Goal: Transaction & Acquisition: Download file/media

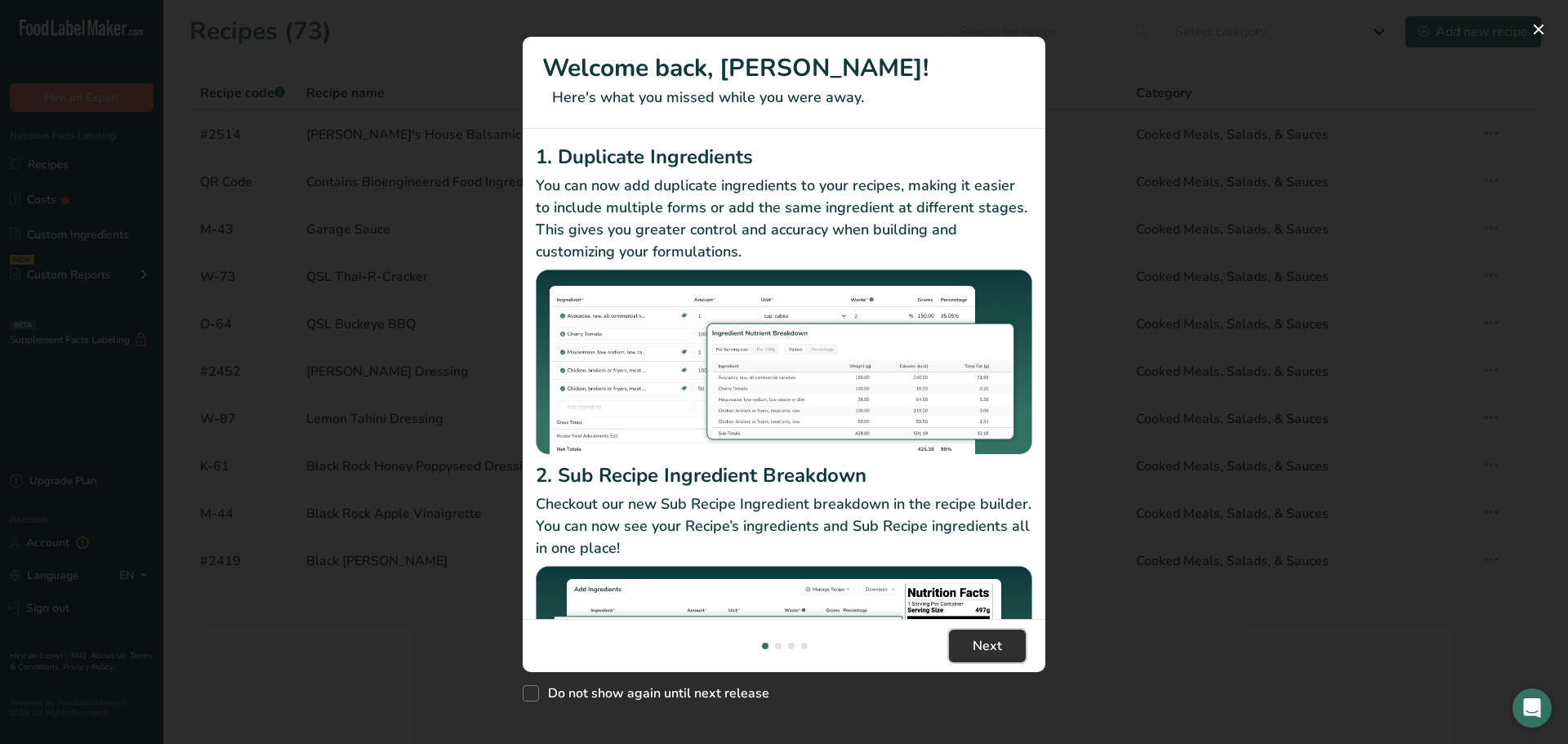
click at [990, 648] on span "Next" at bounding box center [987, 646] width 29 height 20
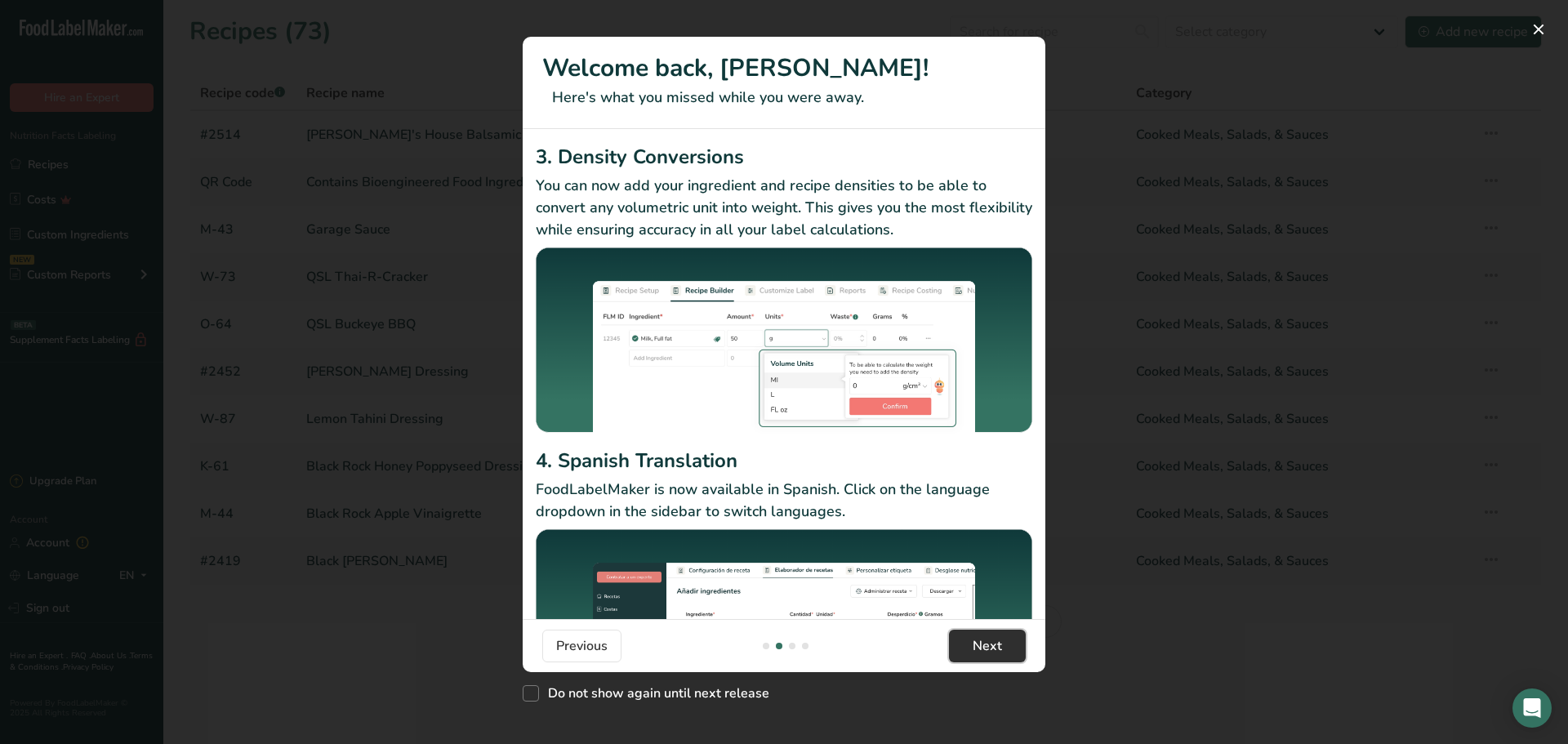
click at [990, 648] on span "Next" at bounding box center [987, 646] width 29 height 20
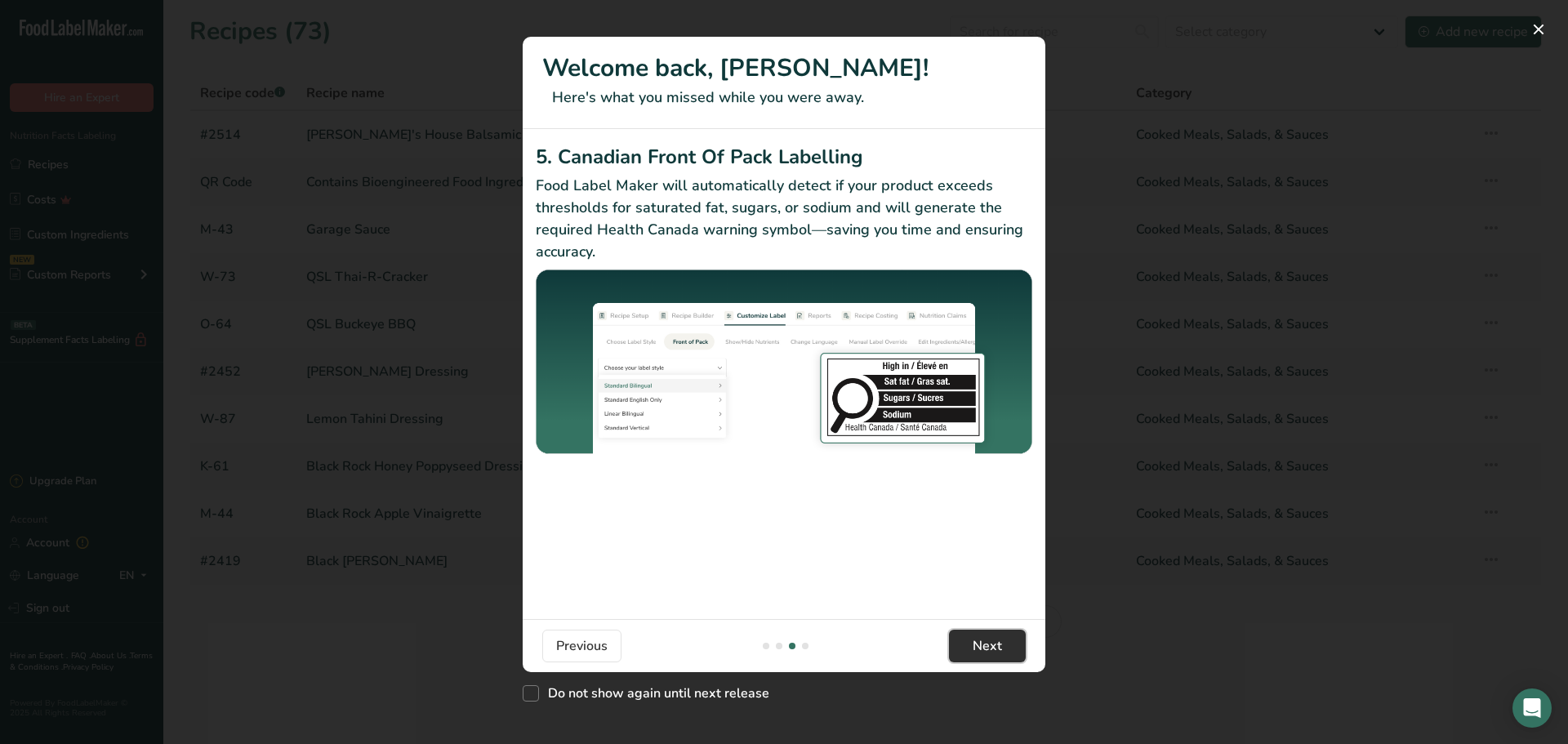
click at [990, 648] on span "Next" at bounding box center [987, 646] width 29 height 20
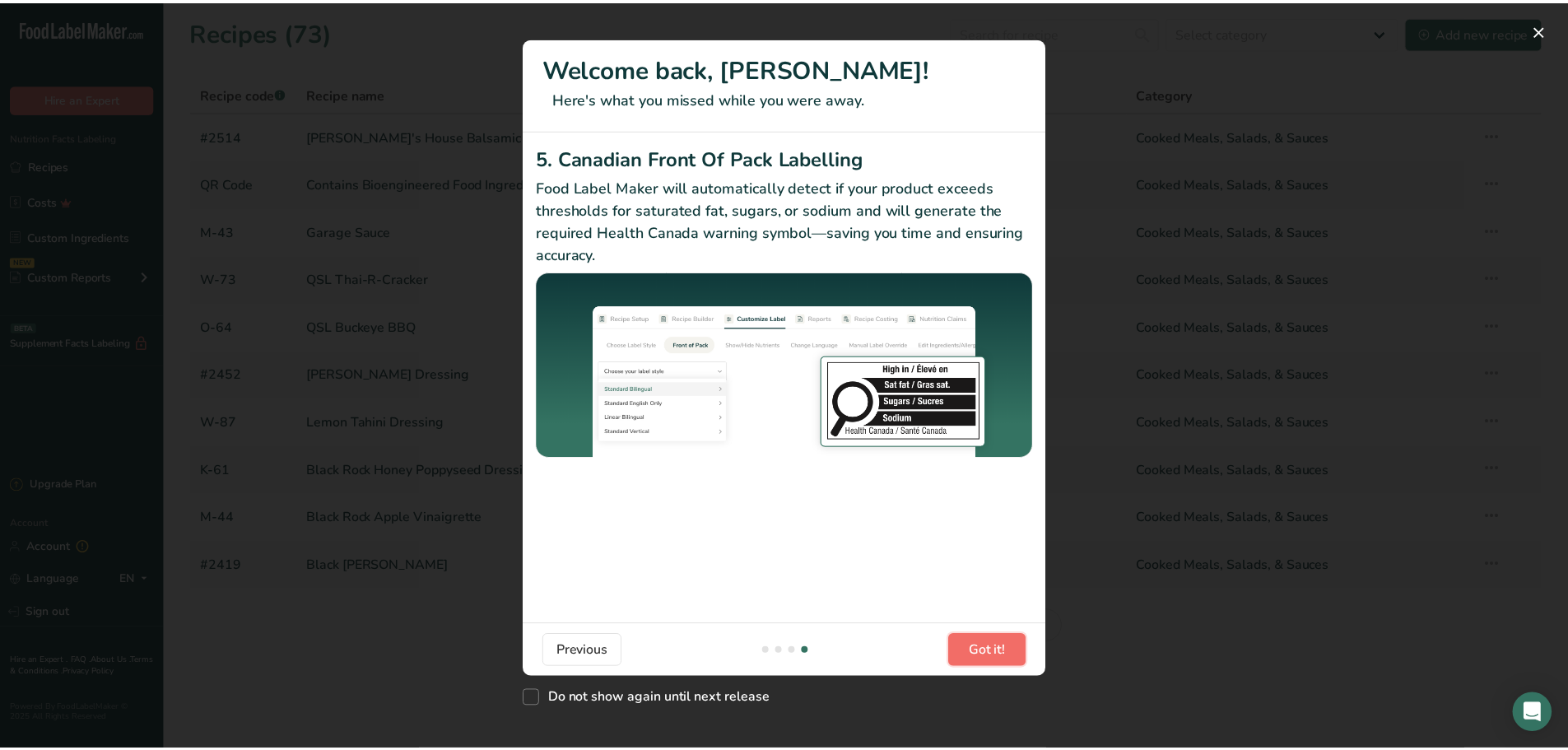
scroll to position [0, 1580]
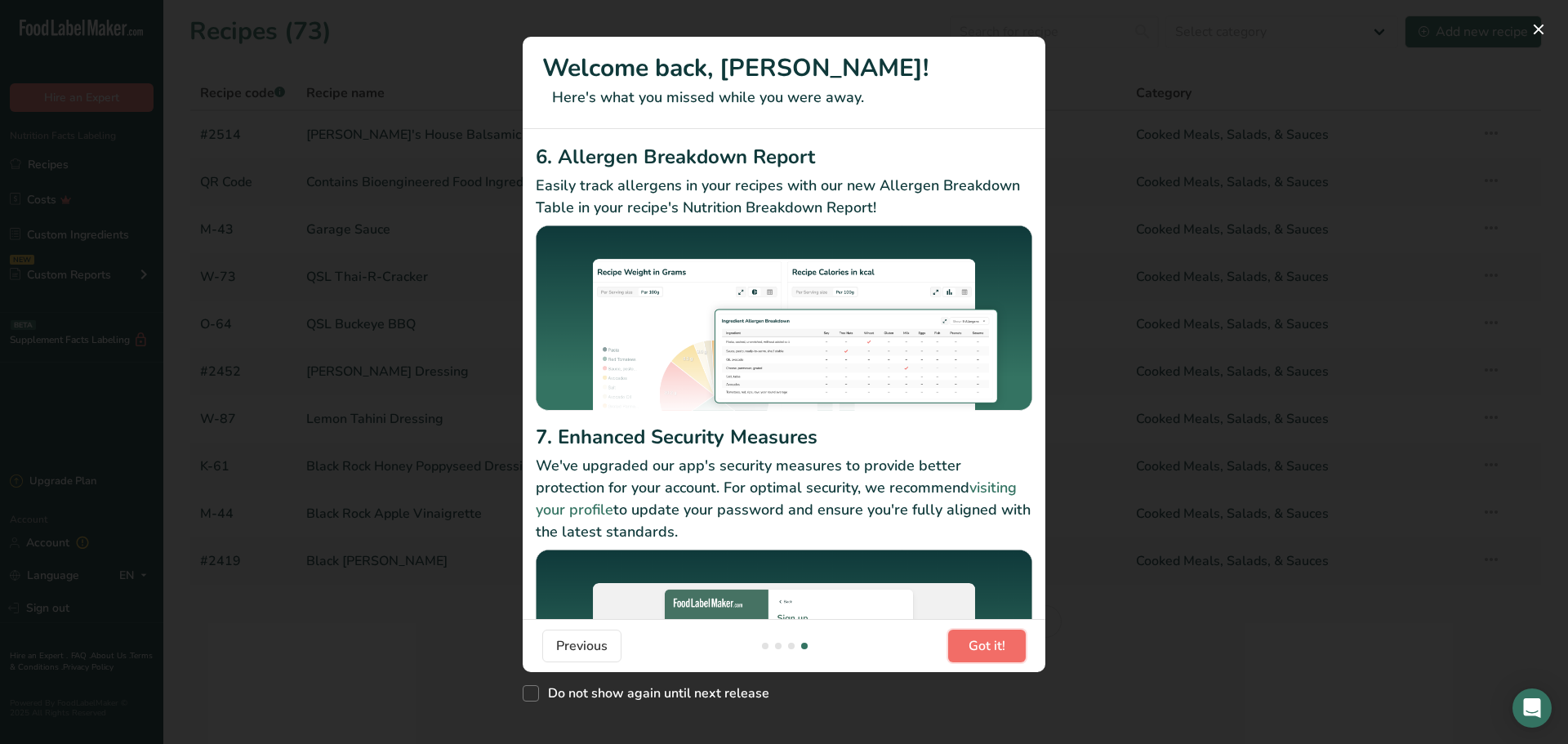
click at [990, 648] on span "Got it!" at bounding box center [986, 646] width 36 height 20
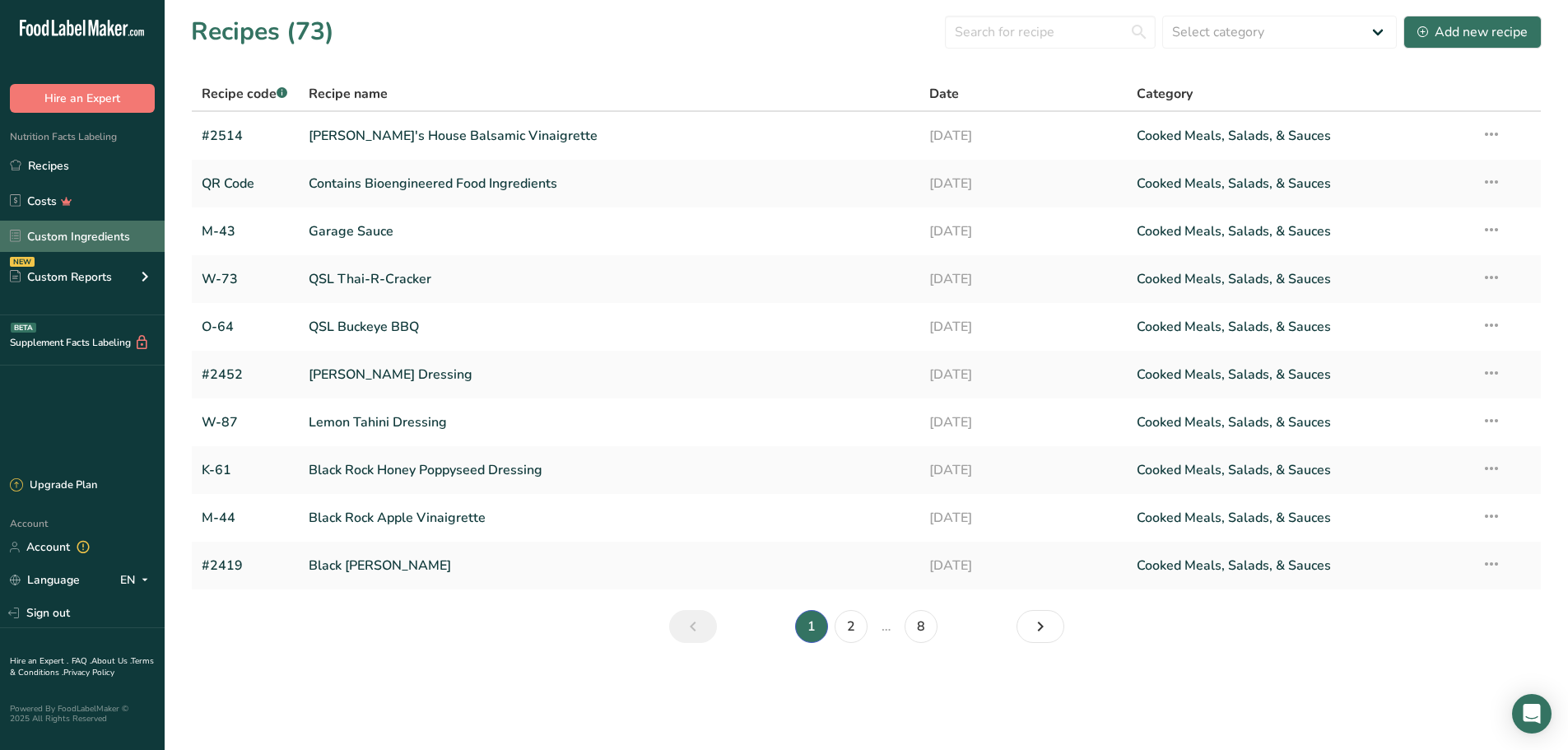
click at [84, 226] on link "Custom Ingredients" at bounding box center [82, 237] width 164 height 31
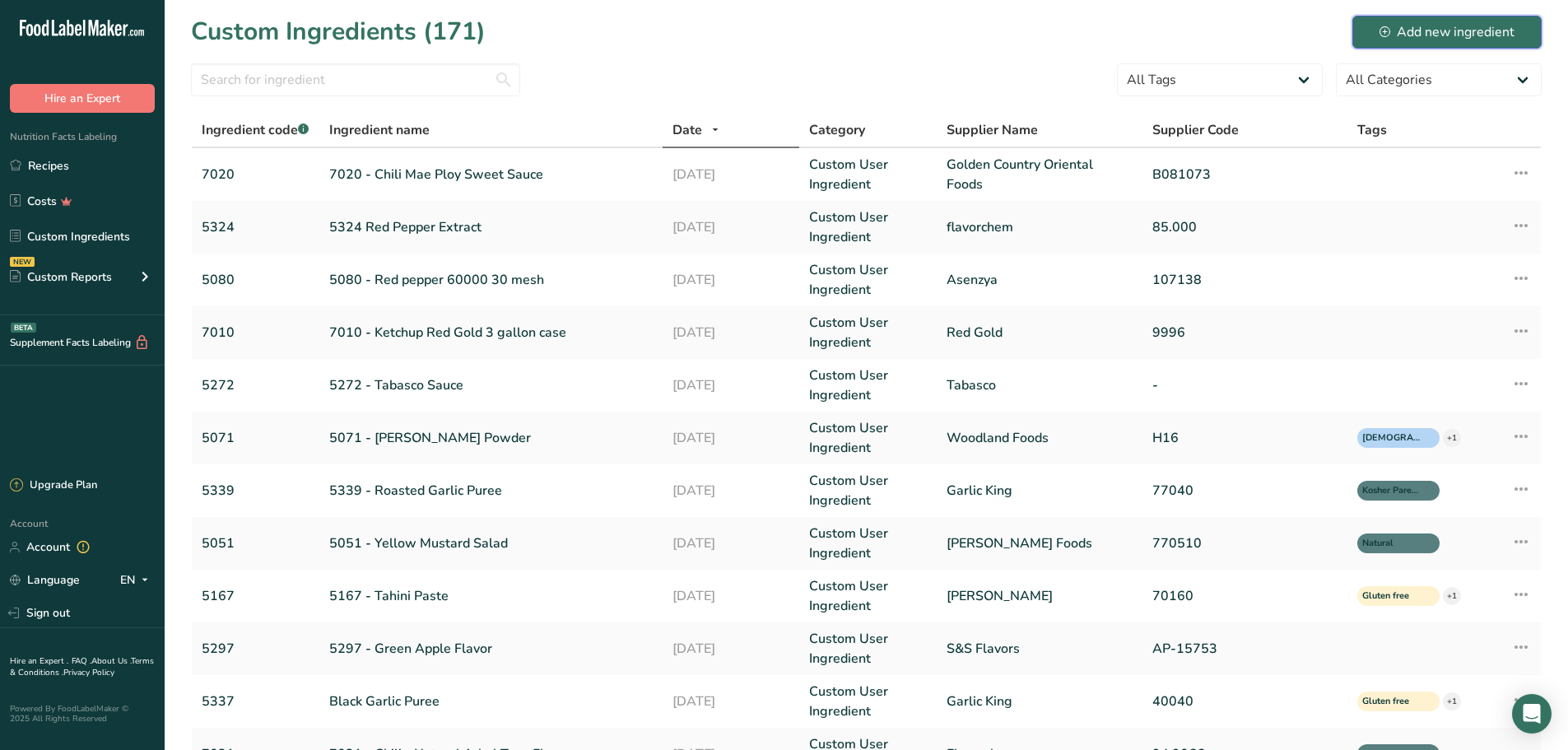
click at [1459, 42] on button "Add new ingredient" at bounding box center [1447, 32] width 189 height 33
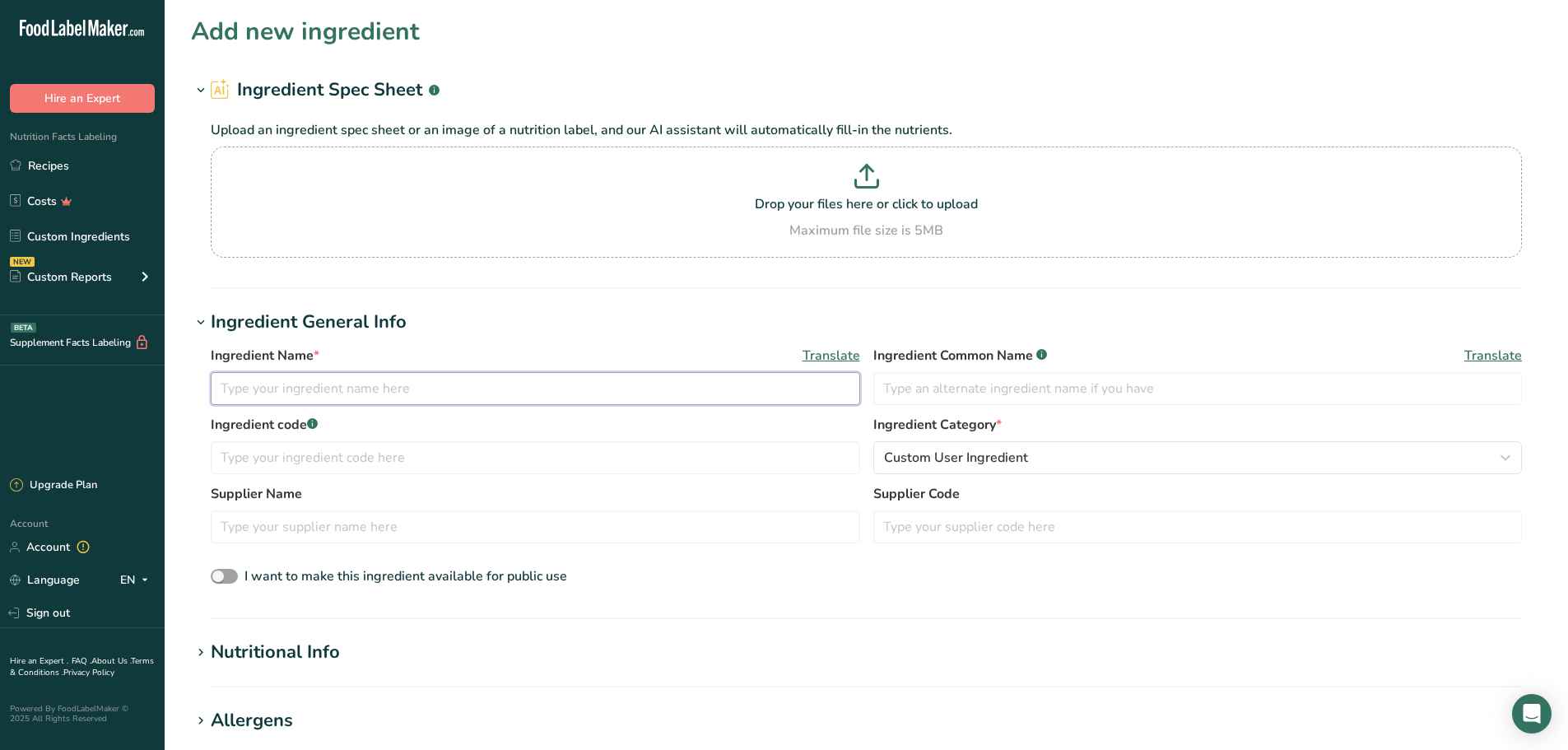
click at [436, 393] on input "text" at bounding box center [536, 389] width 649 height 33
type input "5341 - Caramlelized Onion Puree"
type input "Caramelized Onion"
type input "5341"
click at [449, 535] on input "text" at bounding box center [536, 526] width 649 height 33
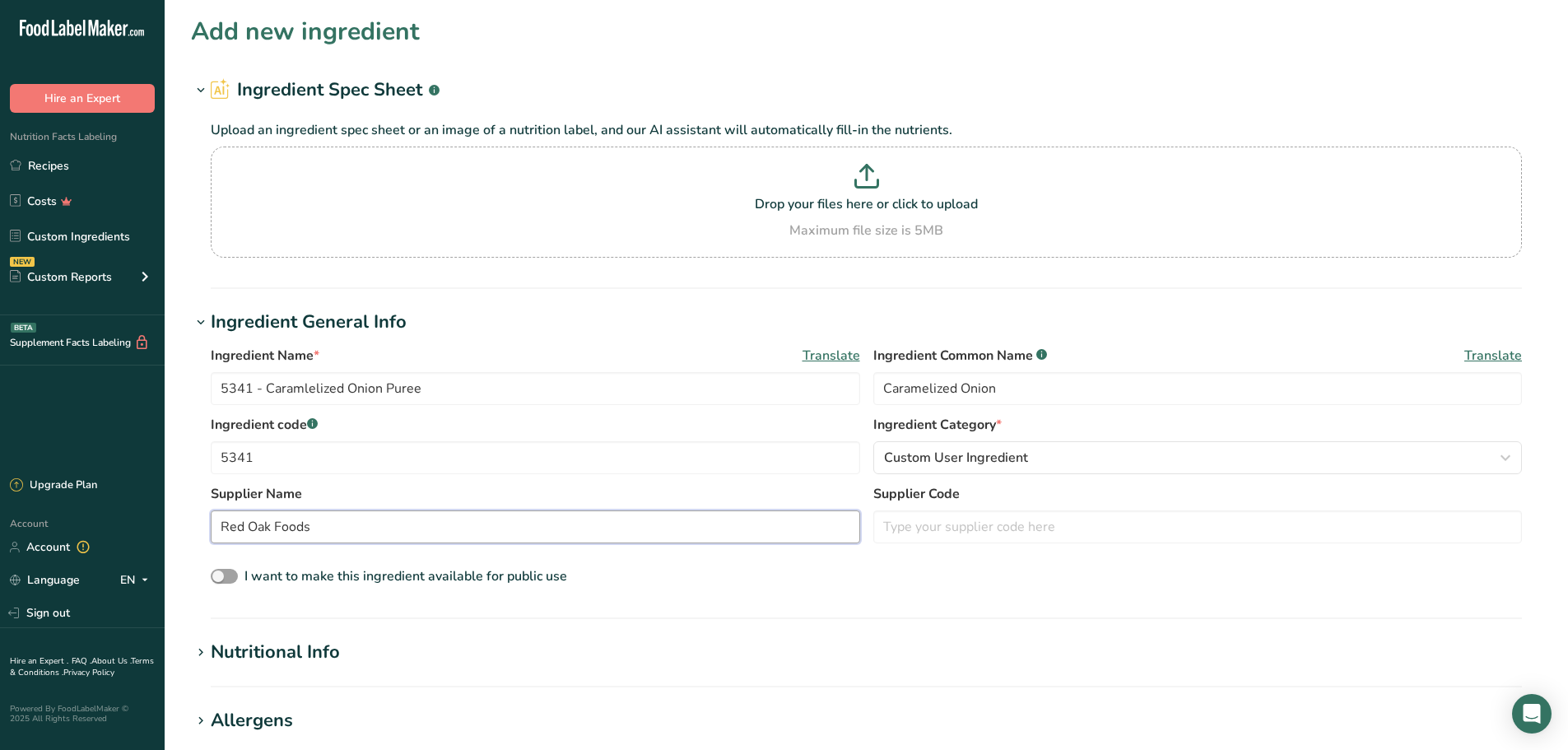
type input "Red Oak Foods"
click at [1021, 533] on input "text" at bounding box center [1198, 526] width 649 height 33
click at [955, 535] on input "text" at bounding box center [1198, 526] width 649 height 33
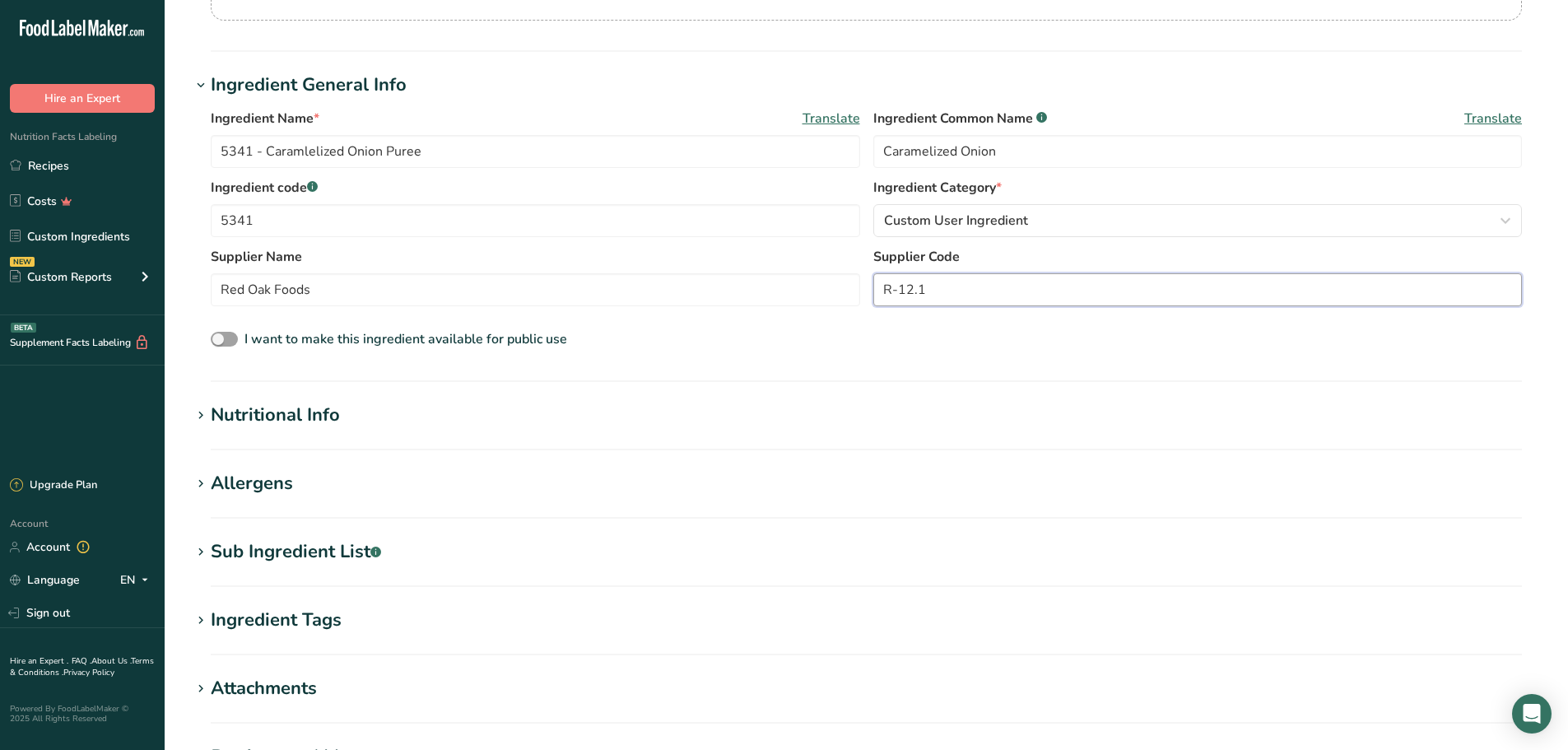
scroll to position [247, 0]
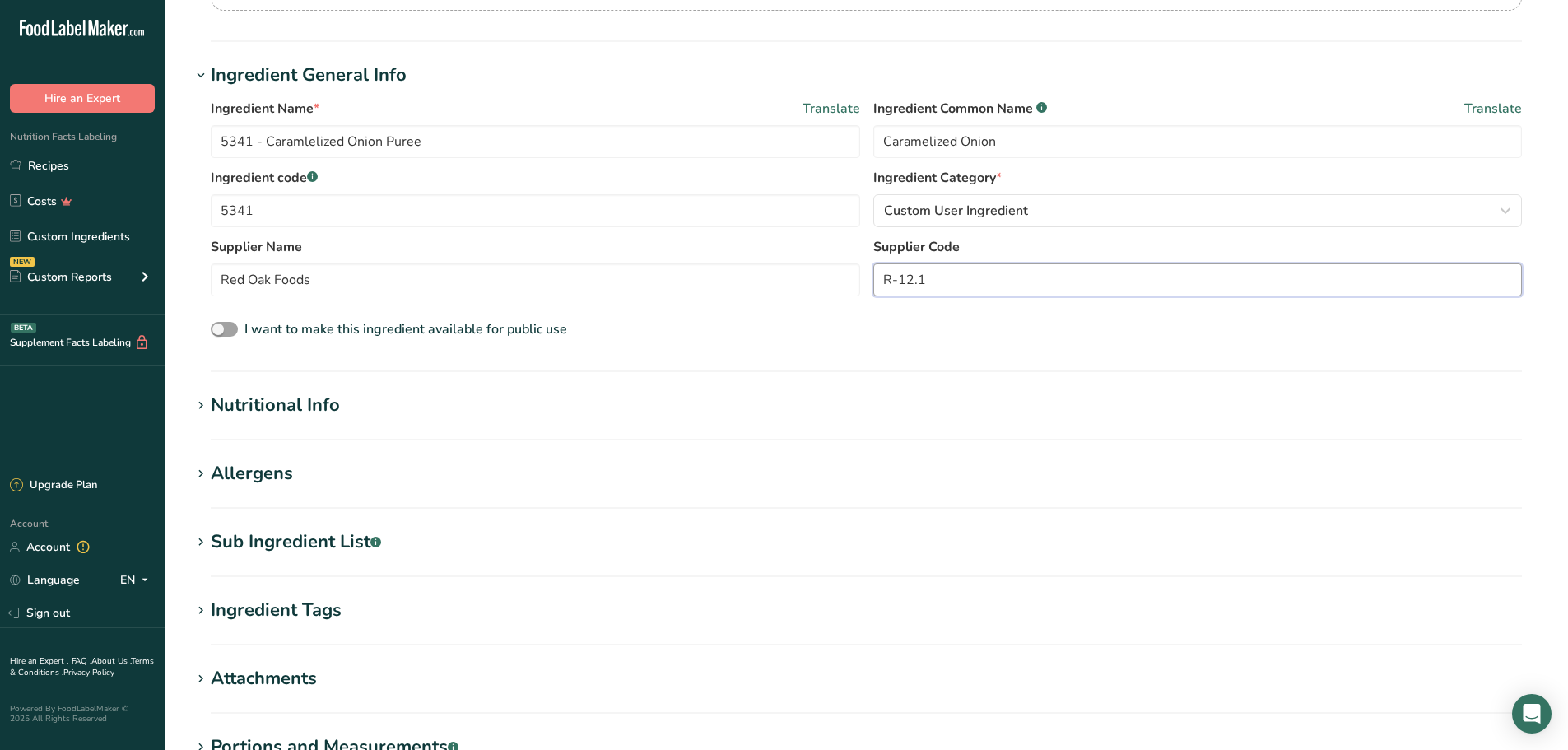
type input "R-12.1"
click at [317, 400] on div "Nutritional Info" at bounding box center [275, 405] width 129 height 28
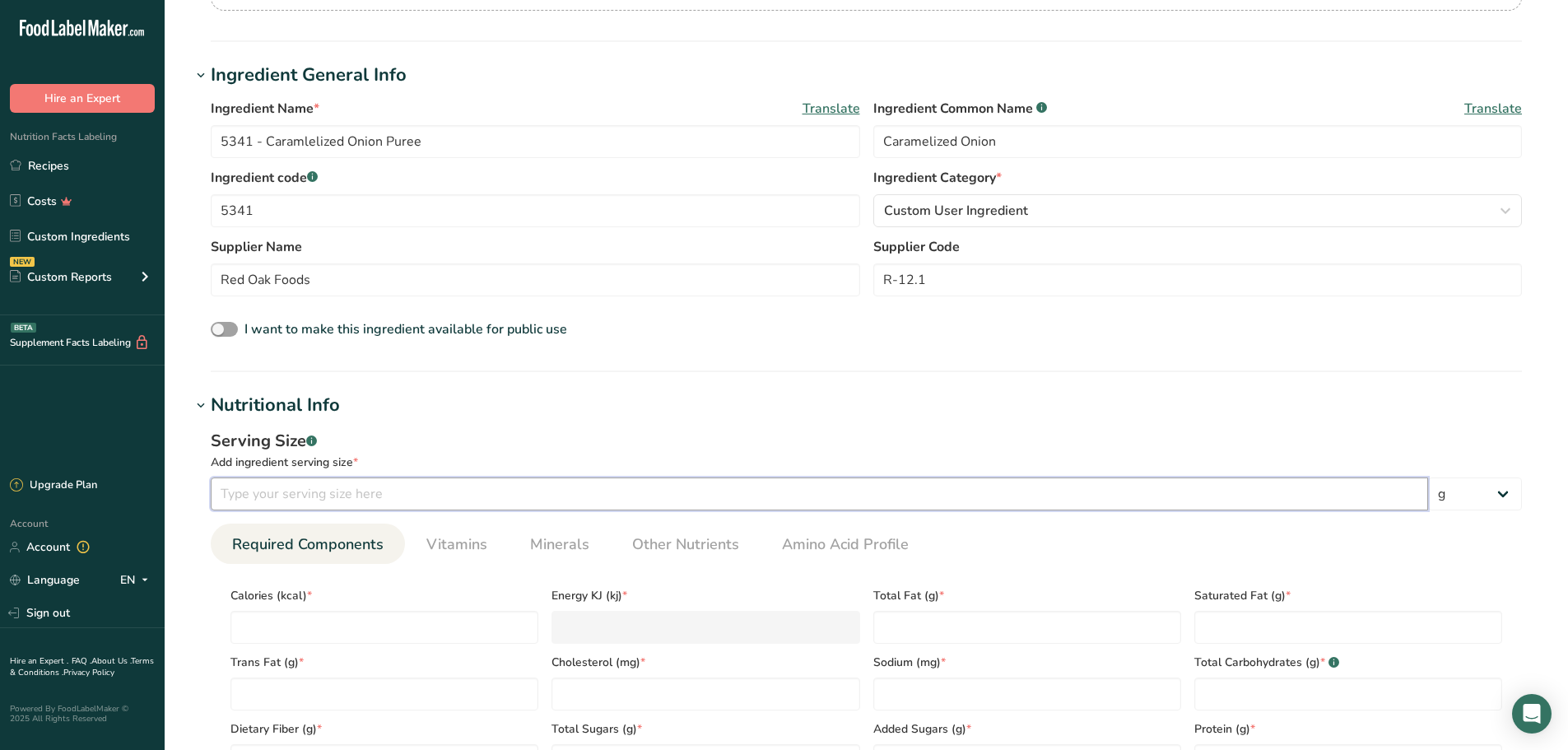
click at [324, 494] on input "number" at bounding box center [819, 494] width 1217 height 33
type input "100"
click at [340, 620] on input "number" at bounding box center [384, 627] width 308 height 33
type input "3"
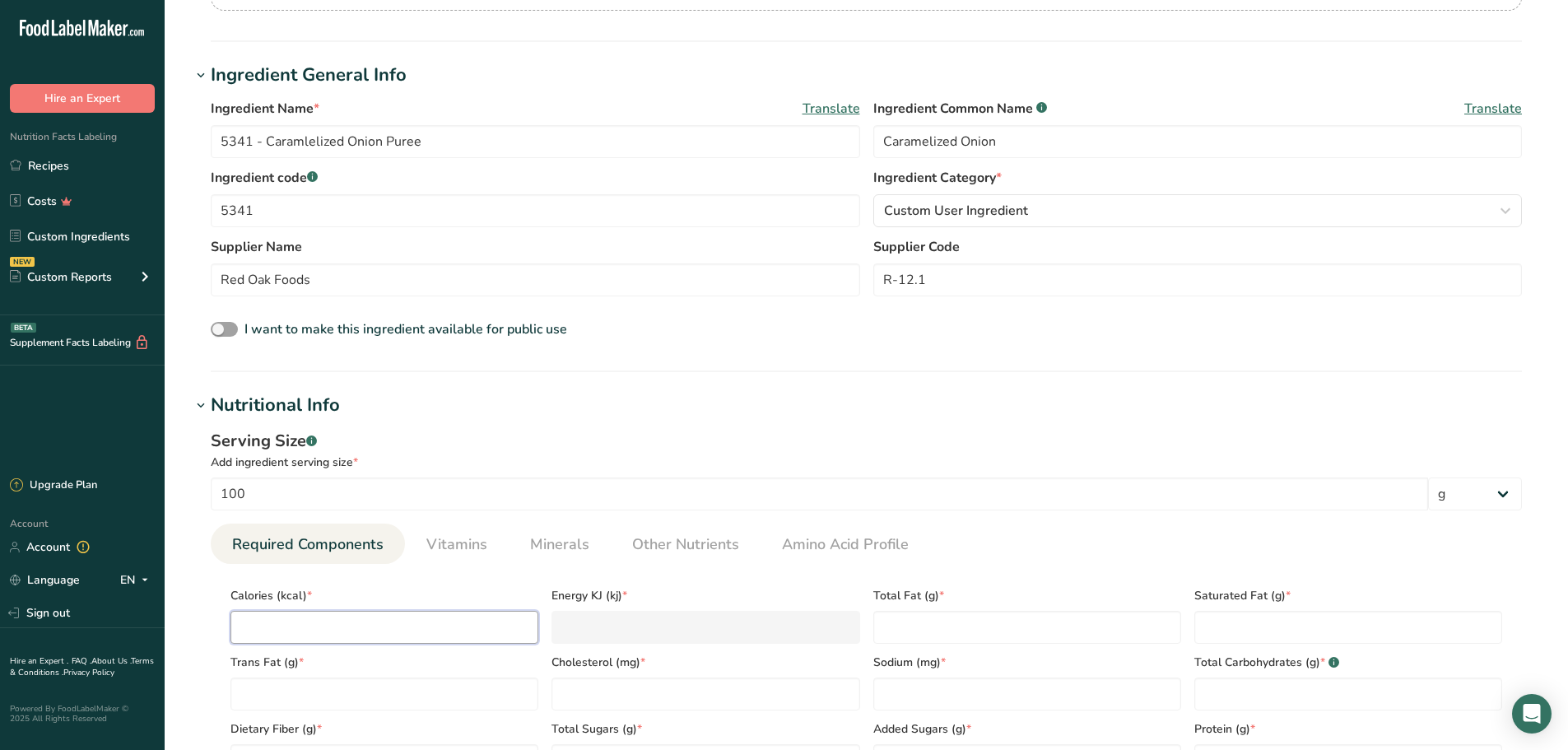
type KJ "12.6"
type input "30"
type KJ "125.5"
type input "306"
type KJ "1280.3"
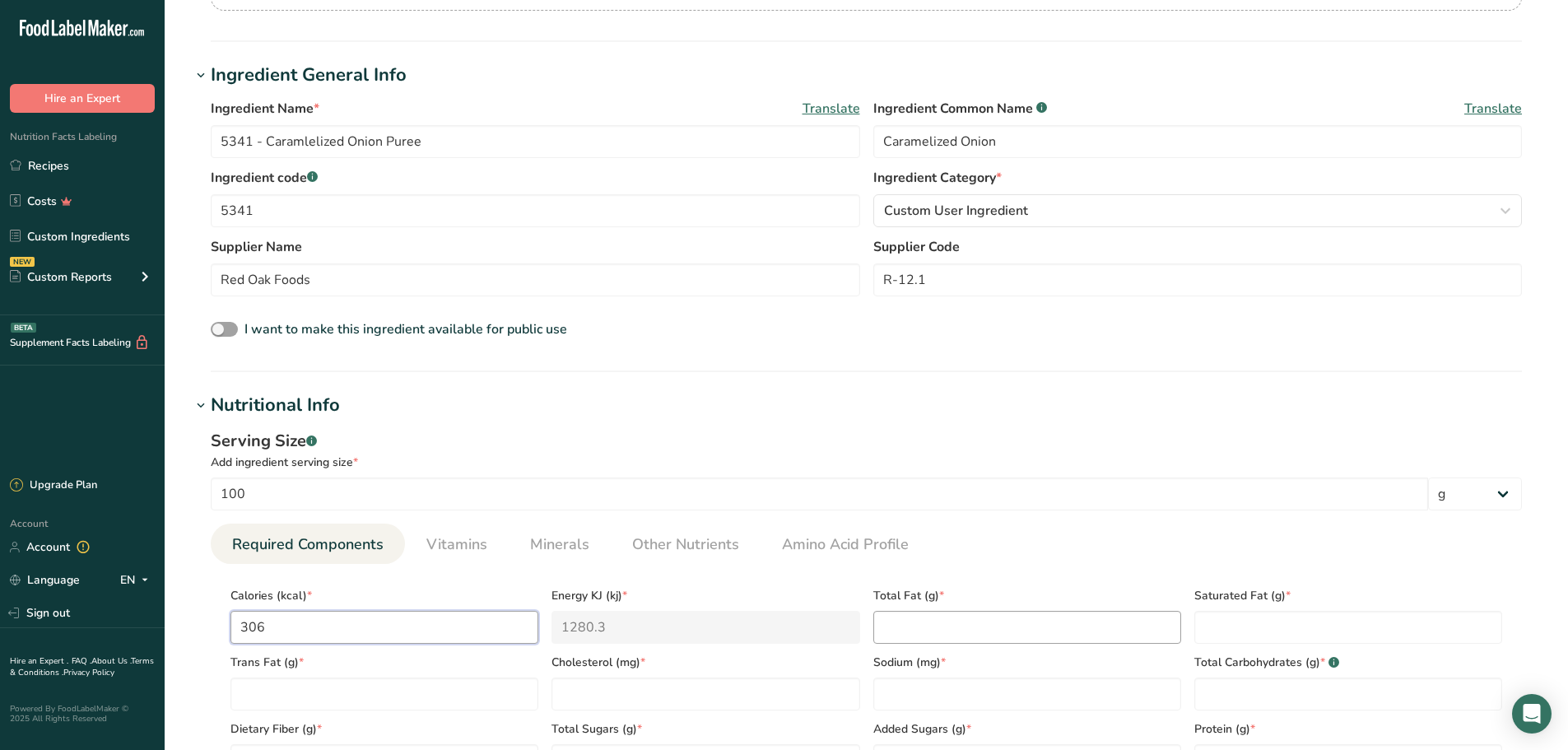
type input "306"
click at [933, 630] on Fat "number" at bounding box center [1027, 627] width 308 height 33
type Fat "0.9"
click at [1235, 628] on Fat "number" at bounding box center [1348, 627] width 308 height 33
type Fat "0.05"
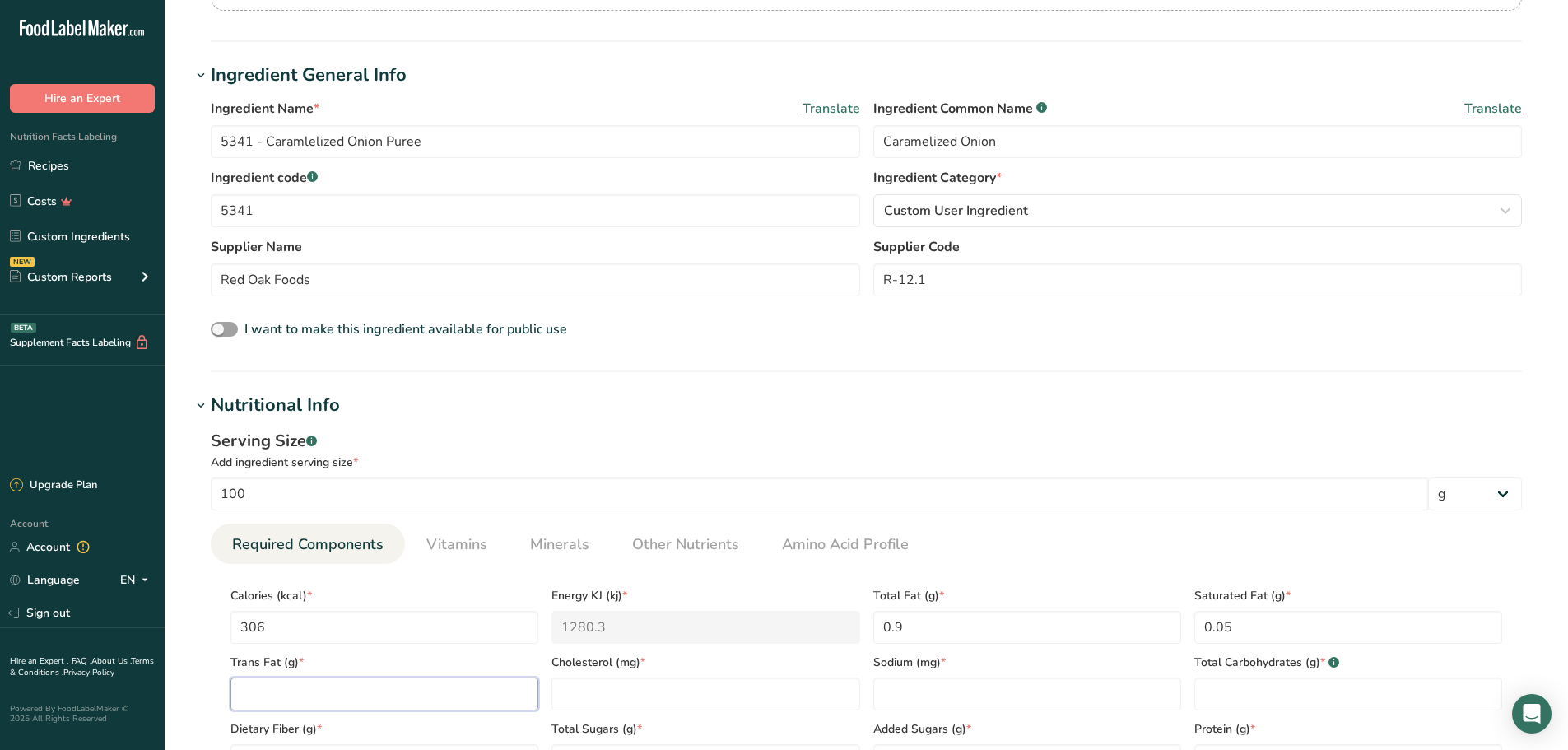
click at [436, 688] on Fat "number" at bounding box center [384, 694] width 308 height 33
type Fat "0"
click at [806, 700] on input "number" at bounding box center [705, 694] width 308 height 33
type input "0.05"
type input "21"
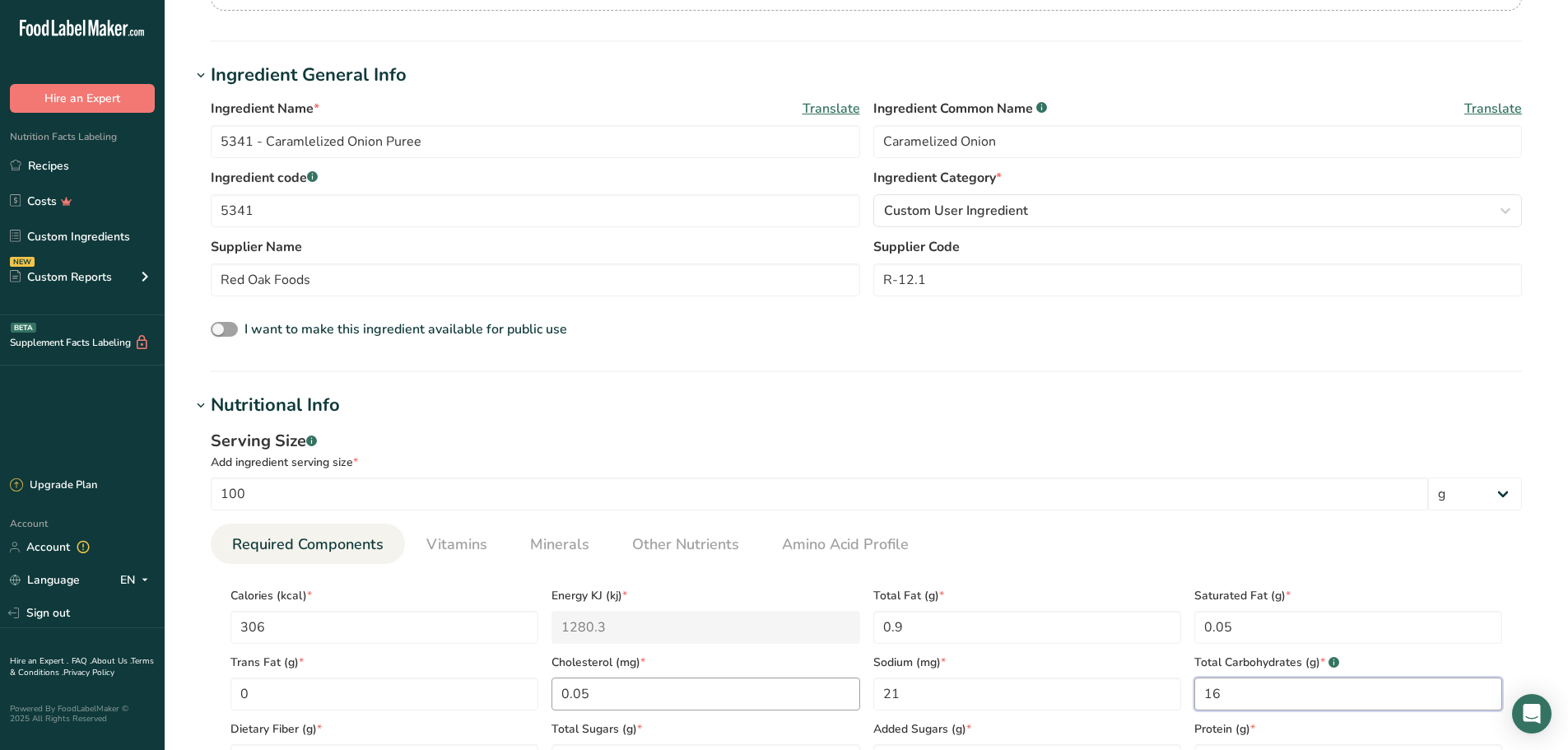
type Carbohydrates "16"
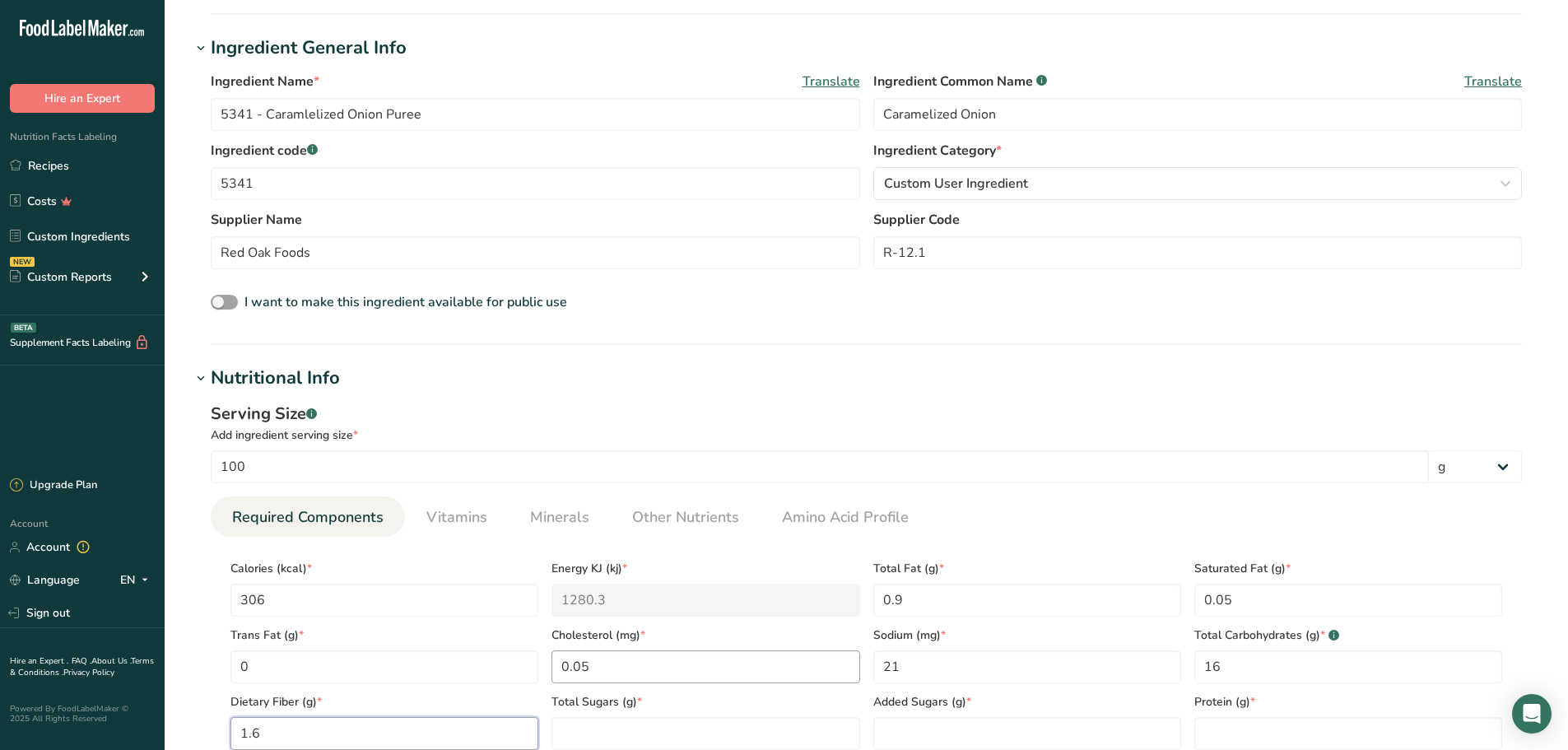
type Fiber "1.6"
type Sugars "12"
type Sugars "0"
type input "1.9"
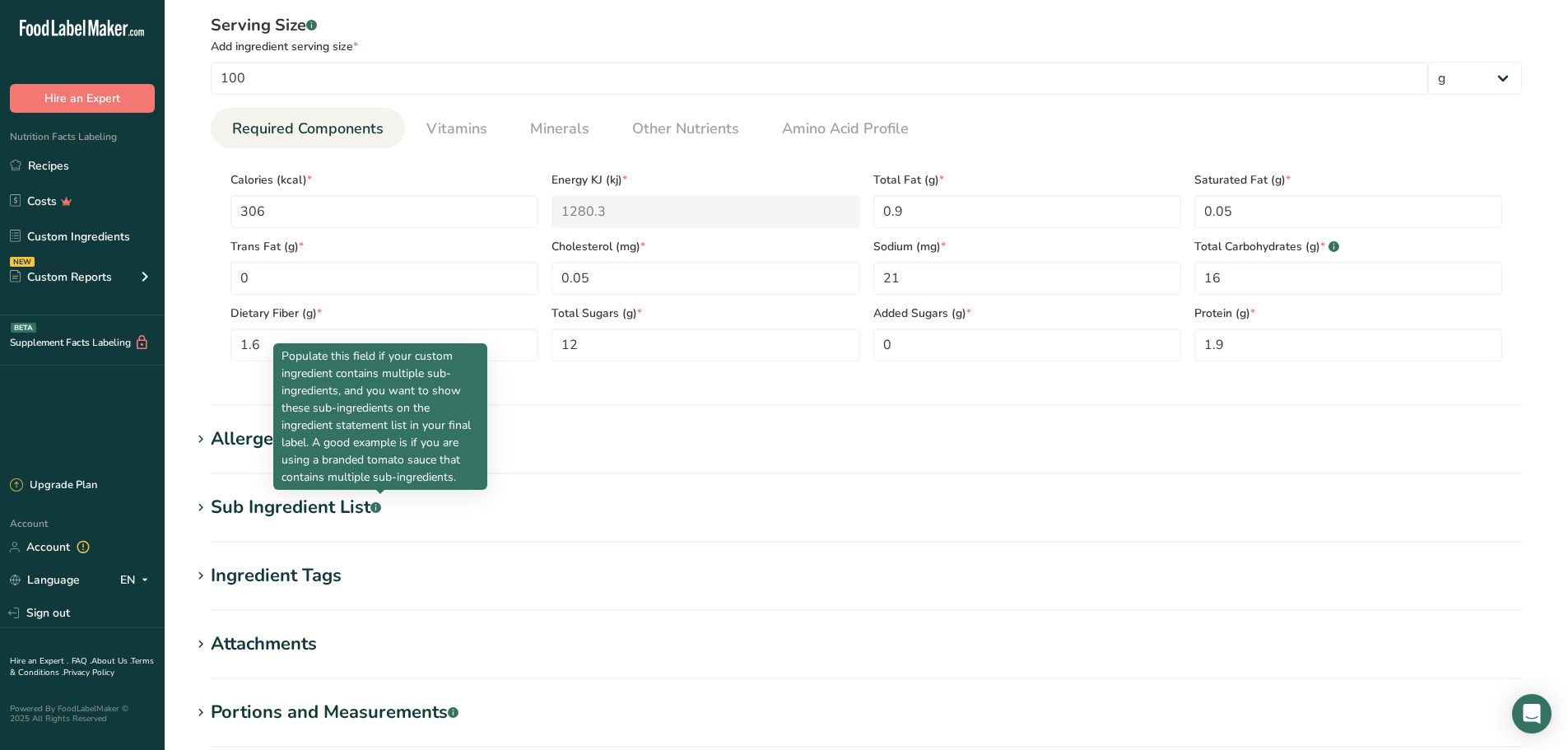
scroll to position [630, 0]
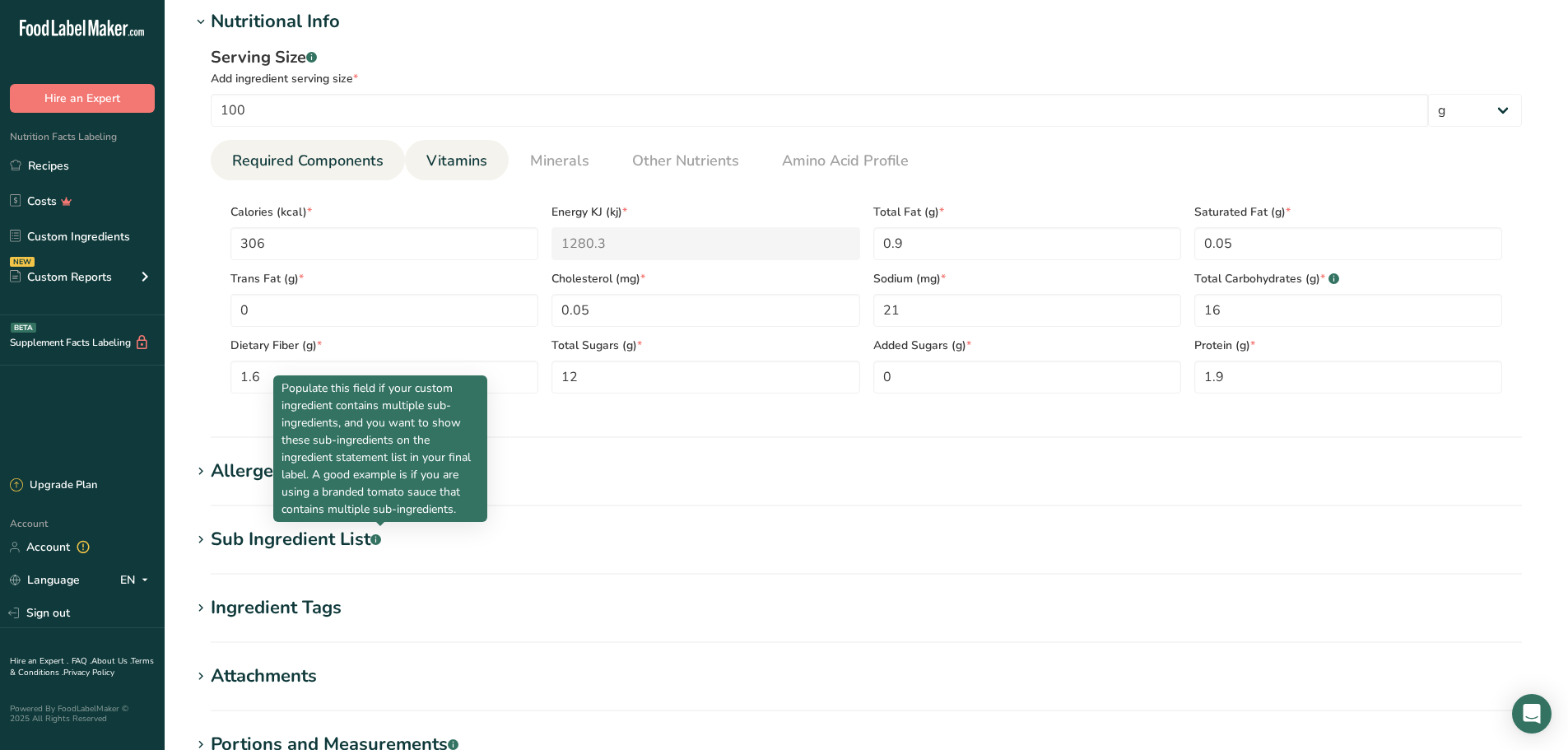
click at [473, 159] on span "Vitamins" at bounding box center [457, 160] width 61 height 22
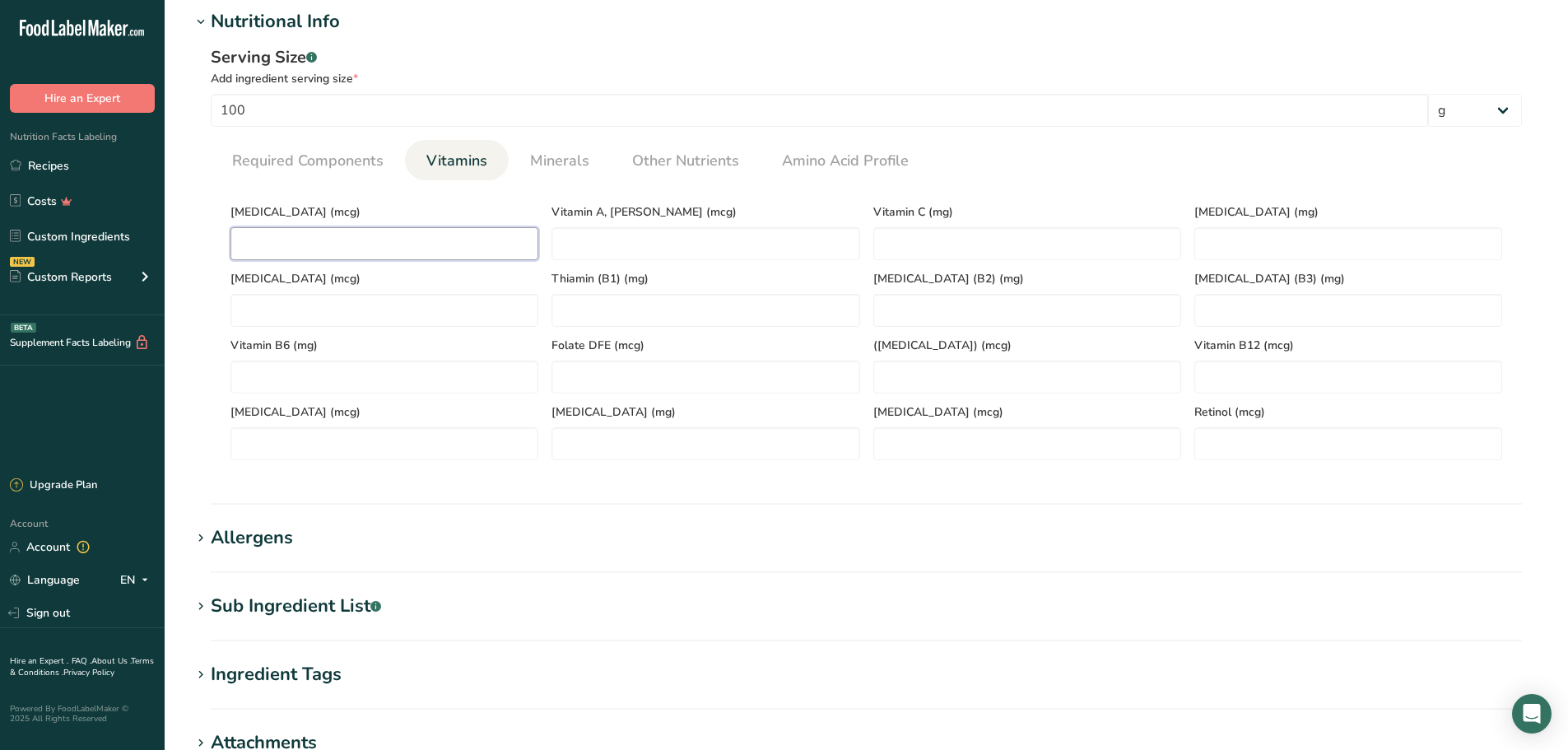
click at [469, 249] on D "number" at bounding box center [384, 244] width 308 height 33
type D "50"
click at [574, 156] on span "Minerals" at bounding box center [559, 160] width 60 height 22
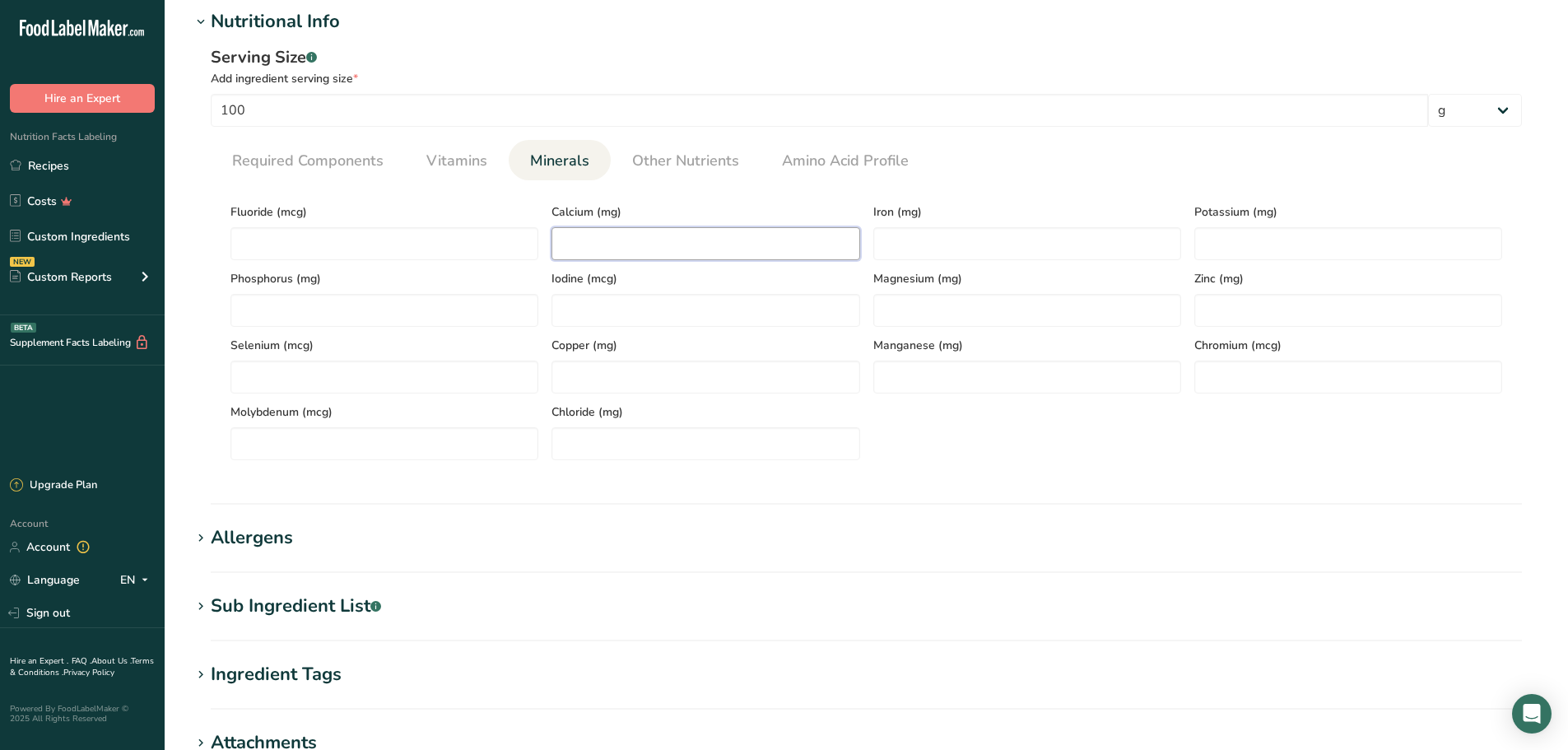
click at [596, 252] on input "number" at bounding box center [705, 244] width 308 height 33
type input "44"
click at [915, 245] on input "number" at bounding box center [1027, 244] width 308 height 33
type input "0.5"
click at [1208, 237] on input "number" at bounding box center [1348, 244] width 308 height 33
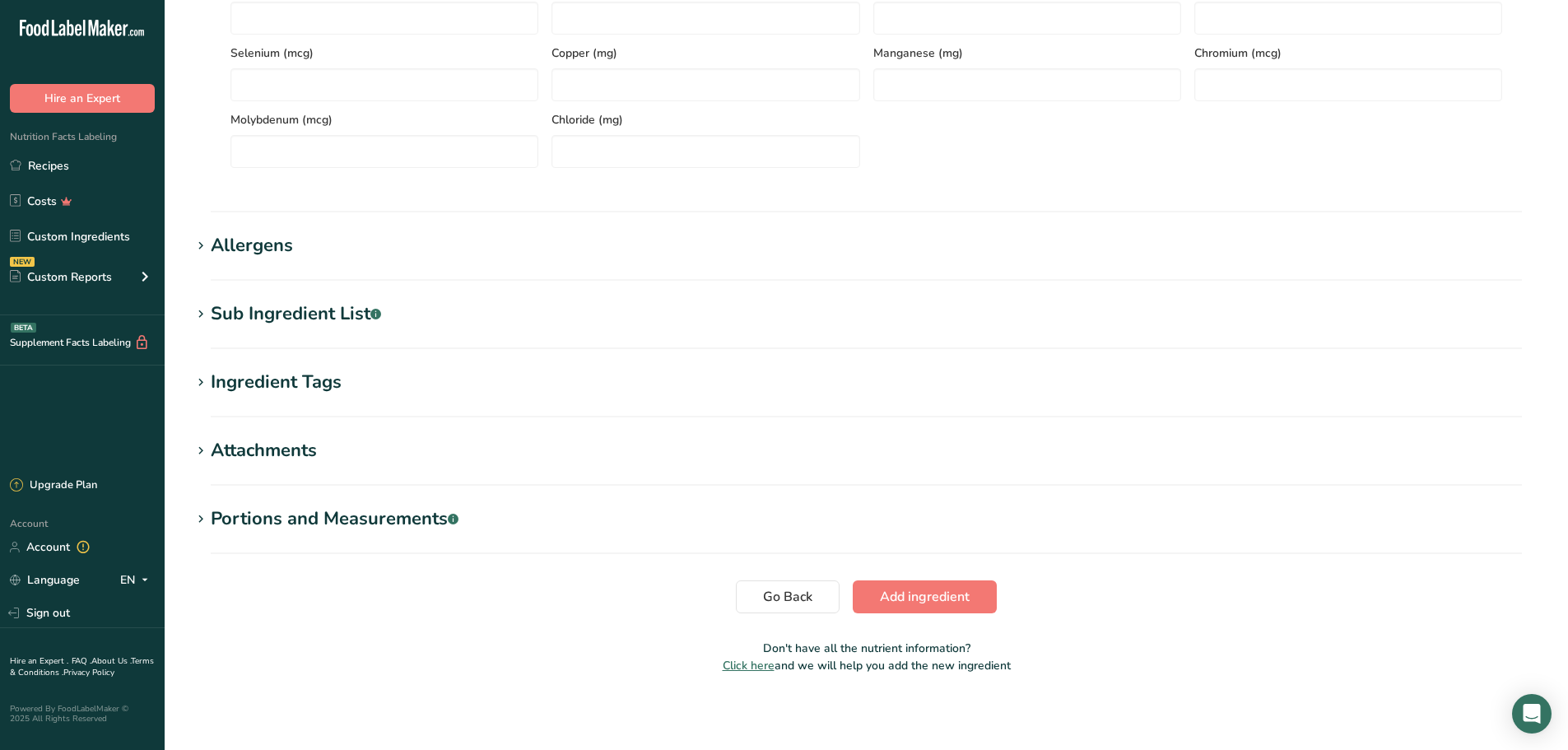
scroll to position [926, 0]
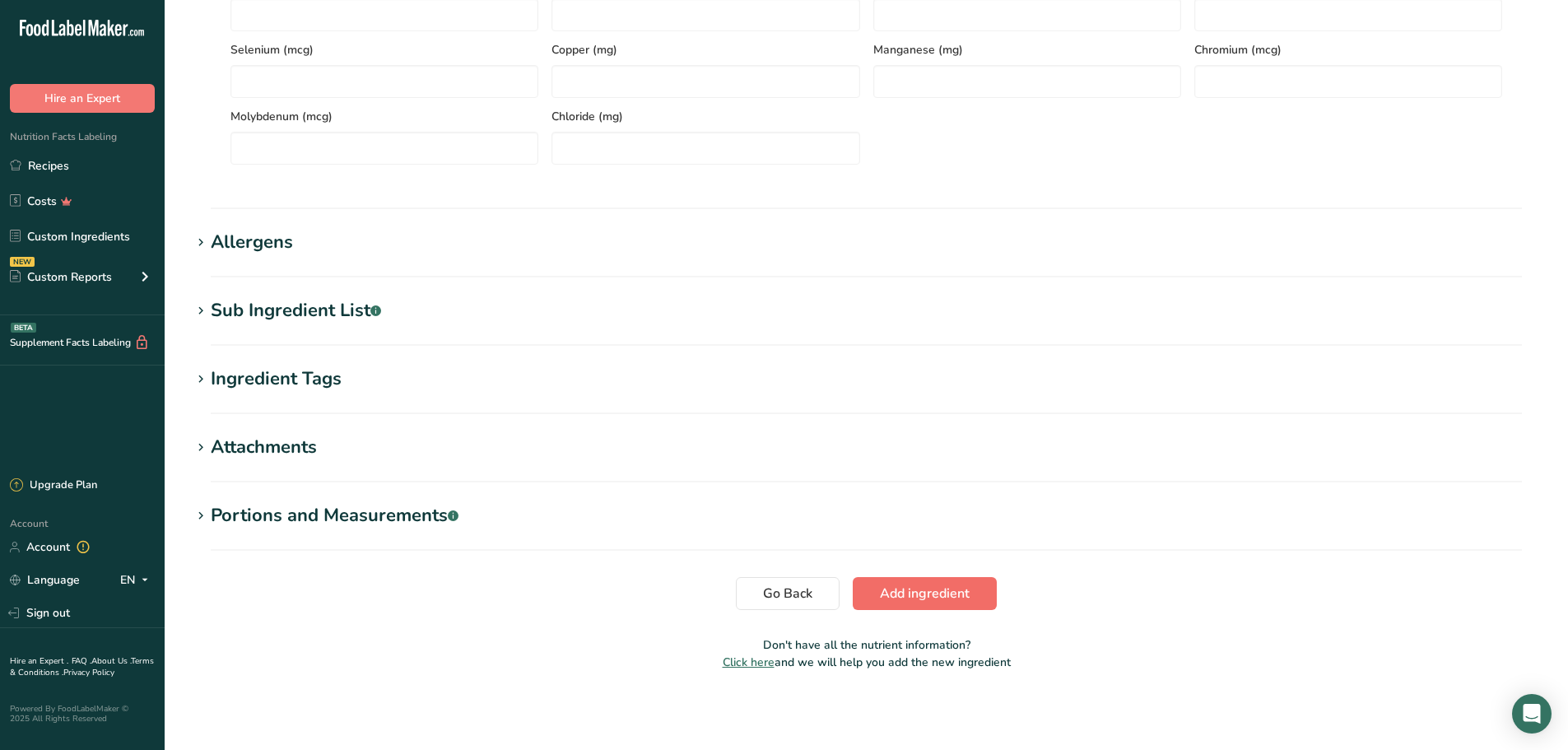
type input "190"
click at [948, 600] on span "Add ingredient" at bounding box center [924, 593] width 90 height 20
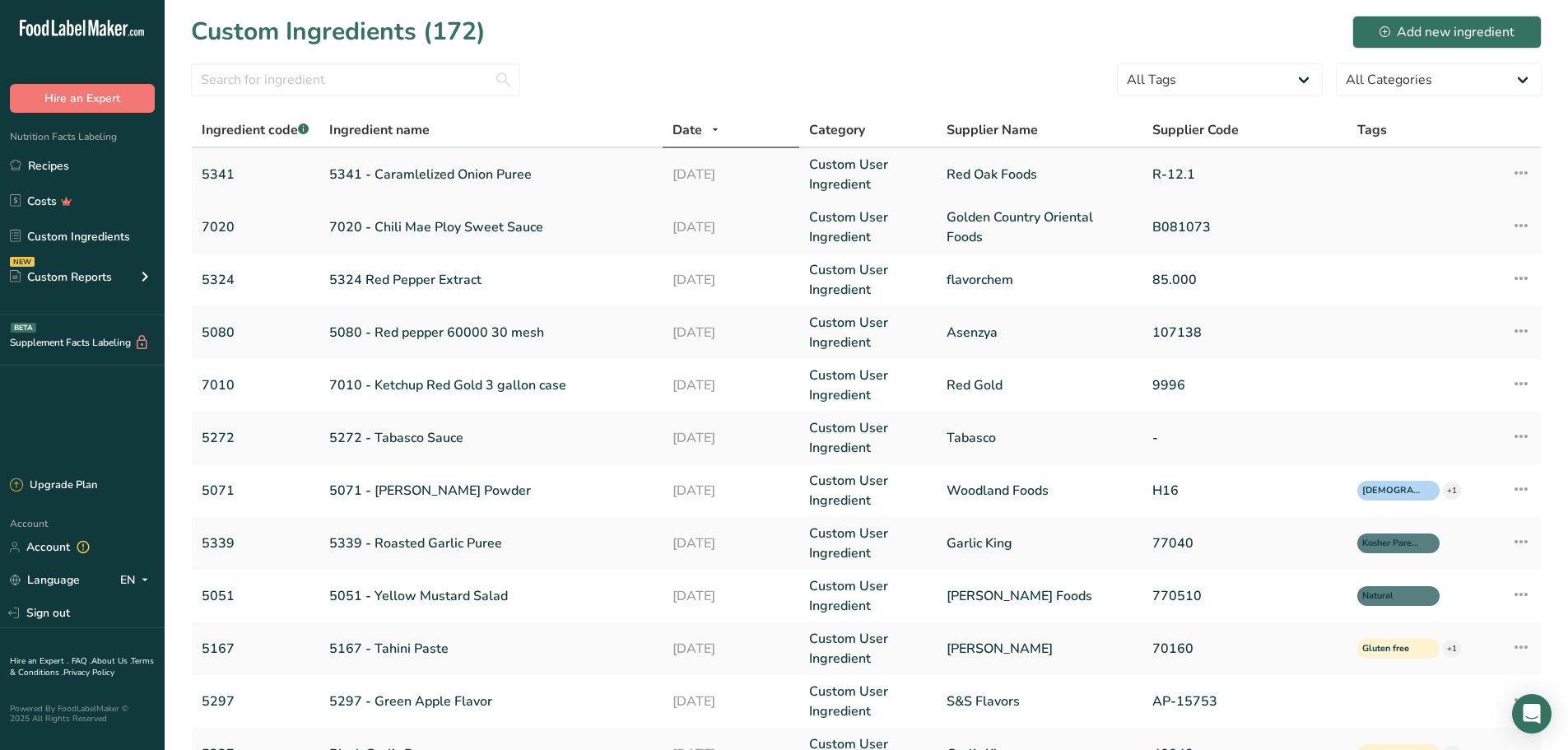
click at [456, 164] on td "5341 - Caramlelized Onion Puree" at bounding box center [490, 174] width 342 height 52
click at [462, 175] on link "5341 - Caramlelized Onion Puree" at bounding box center [491, 174] width 323 height 20
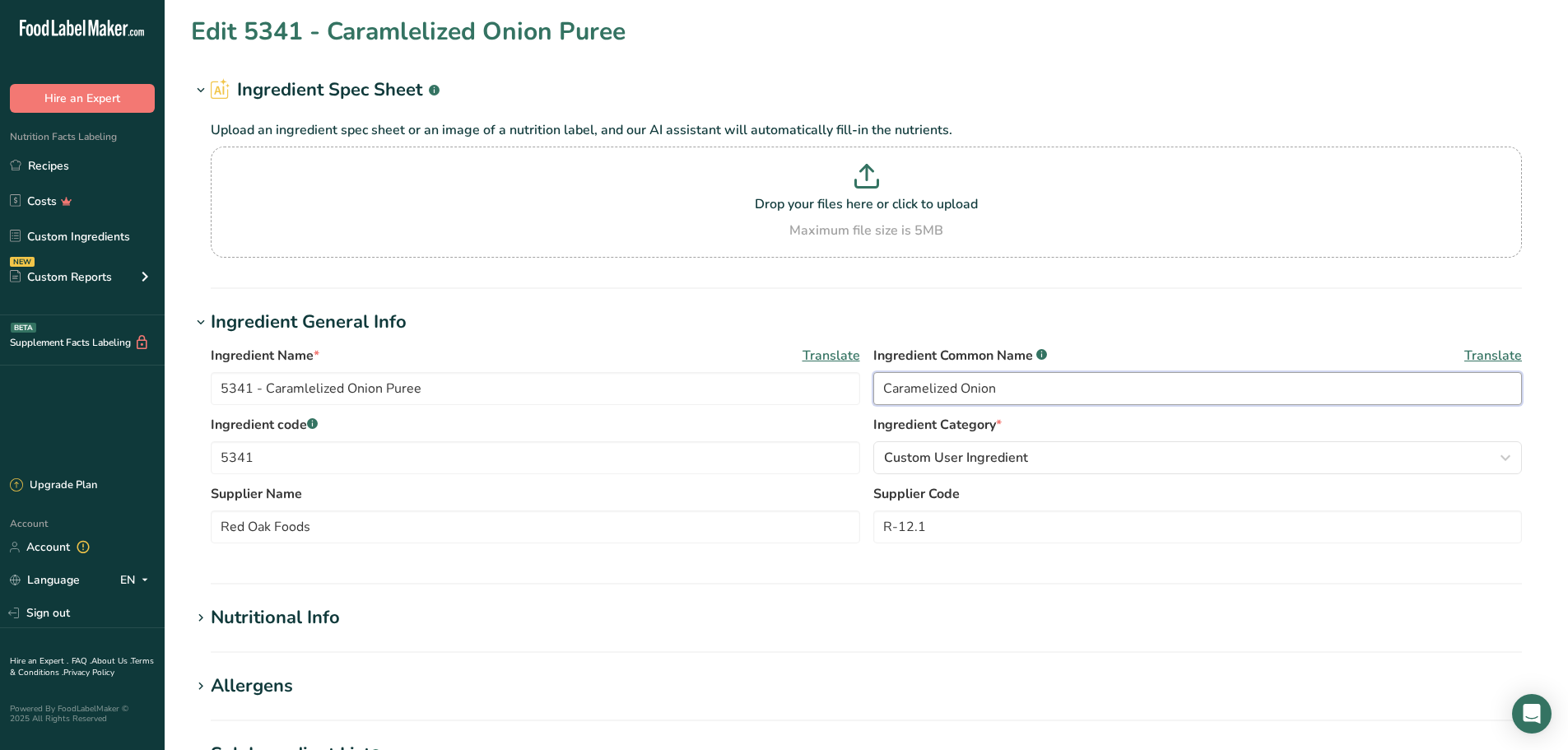
drag, startPoint x: 953, startPoint y: 390, endPoint x: 876, endPoint y: 397, distance: 77.3
click at [876, 397] on input "Caramelized Onion" at bounding box center [1198, 389] width 649 height 33
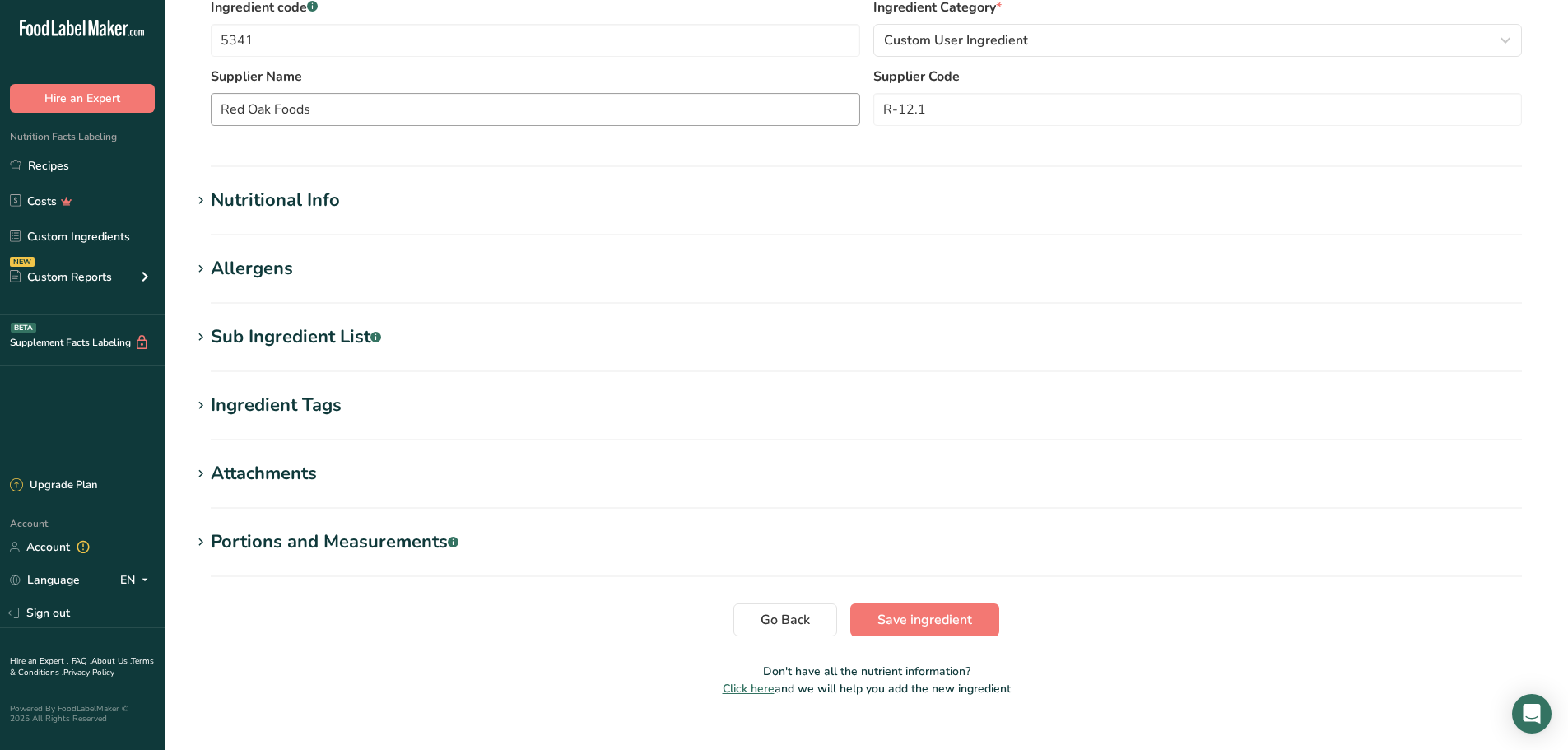
scroll to position [444, 0]
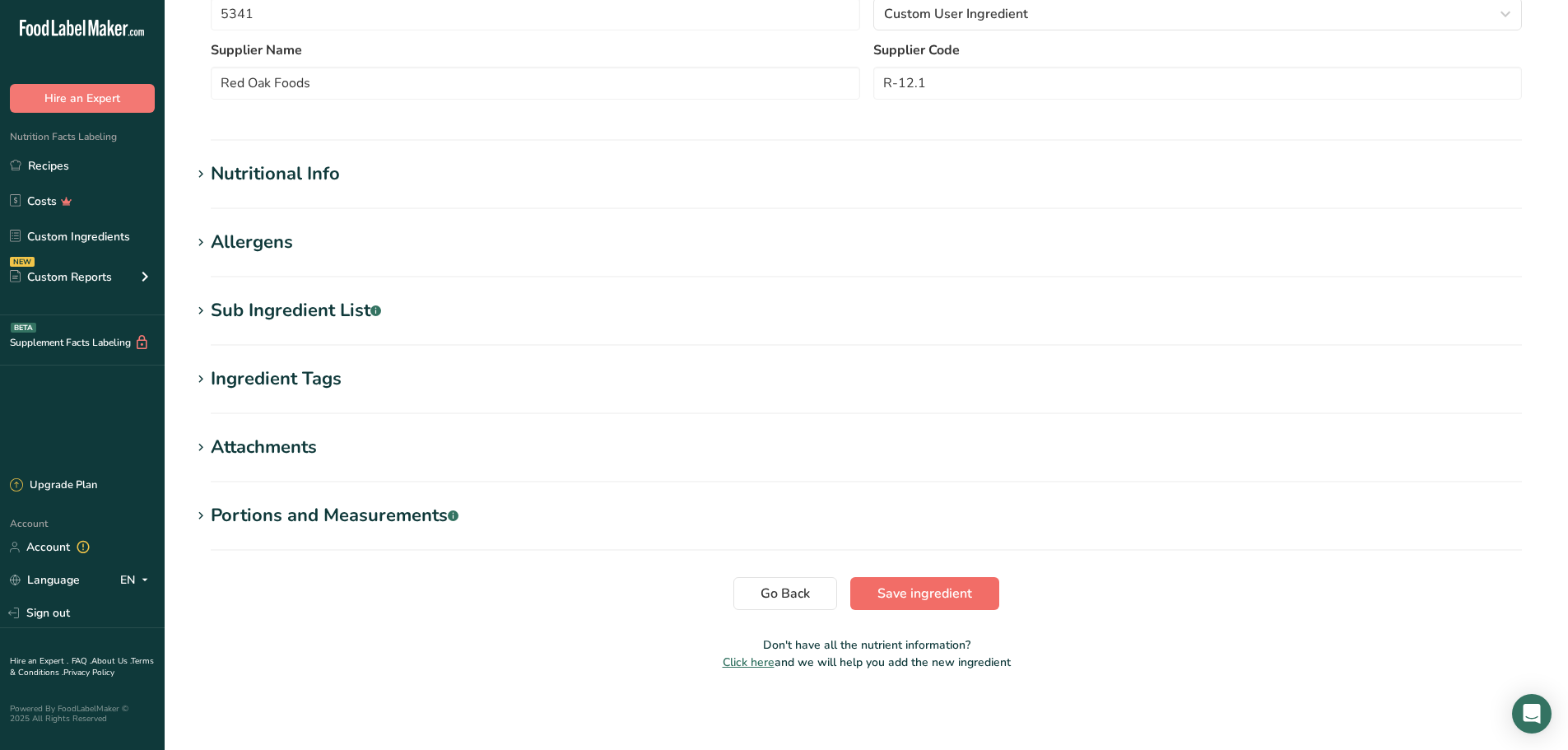
type input "Onion"
click at [932, 602] on span "Save ingredient" at bounding box center [924, 593] width 94 height 20
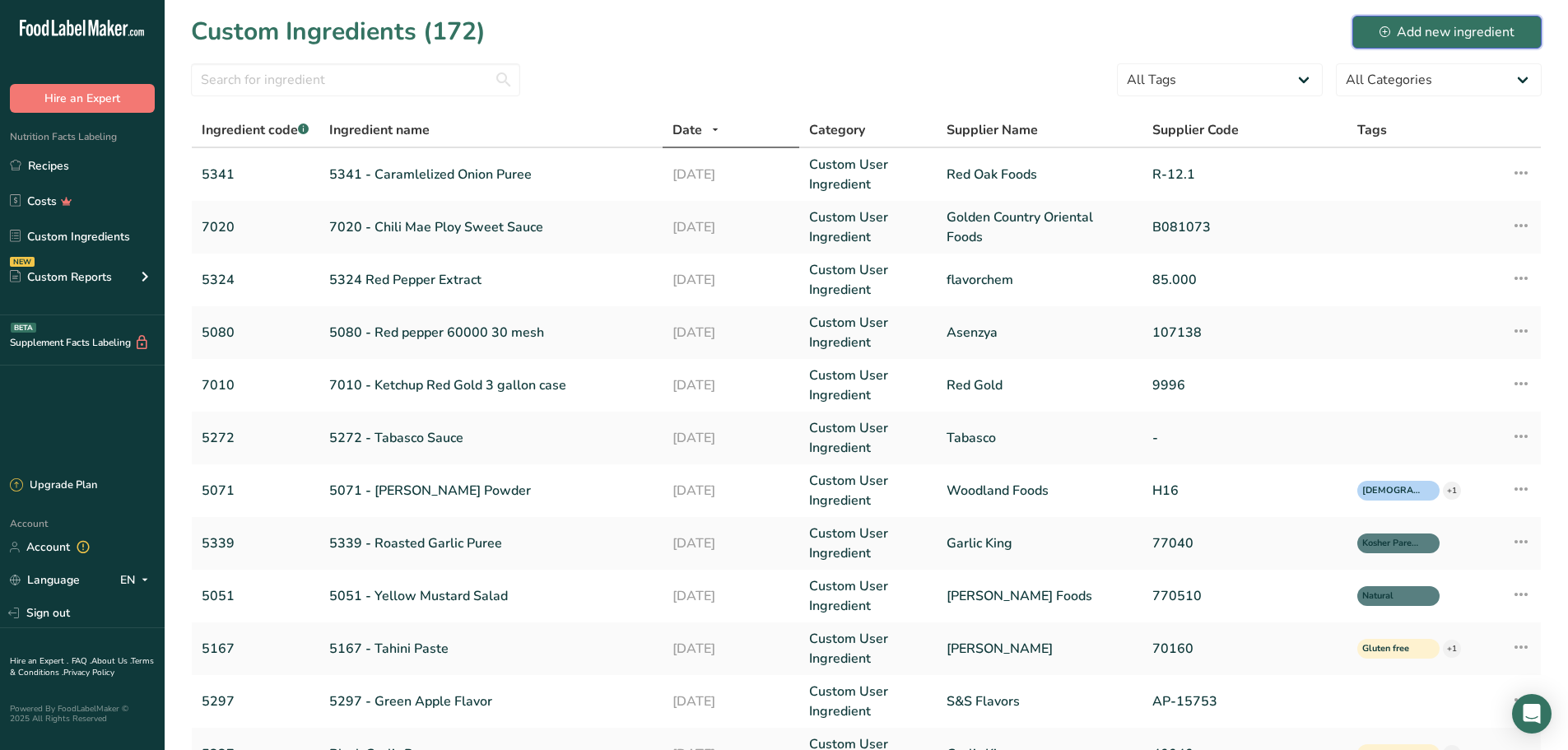
click at [1473, 24] on div "Add new ingredient" at bounding box center [1446, 32] width 135 height 20
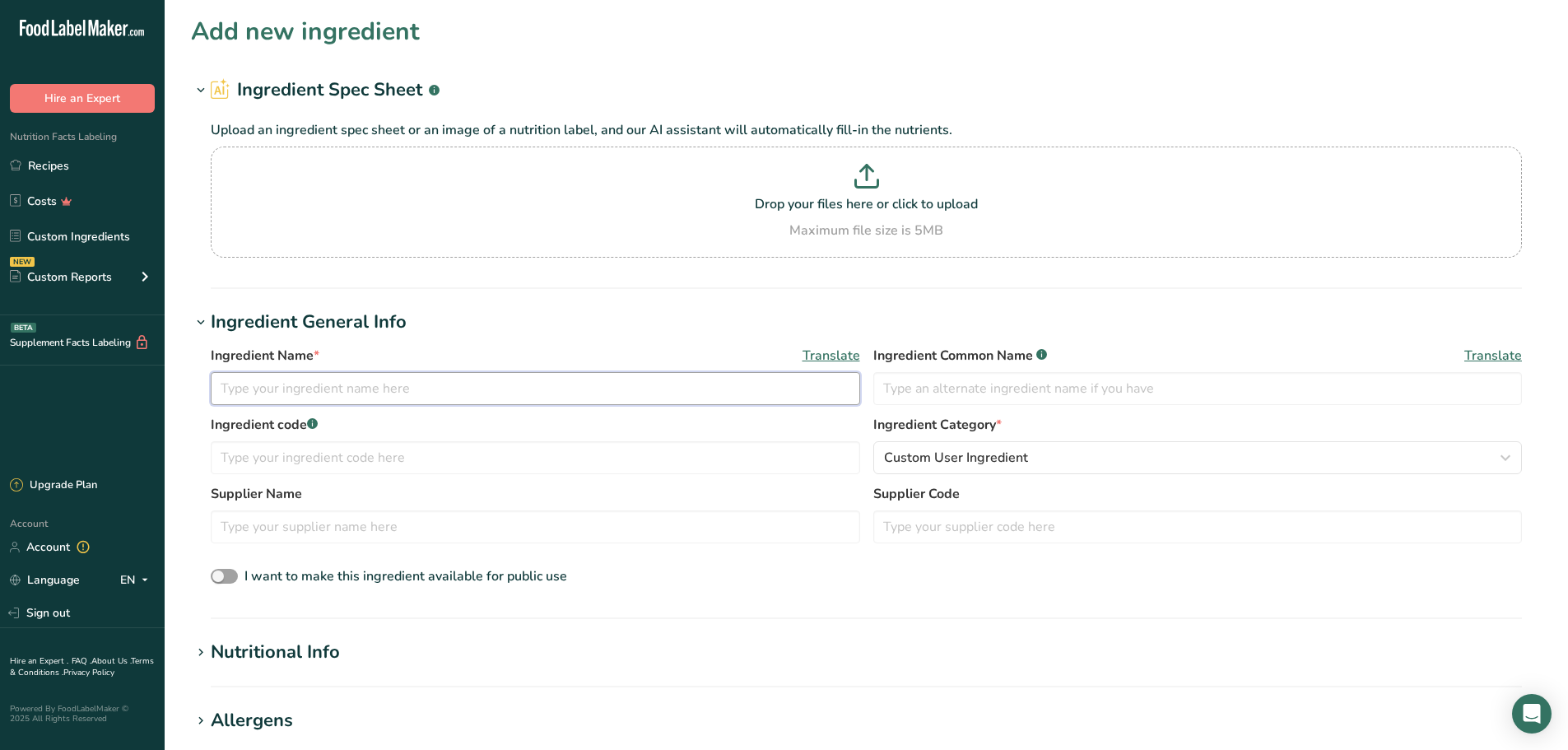
click at [446, 390] on input "text" at bounding box center [536, 389] width 649 height 33
type input "5340 - Sauteed Onion Flavor"
type input "Natural Flavor"
type input "5340"
click at [435, 528] on input "text" at bounding box center [536, 526] width 649 height 33
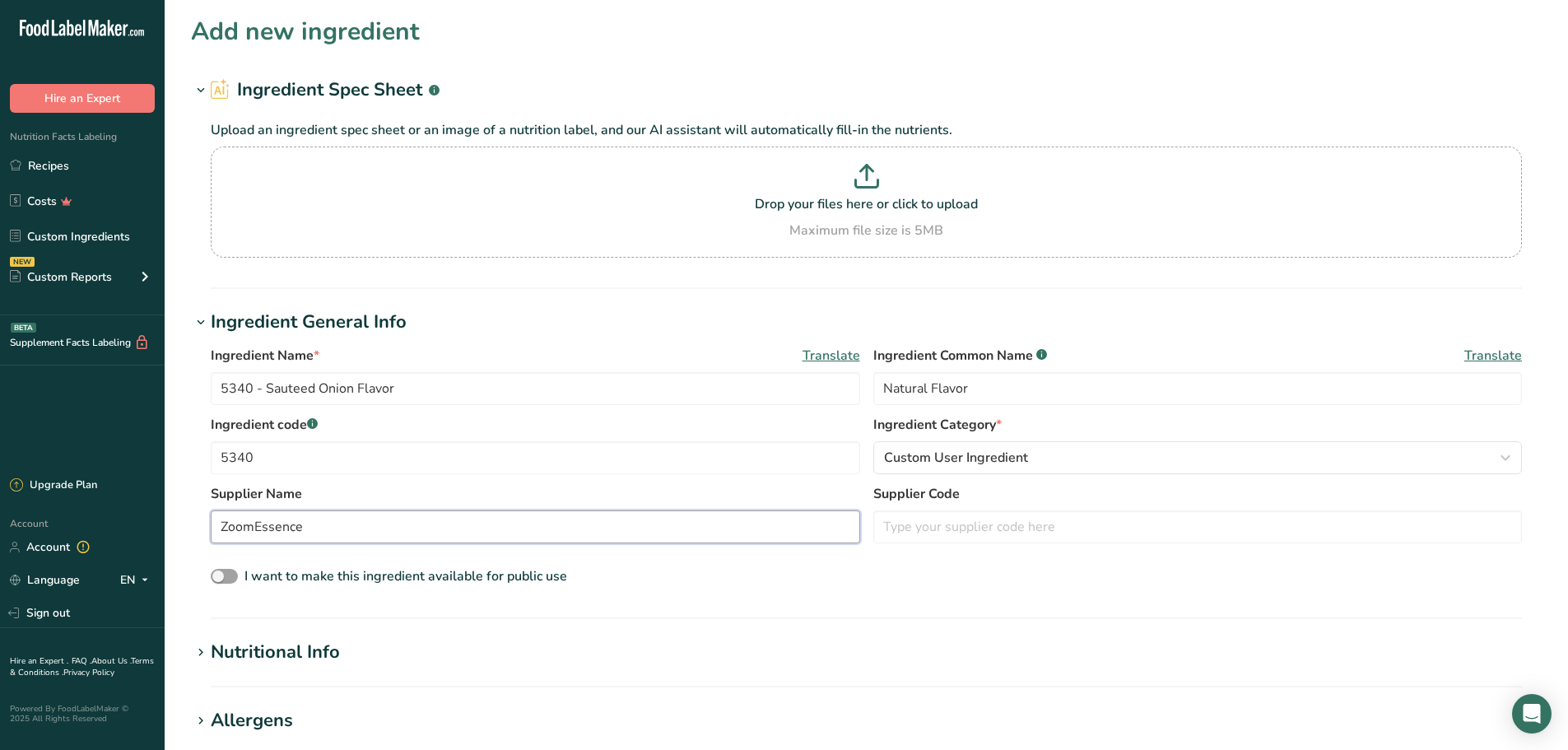
type input "ZoomEssence"
type input "Z"
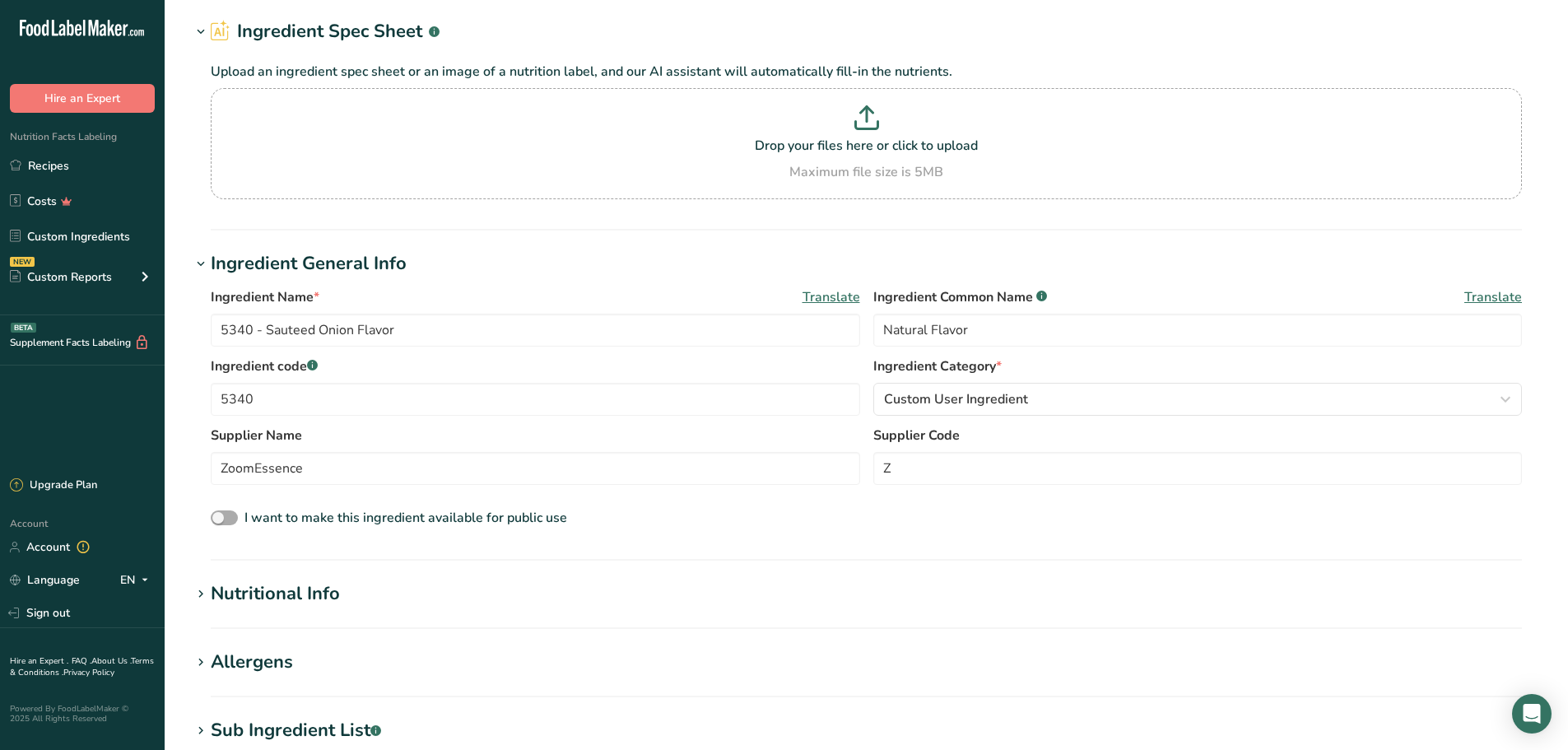
scroll to position [164, 0]
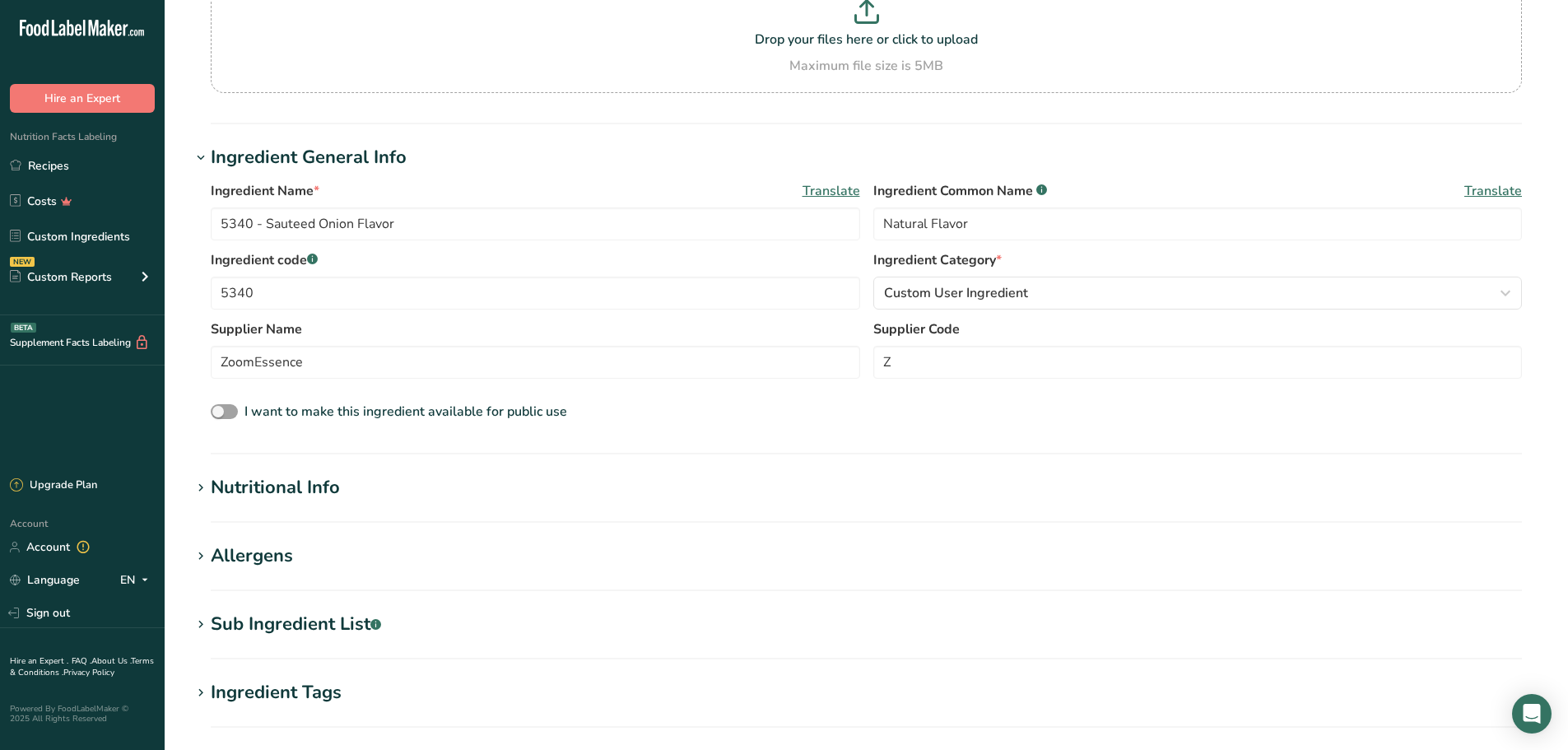
click at [309, 625] on div "Sub Ingredient List .a-a{fill:#347362;}.b-a{fill:#fff;}" at bounding box center [296, 624] width 171 height 28
click at [394, 690] on textarea at bounding box center [867, 707] width 1311 height 79
type textarea "corn maltodextrin, rice starch, natural flavor, corn modified food starch"
drag, startPoint x: 326, startPoint y: 492, endPoint x: 295, endPoint y: 485, distance: 31.8
click at [326, 492] on div "Nutritional Info" at bounding box center [275, 488] width 129 height 28
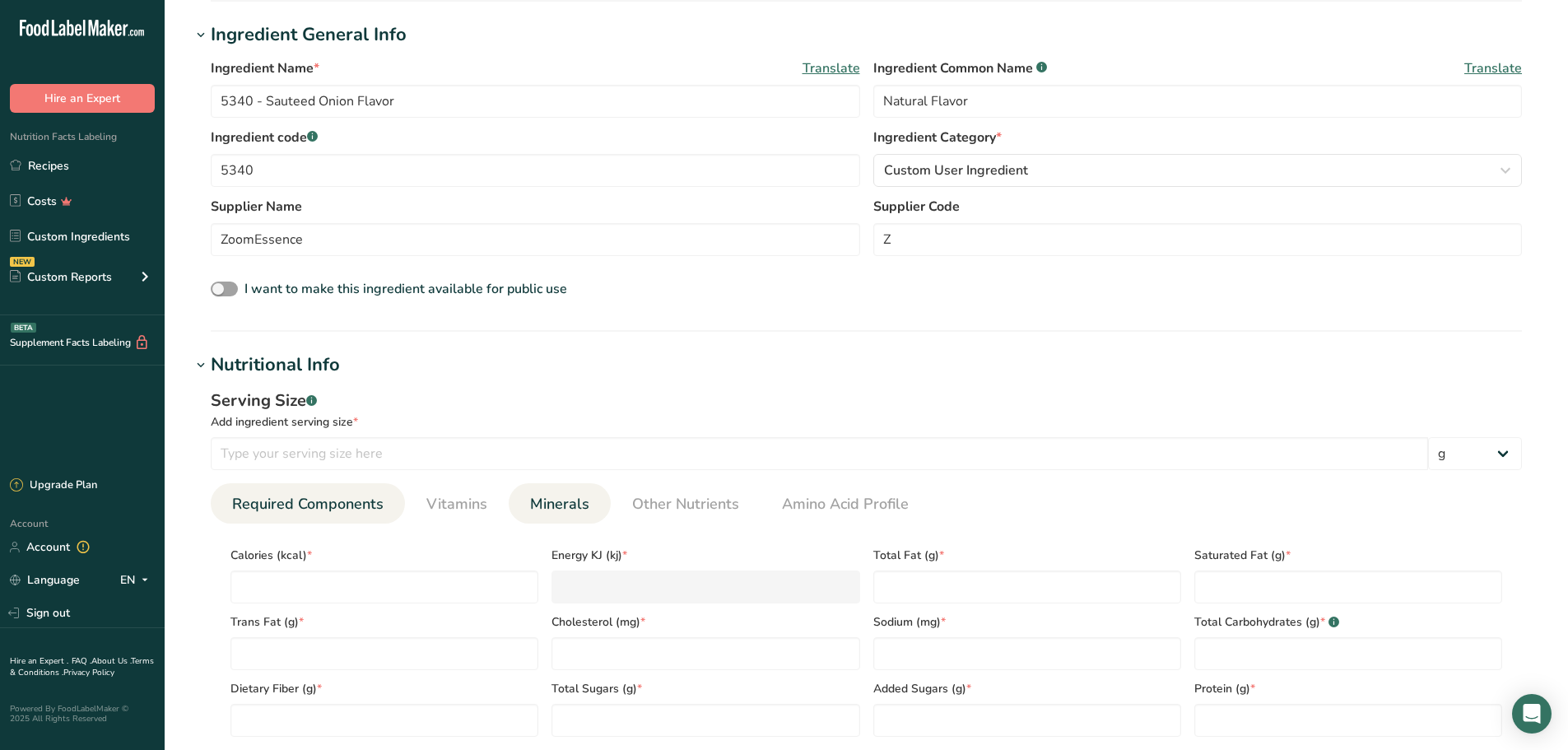
scroll to position [329, 0]
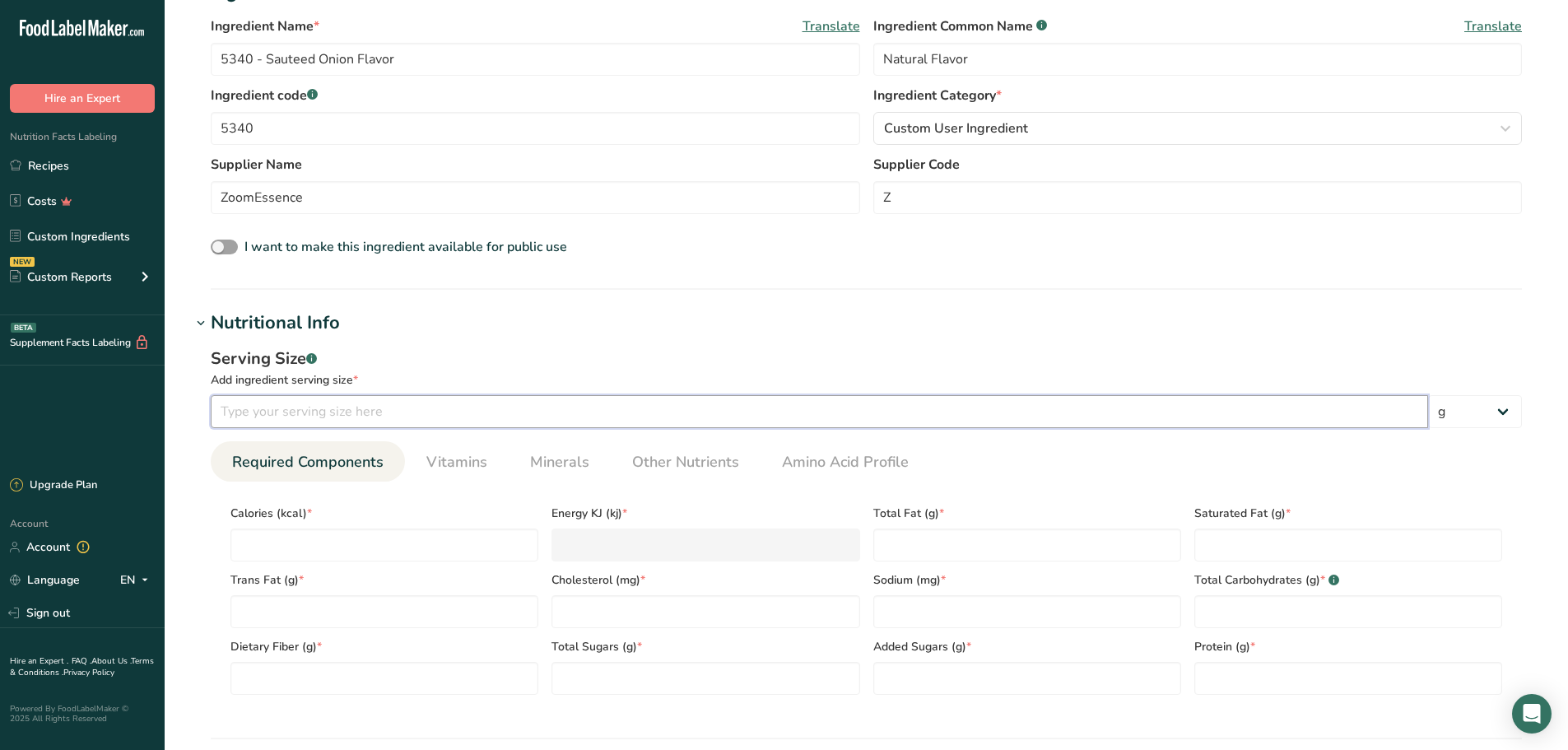
click at [551, 414] on input "number" at bounding box center [819, 412] width 1217 height 33
type input "100"
drag, startPoint x: 863, startPoint y: 1, endPoint x: 421, endPoint y: 546, distance: 701.7
click at [421, 546] on input "number" at bounding box center [384, 545] width 308 height 33
type input "4"
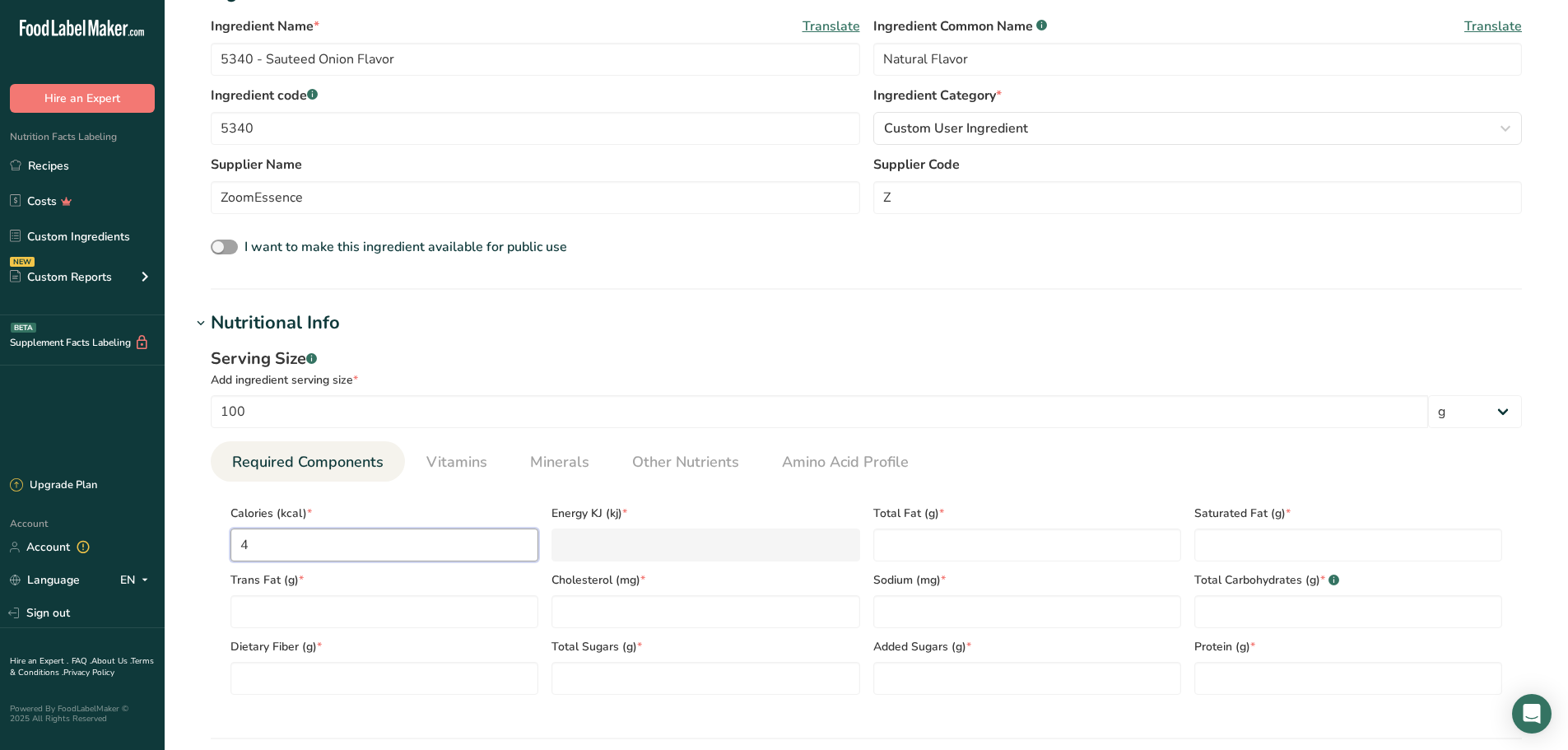
type KJ "16.7"
type input "40"
type KJ "167.4"
type input "405"
type KJ "1694.5"
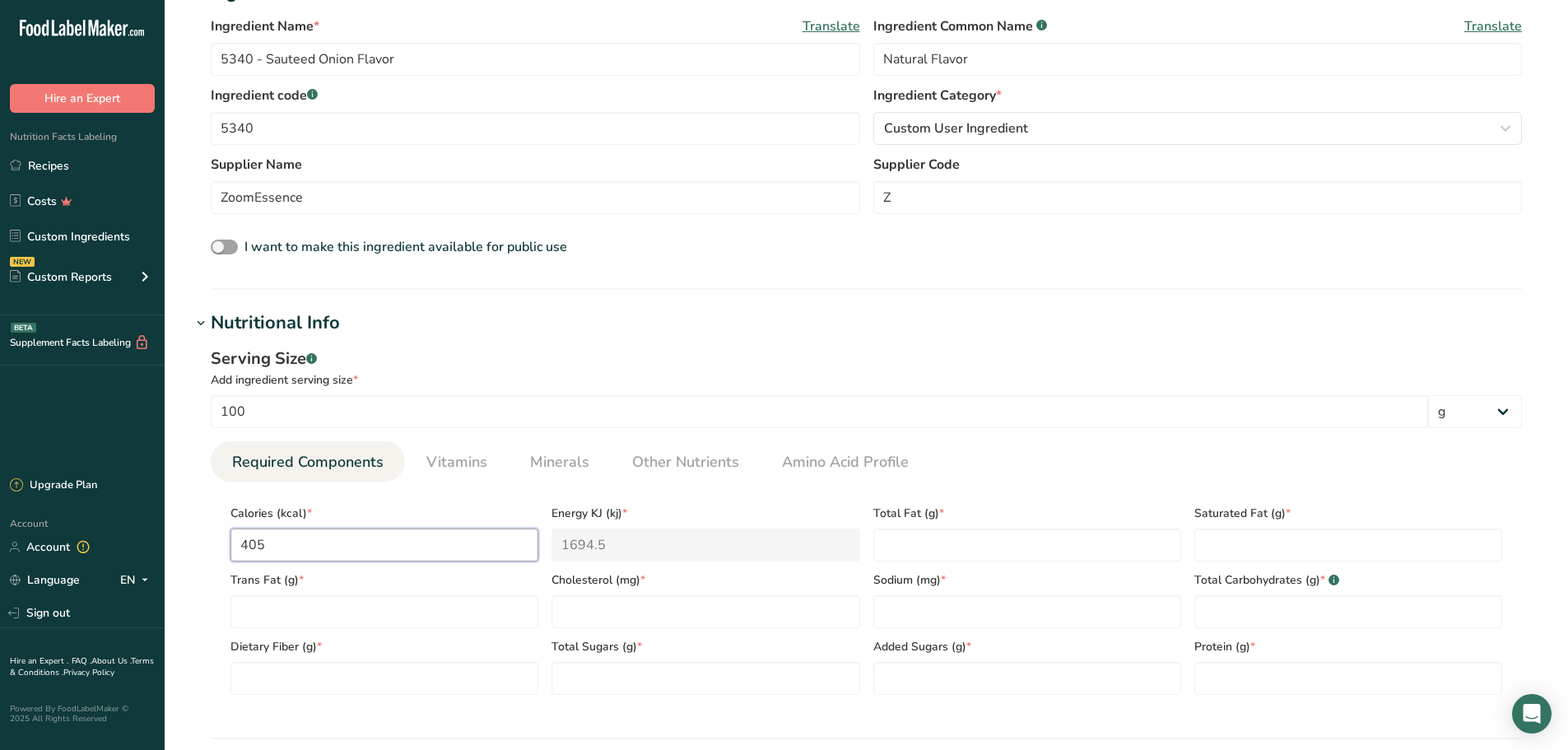
type input "405.7"
type KJ "1697.4"
type input "405.75"
type KJ "1697.7"
type input "405.75"
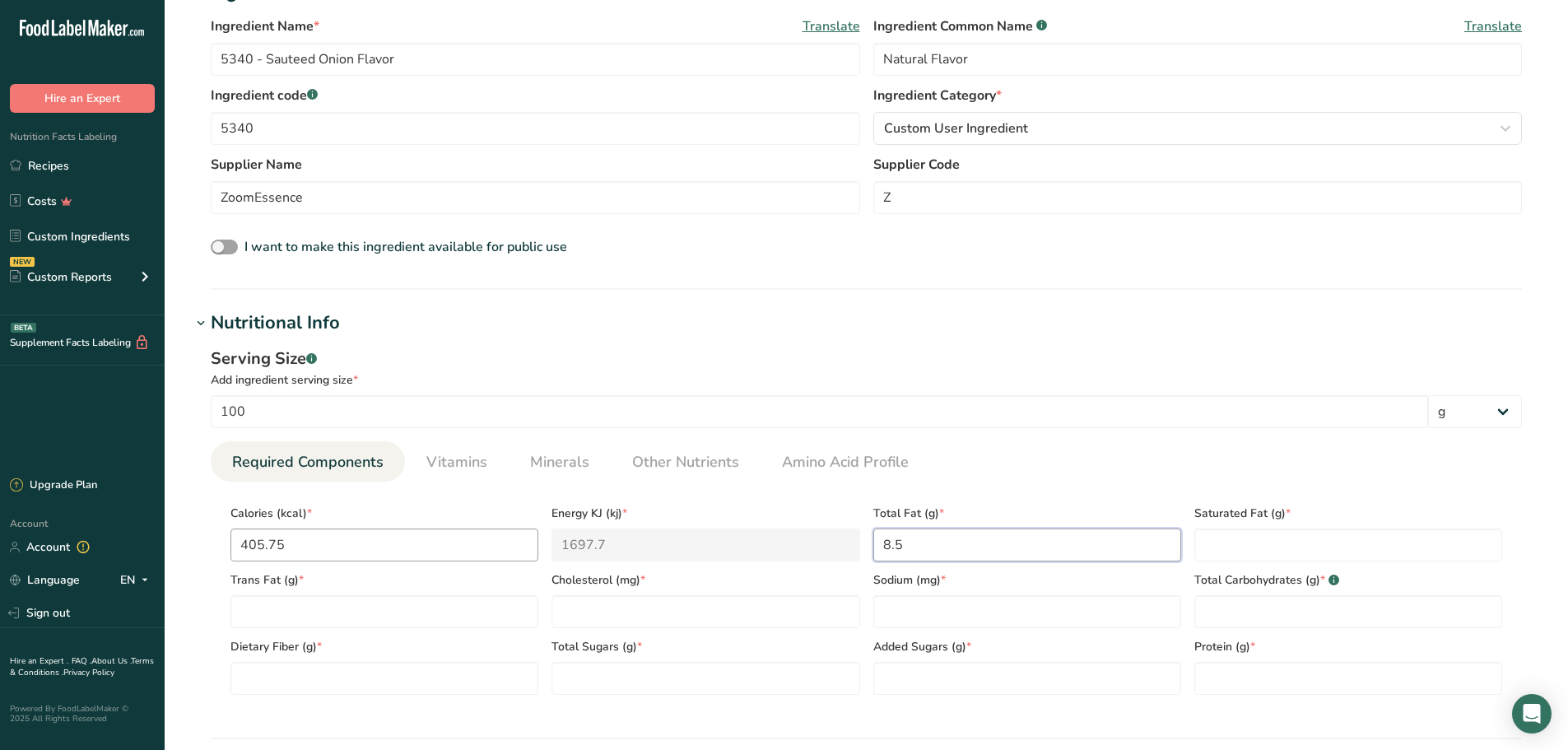
type Fat "8.5"
type Fat "7.32"
type Fat "0.01"
type input "0"
type input "8.03"
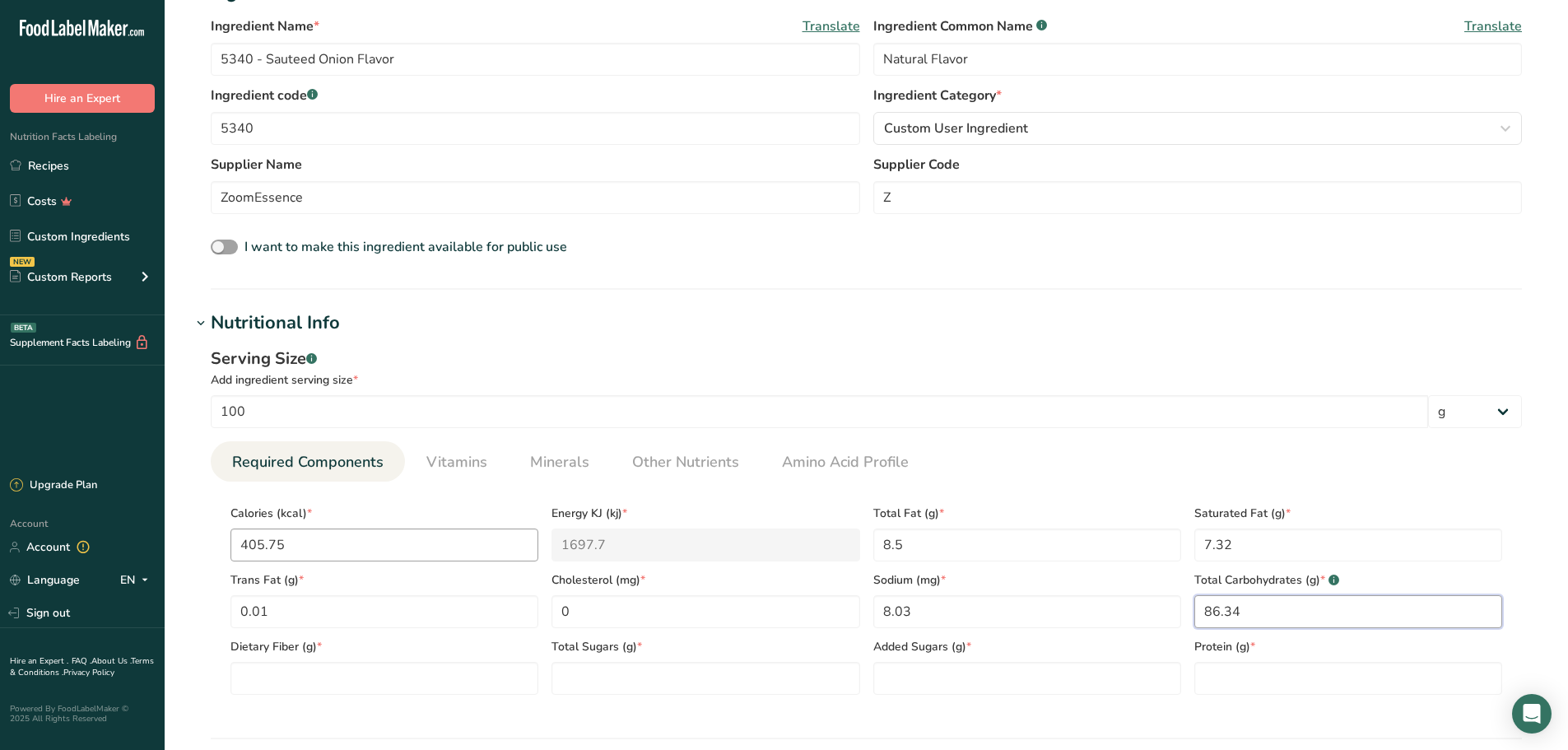
type Carbohydrates "86.34"
type Fiber "0"
type Sugars "3.95"
type Sugars "0.01"
type input "0.16"
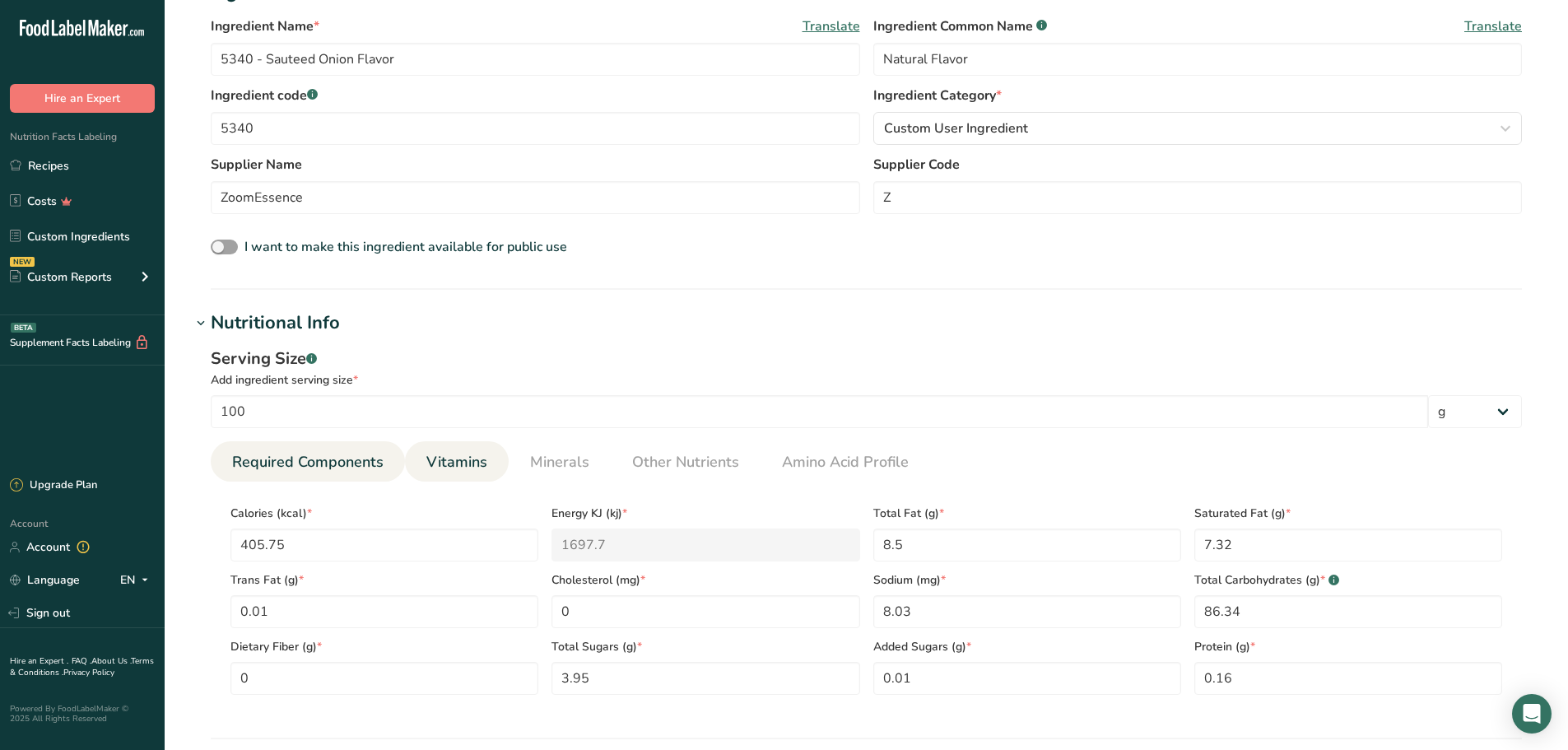
click at [438, 454] on span "Vitamins" at bounding box center [457, 462] width 61 height 22
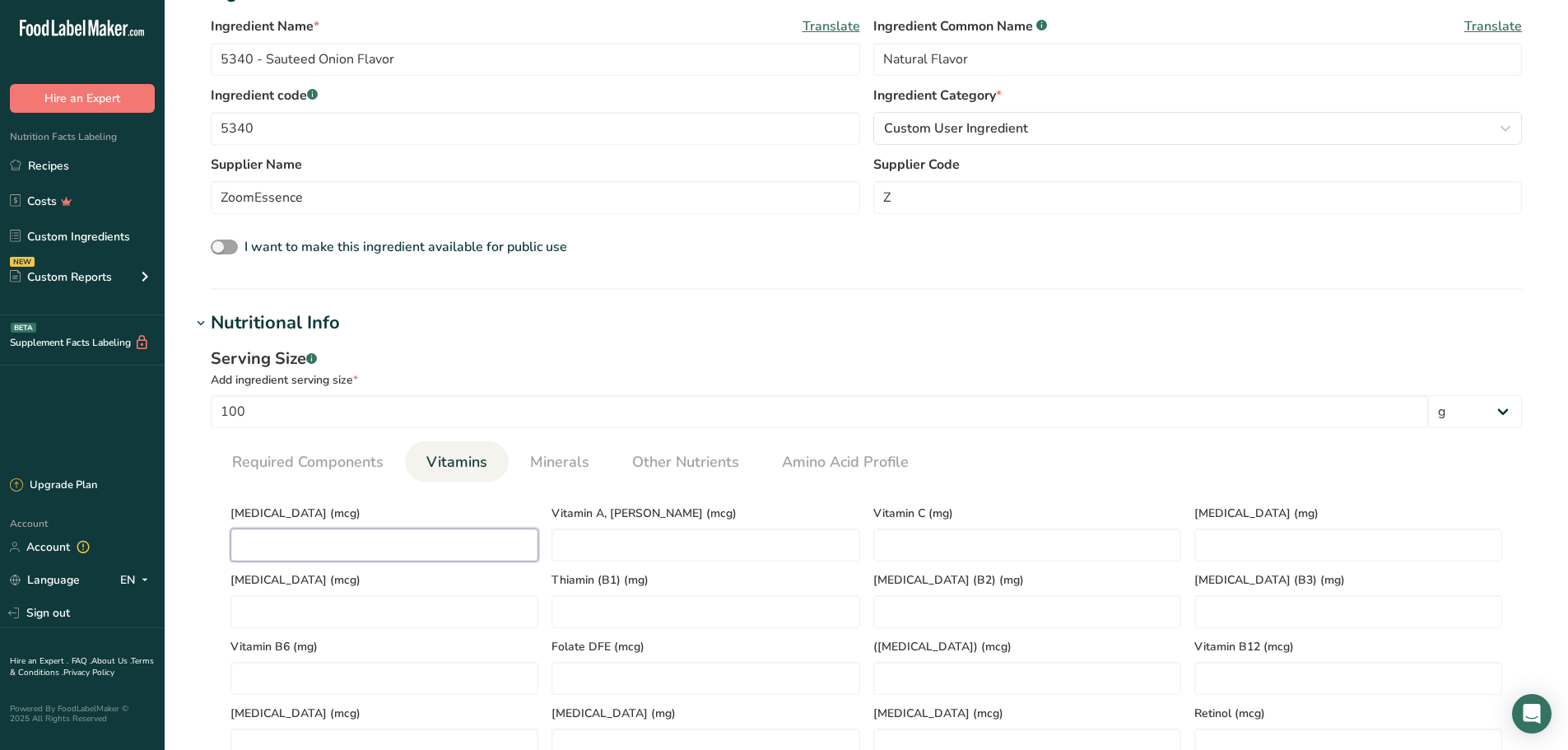
click at [474, 540] on D "number" at bounding box center [384, 545] width 308 height 33
type D "0"
type RAE "0"
type C "0"
type E "0"
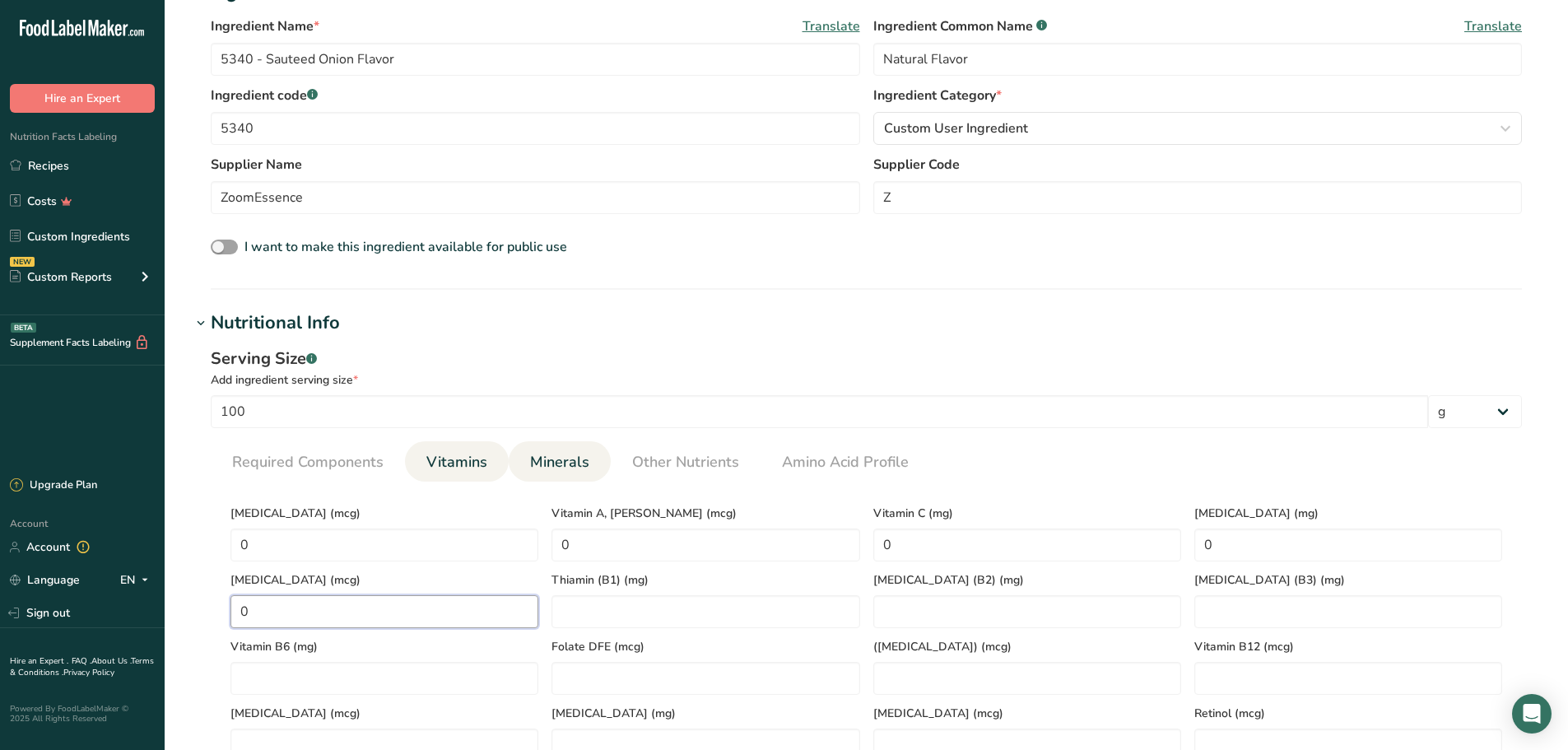
type K "0"
click at [558, 456] on span "Minerals" at bounding box center [559, 462] width 60 height 22
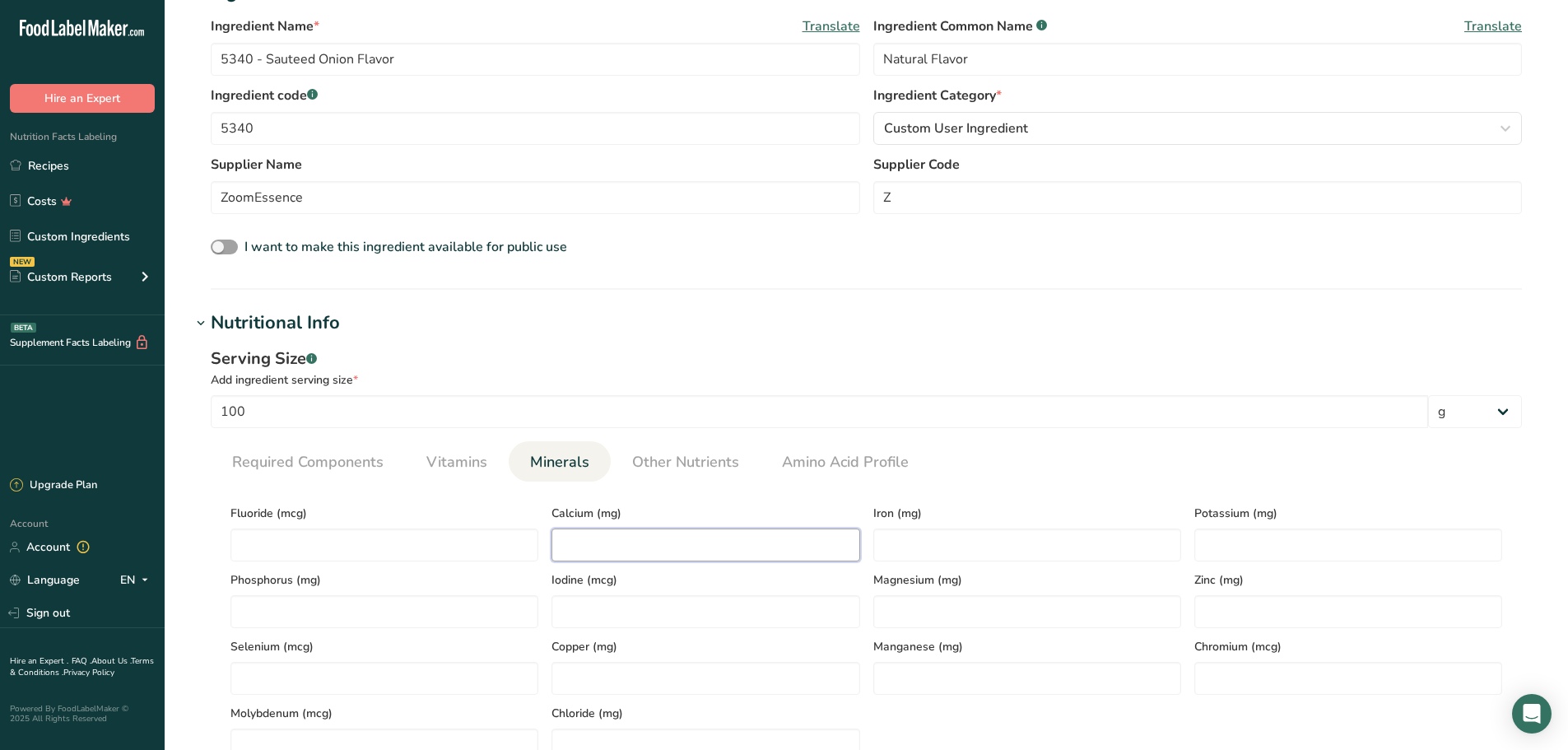
click at [610, 547] on input "number" at bounding box center [705, 545] width 308 height 33
type input "4.29"
type input "0.28"
type input "11.83"
click at [646, 461] on span "Other Nutrients" at bounding box center [685, 462] width 107 height 22
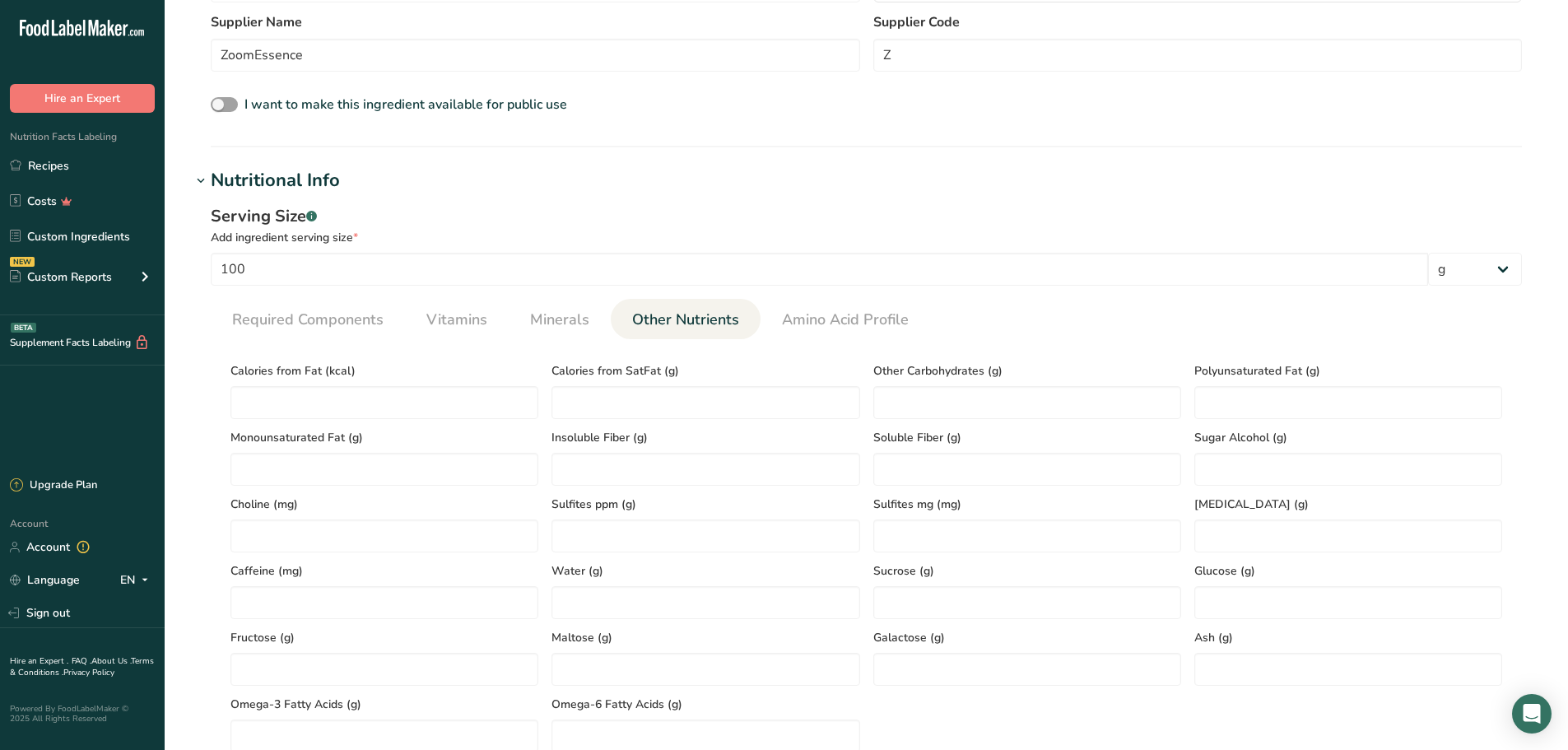
scroll to position [493, 0]
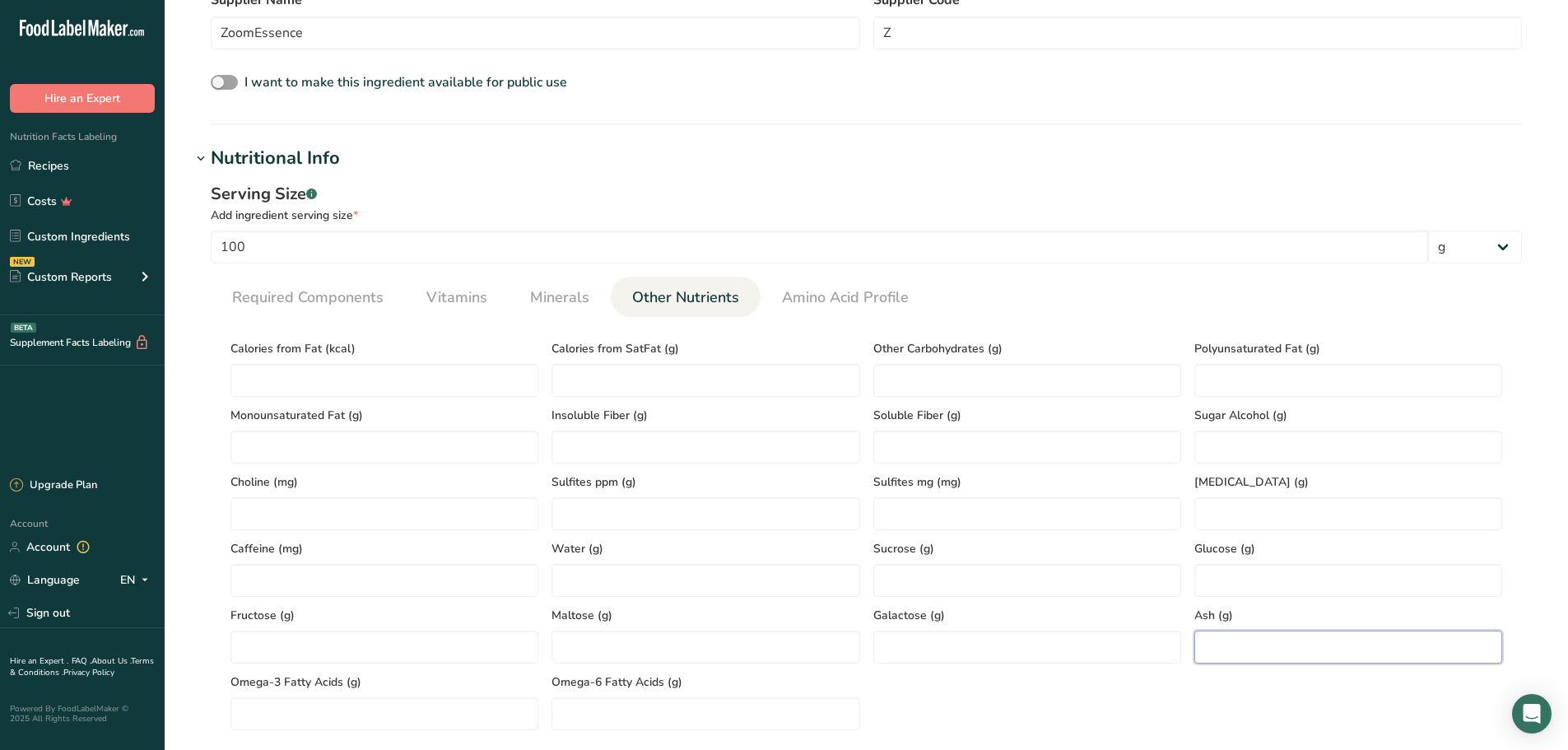
click at [1237, 639] on input "number" at bounding box center [1348, 646] width 308 height 33
type input "0.16"
click at [728, 582] on input "number" at bounding box center [705, 580] width 308 height 33
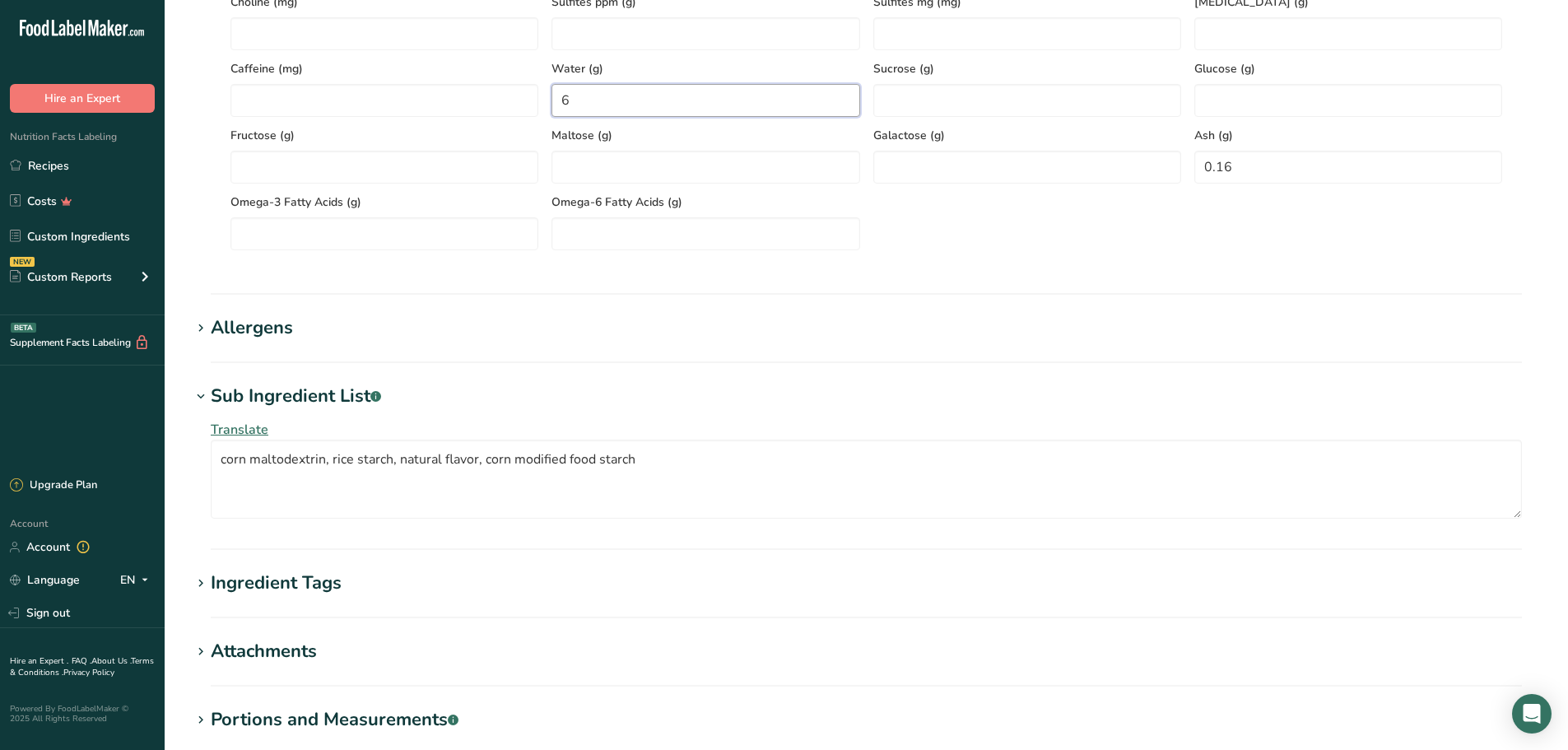
scroll to position [1070, 0]
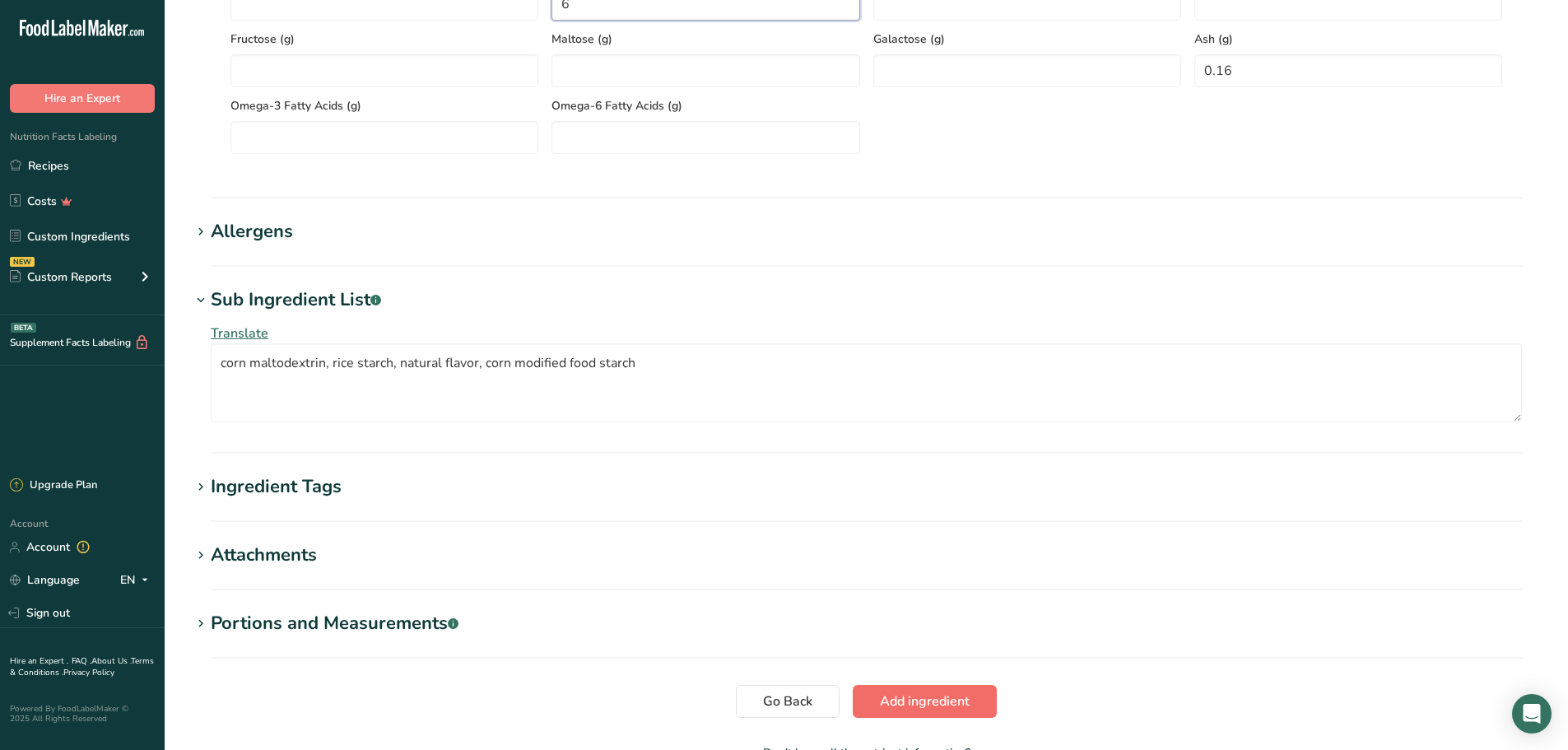
type input "6"
click at [945, 709] on span "Add ingredient" at bounding box center [924, 701] width 90 height 20
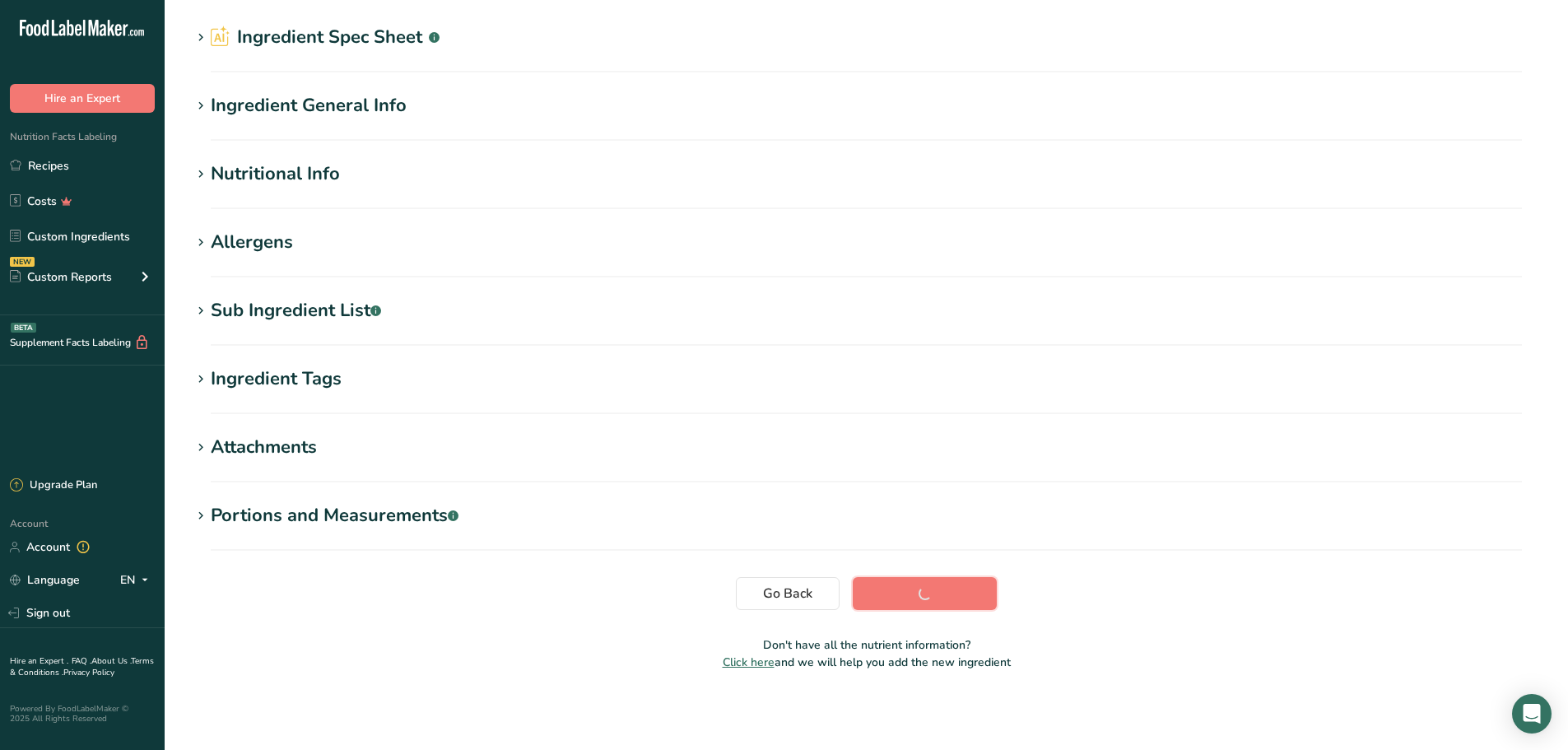
scroll to position [52, 0]
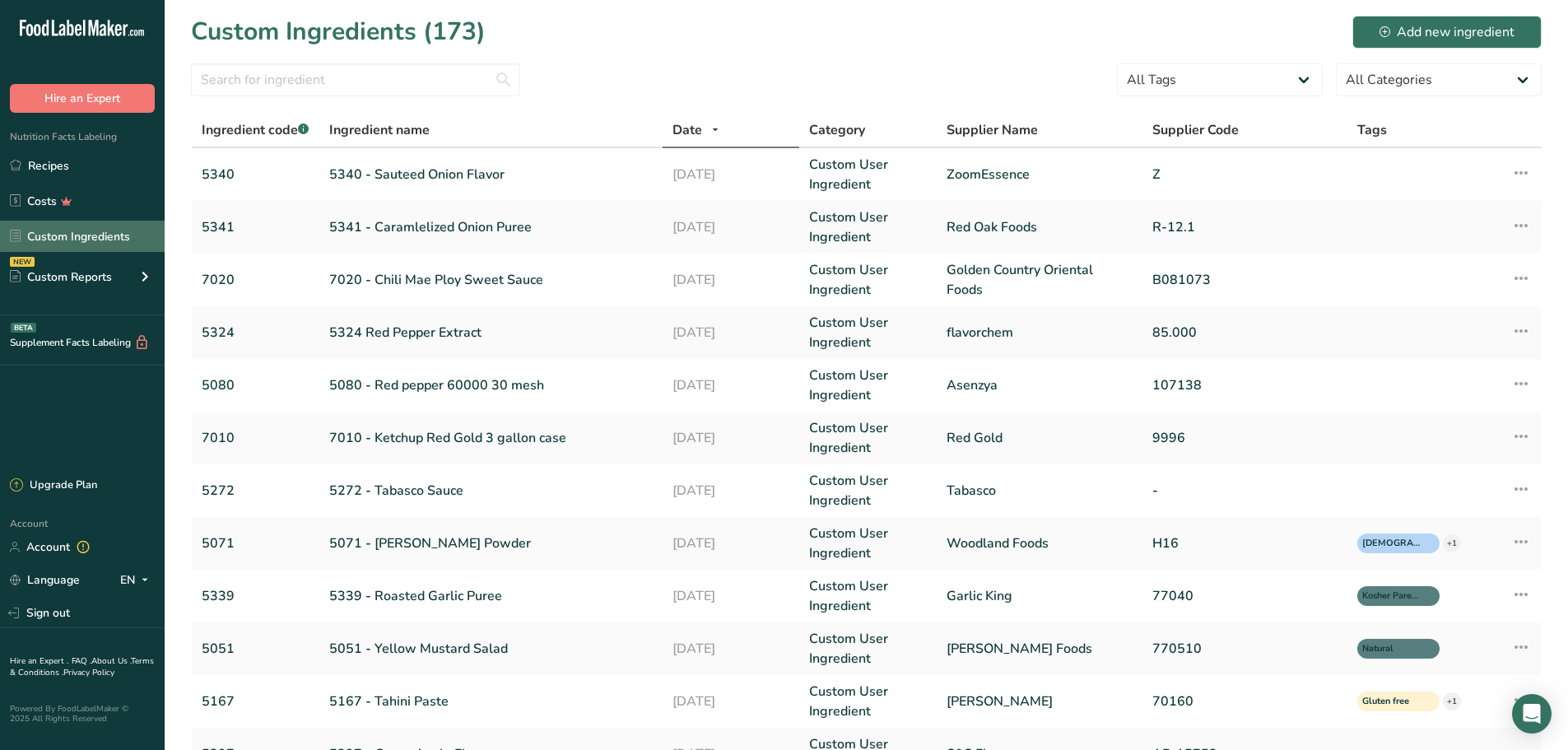
click at [95, 238] on link "Custom Ingredients" at bounding box center [82, 237] width 164 height 31
click at [1441, 32] on div "Add new ingredient" at bounding box center [1446, 32] width 135 height 20
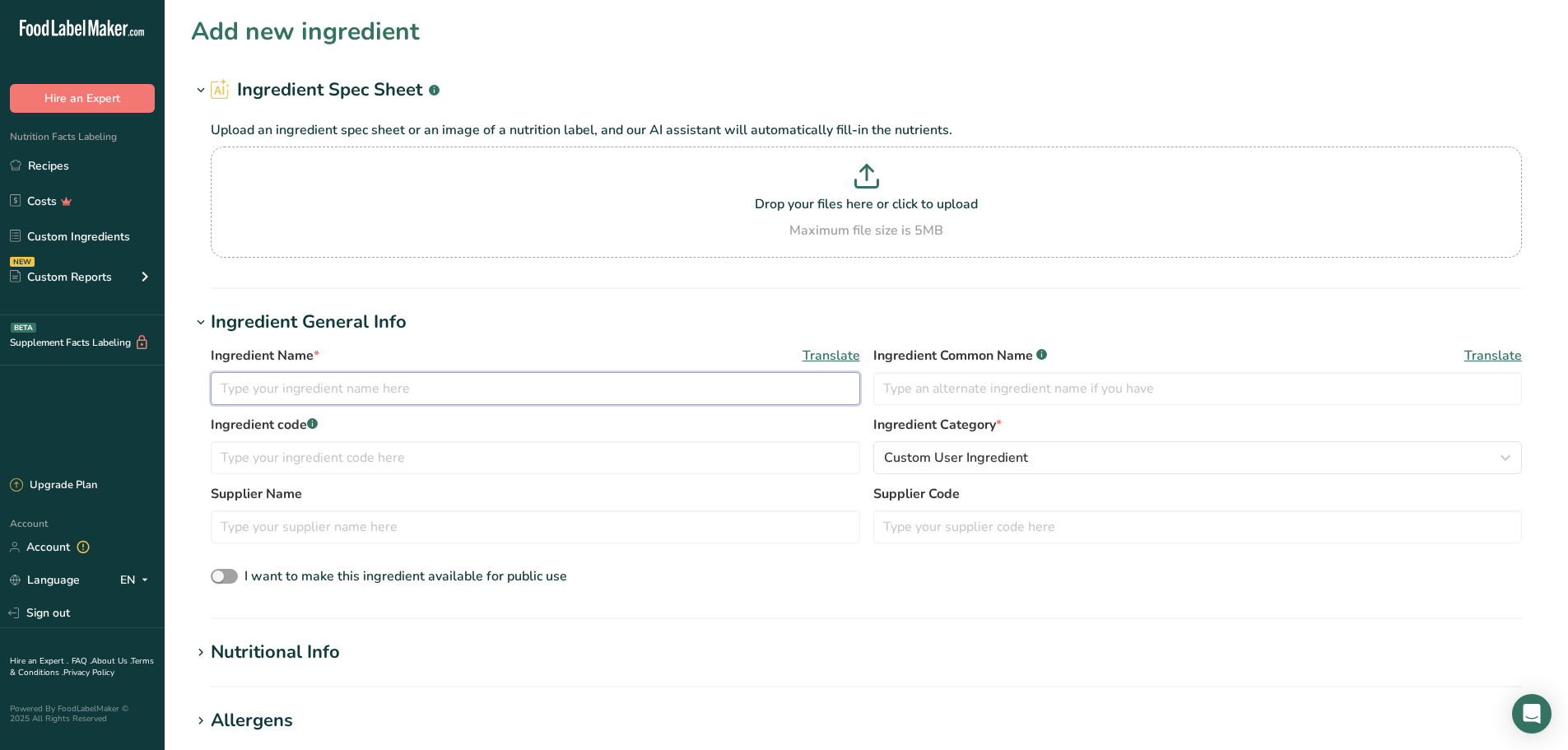
click at [526, 379] on input "text" at bounding box center [536, 389] width 649 height 33
type input "5342 - Organic Blue Agave Syrup"
type input "Organic Blue Agave Syrup"
type input "5342"
type input "Greenwood"
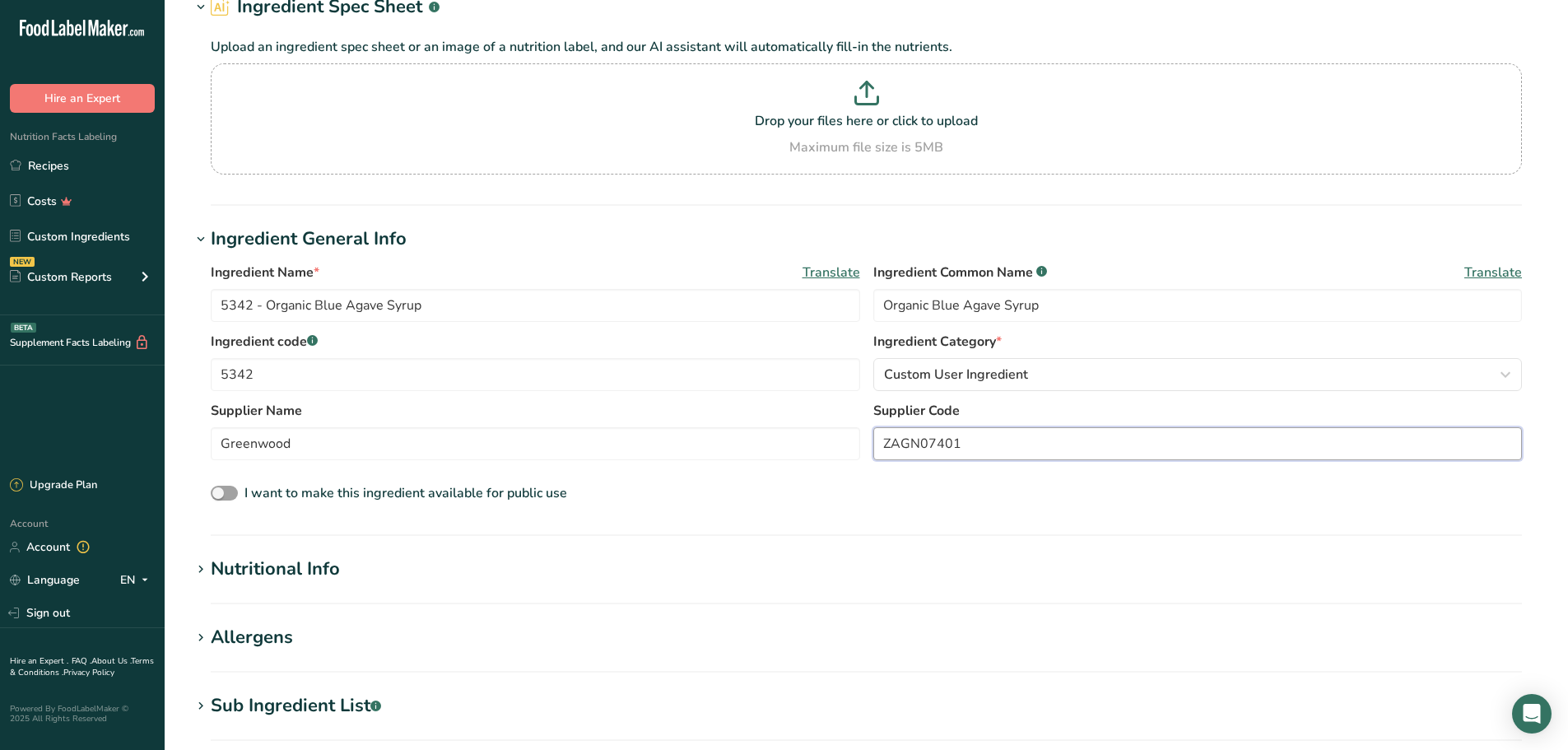
scroll to position [83, 0]
type input "ZAGN07401"
click at [266, 569] on div "Nutritional Info" at bounding box center [275, 570] width 129 height 28
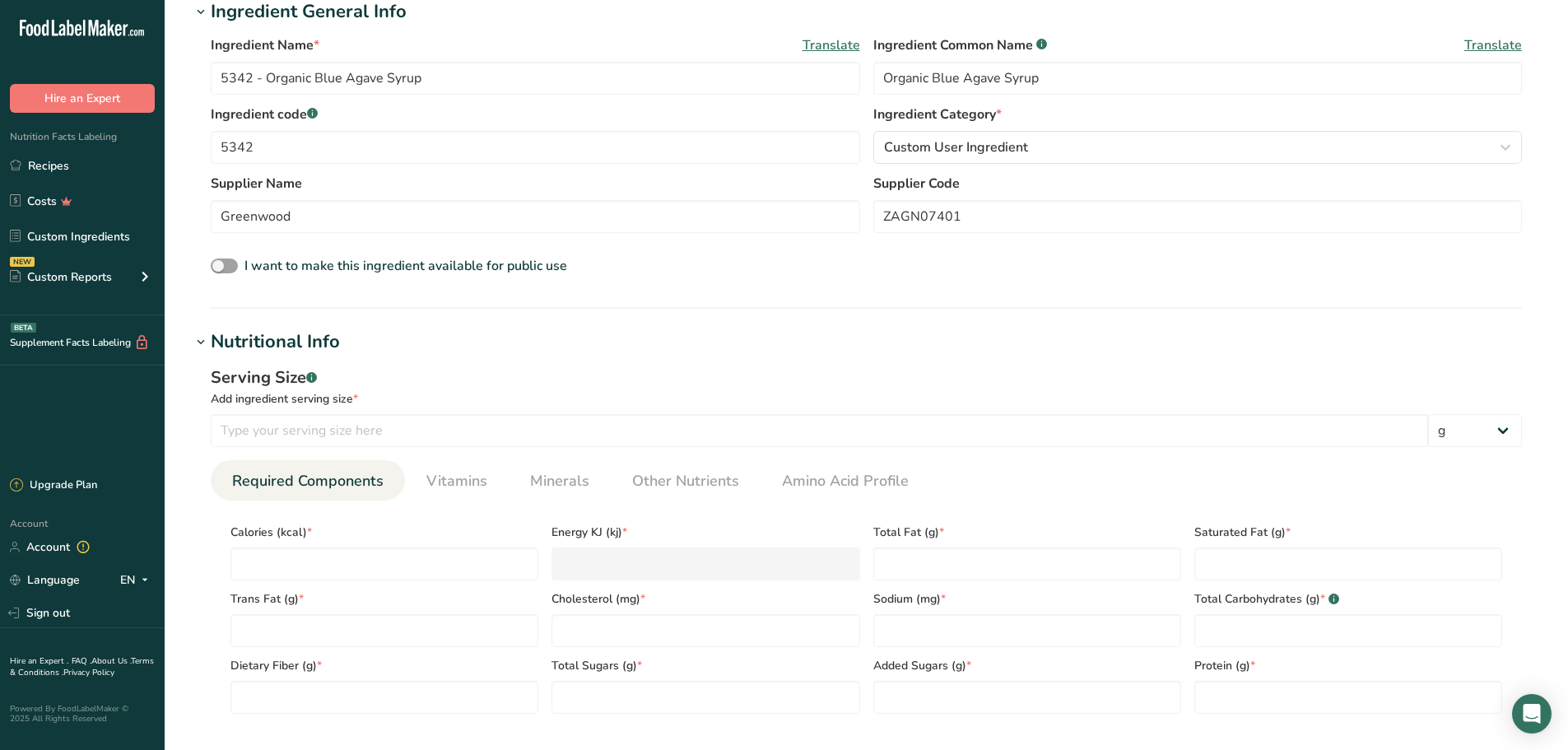
scroll to position [329, 0]
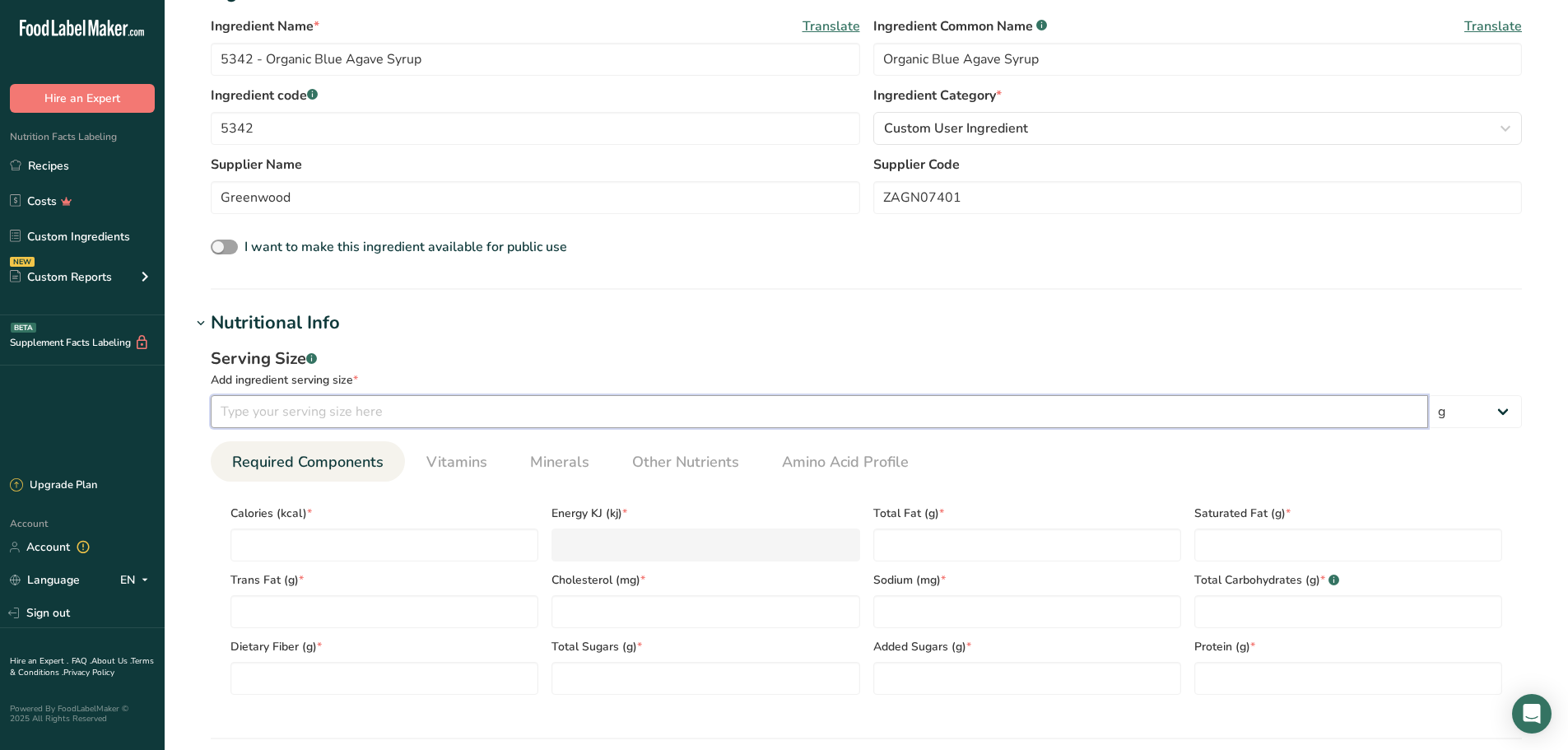
click at [630, 414] on input "number" at bounding box center [819, 412] width 1217 height 33
type input "100"
click at [330, 557] on input "number" at bounding box center [384, 545] width 308 height 33
type input "3"
type KJ "12.6"
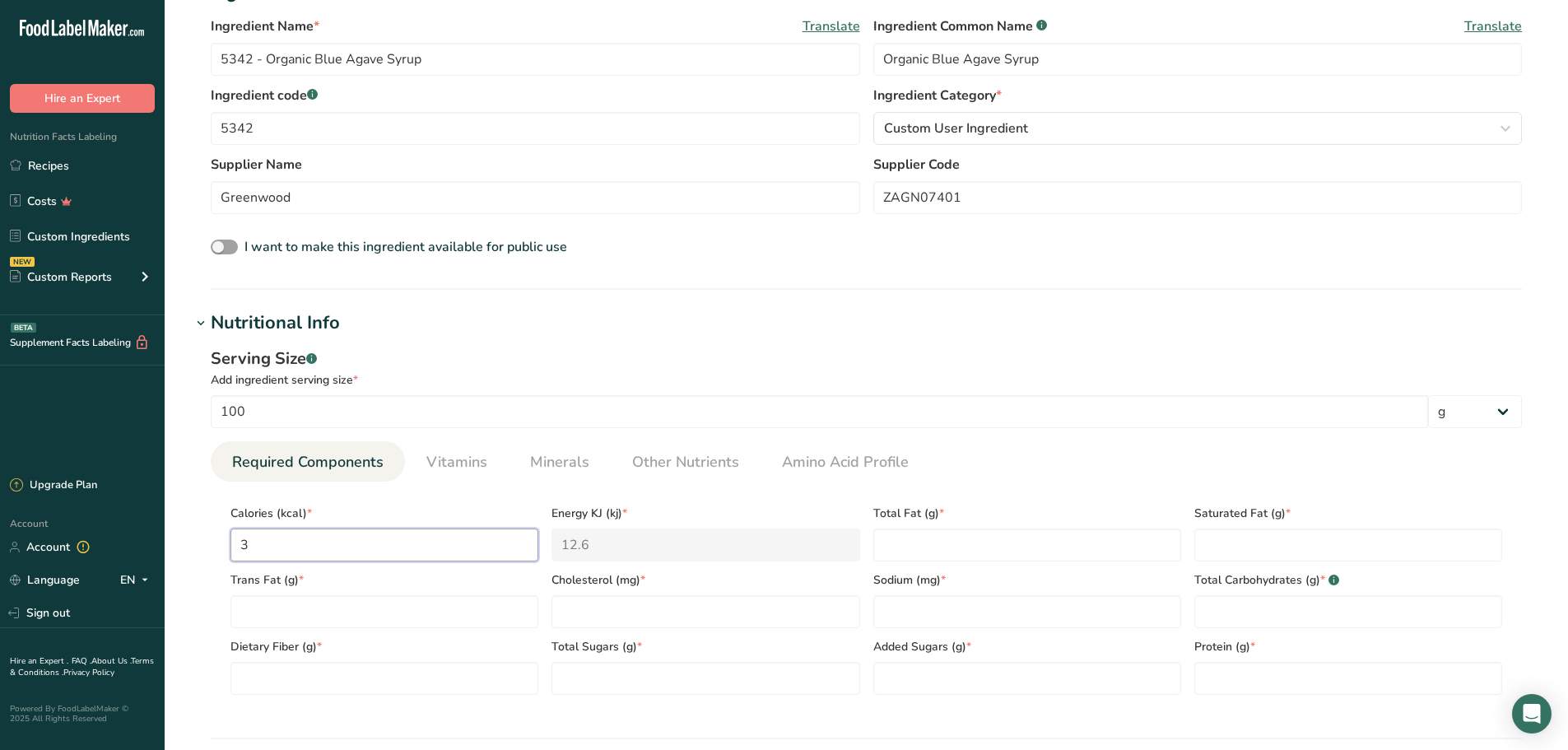
type input "31"
type KJ "129.7"
type input "310"
type KJ "1297"
type input "310"
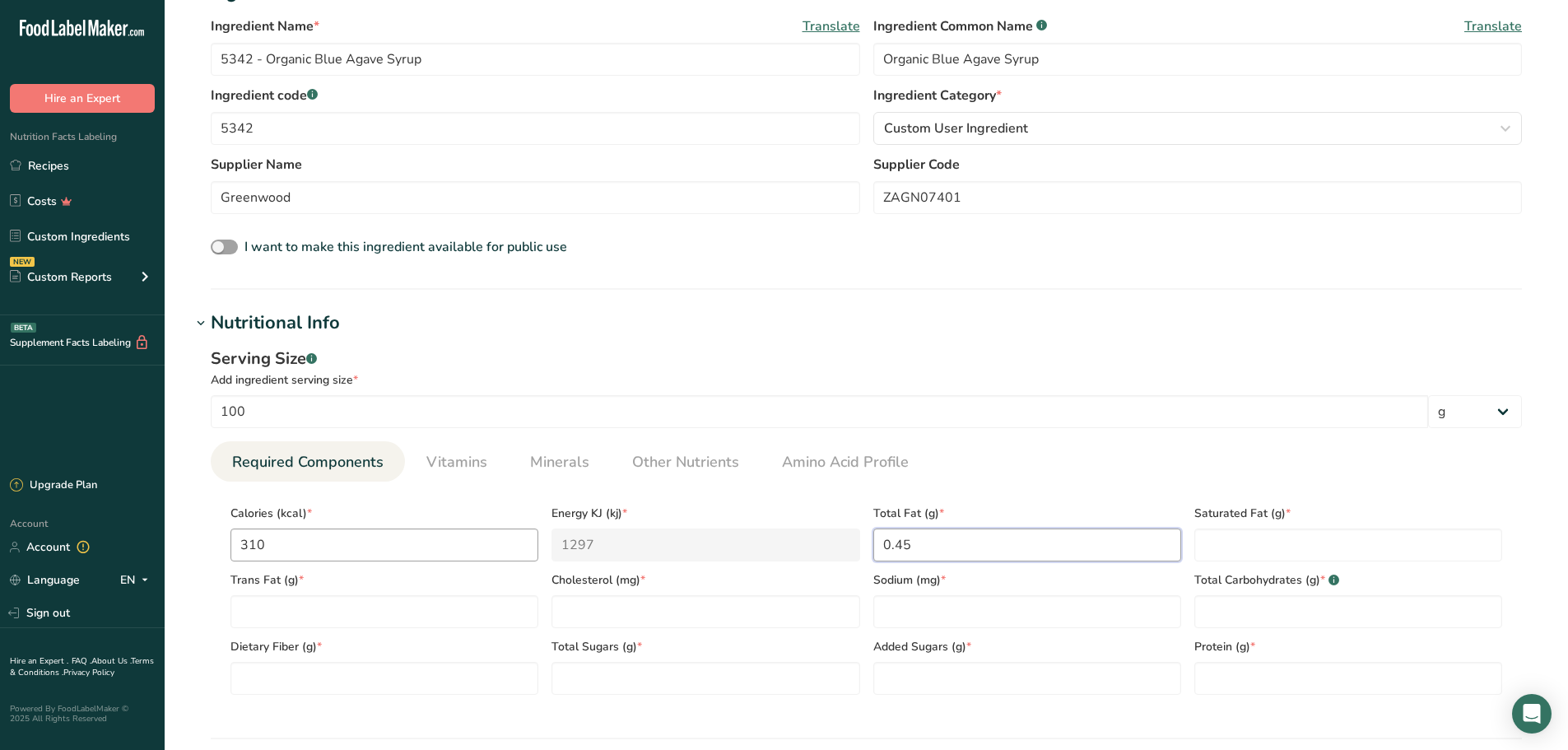
type Fat "0.45"
type Fat "0"
type input "0"
type input "4"
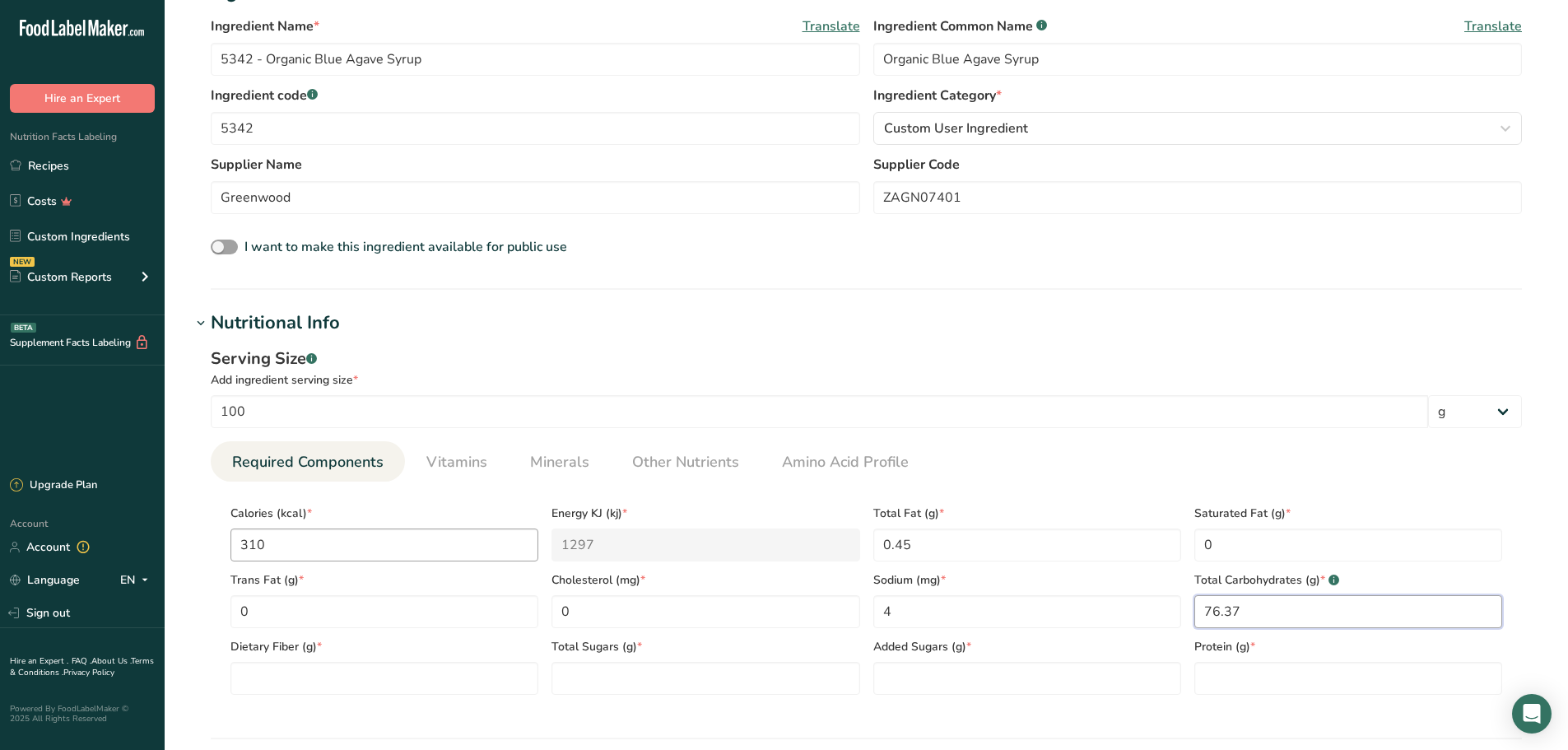
type Carbohydrates "76.37"
type Fiber "0.2"
type Sugars "68.03"
type Sugars "0"
type input "0.09"
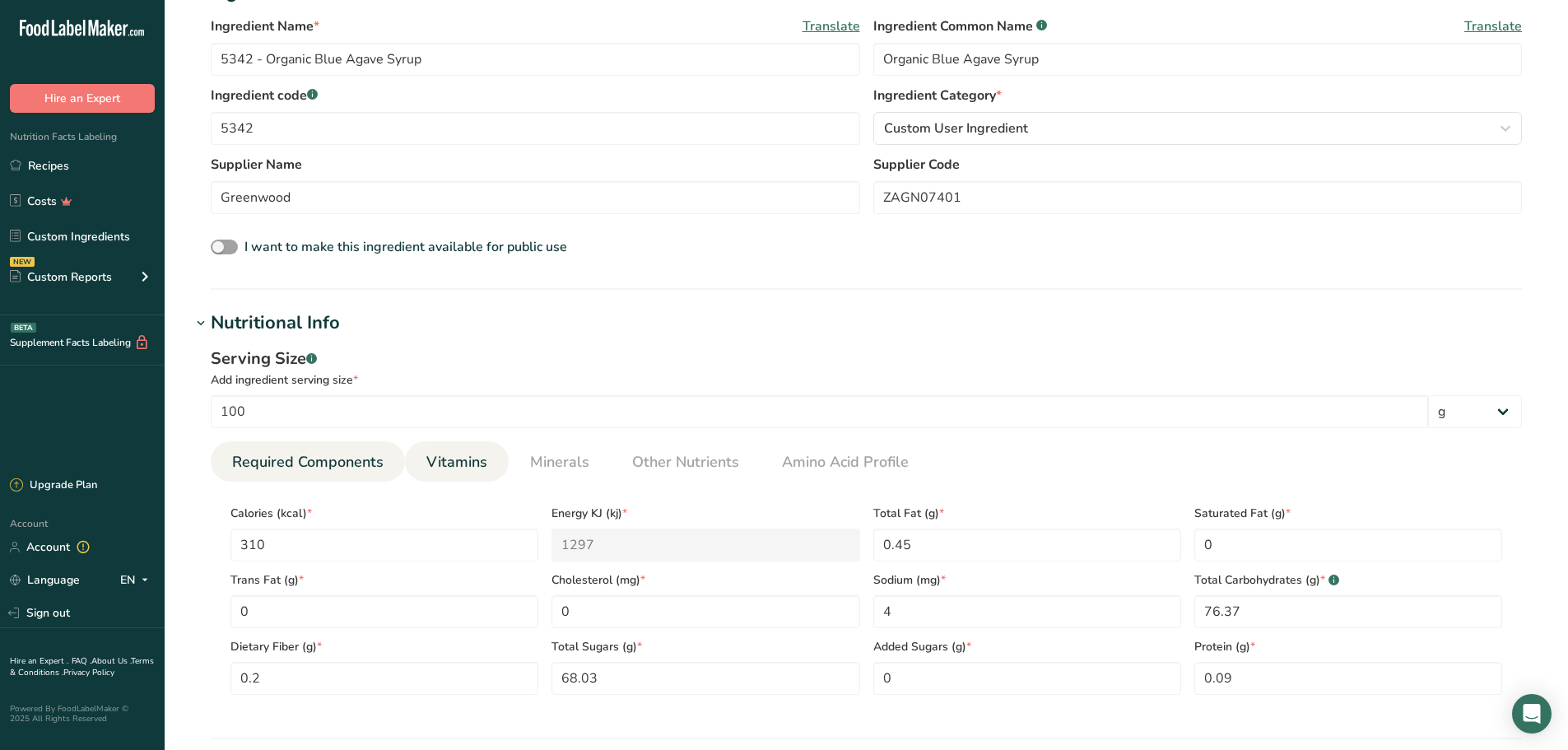
click at [476, 459] on span "Vitamins" at bounding box center [457, 462] width 61 height 22
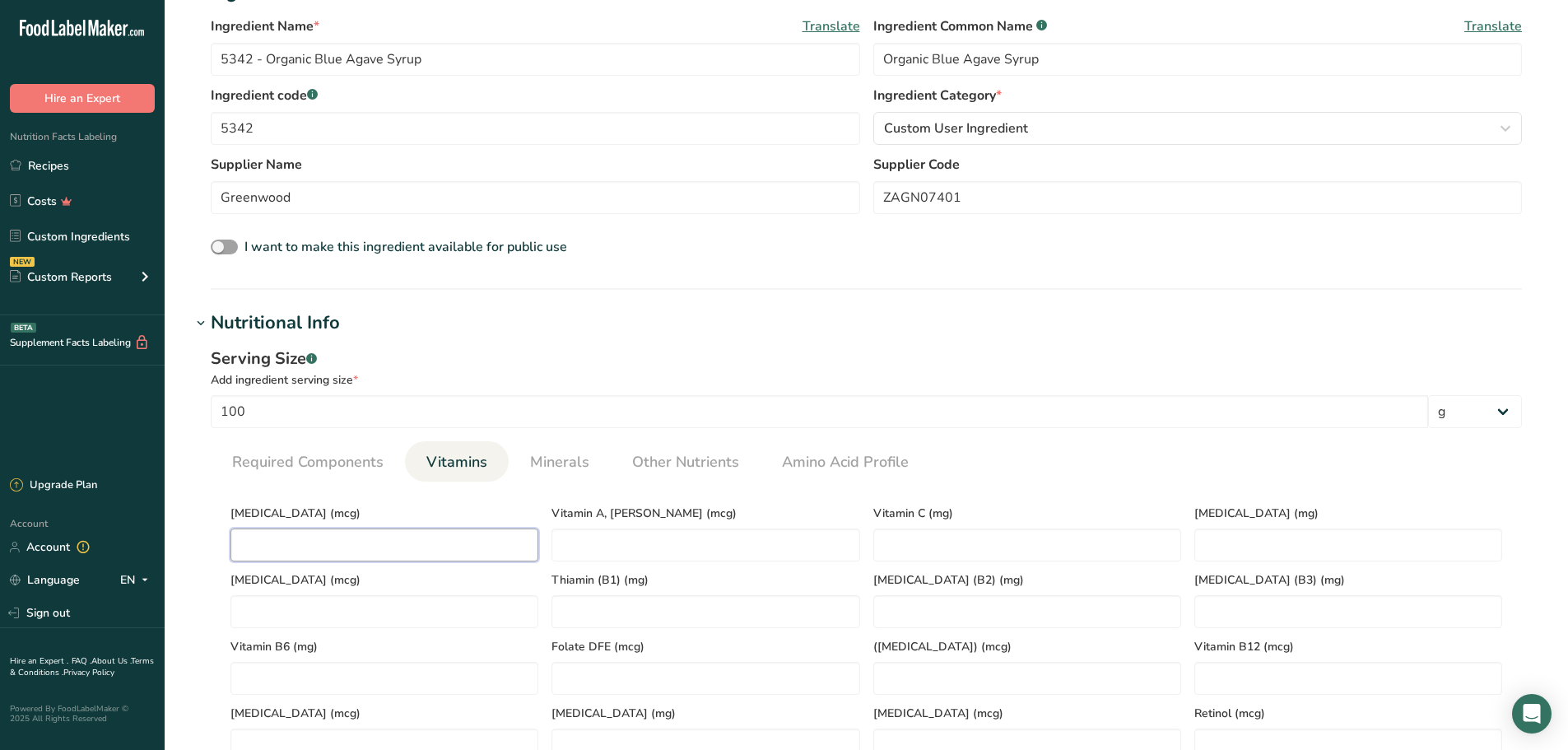
click at [461, 542] on D "number" at bounding box center [384, 545] width 308 height 33
type D "0"
click at [1004, 550] on C "number" at bounding box center [1027, 545] width 308 height 33
type C "17"
click at [644, 535] on RAE "number" at bounding box center [705, 545] width 308 height 33
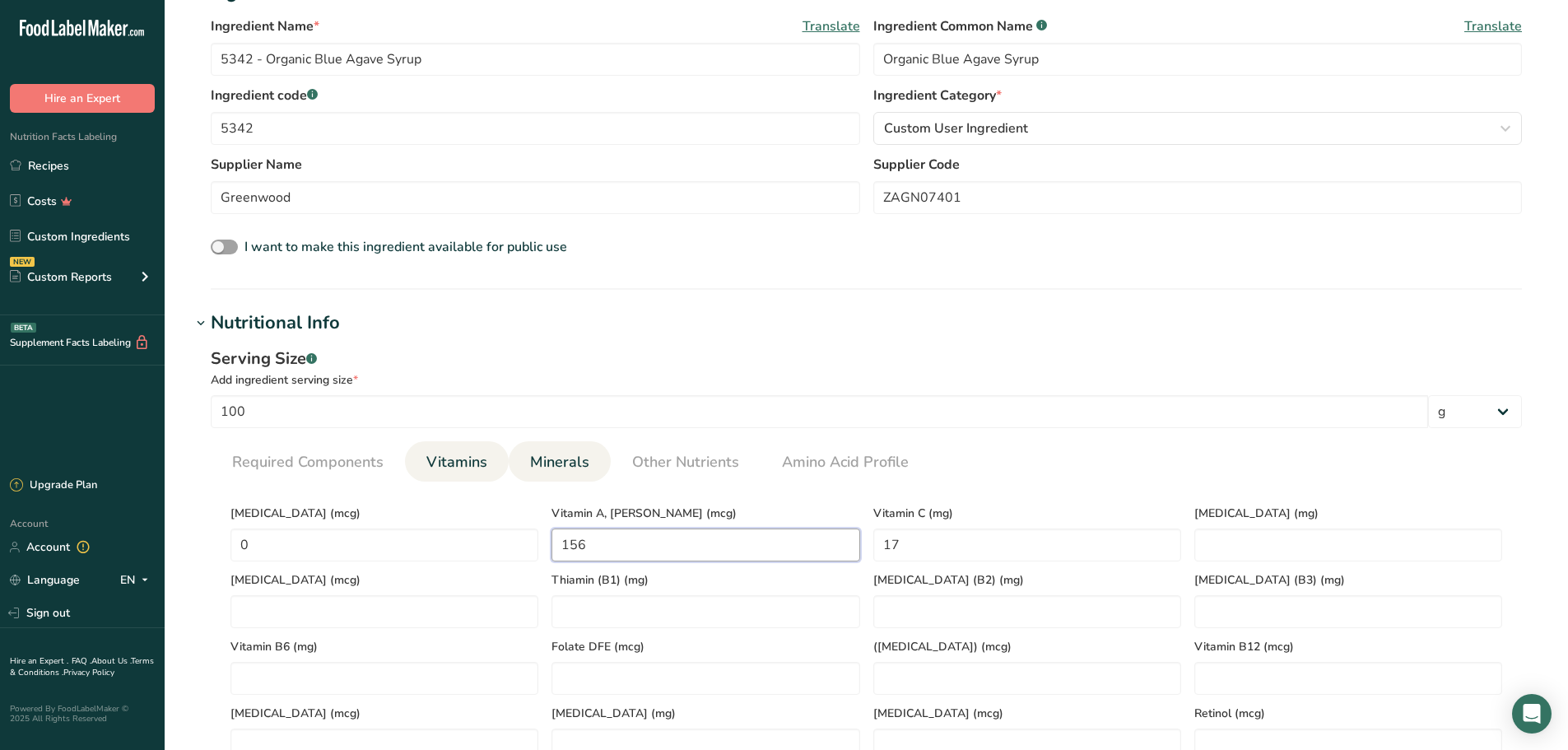
type RAE "156"
click at [566, 460] on span "Minerals" at bounding box center [559, 462] width 60 height 22
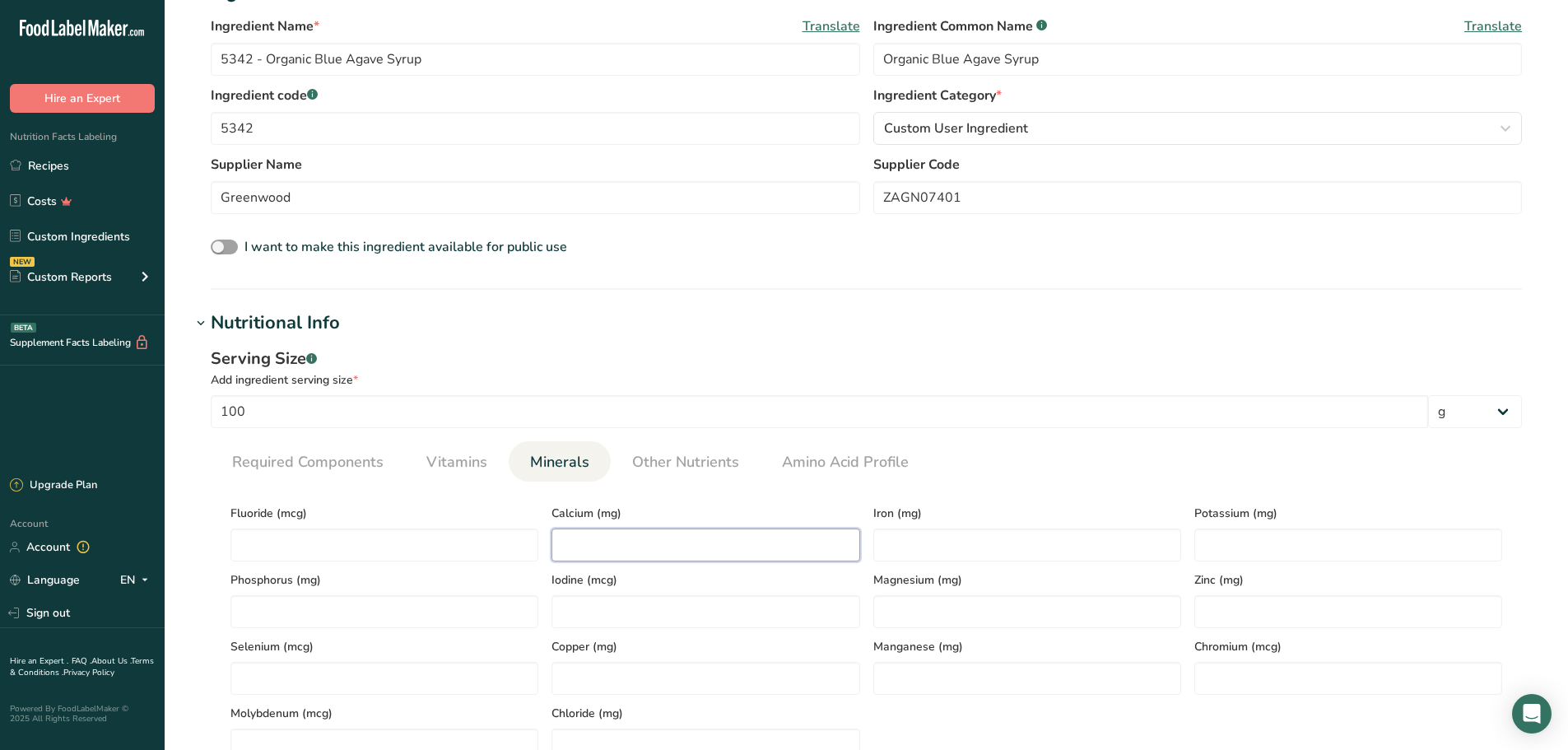
click at [606, 543] on input "number" at bounding box center [705, 545] width 308 height 33
type input "1"
click at [973, 538] on input "number" at bounding box center [1027, 545] width 308 height 33
type input "0.09"
click at [1246, 542] on input "number" at bounding box center [1348, 545] width 308 height 33
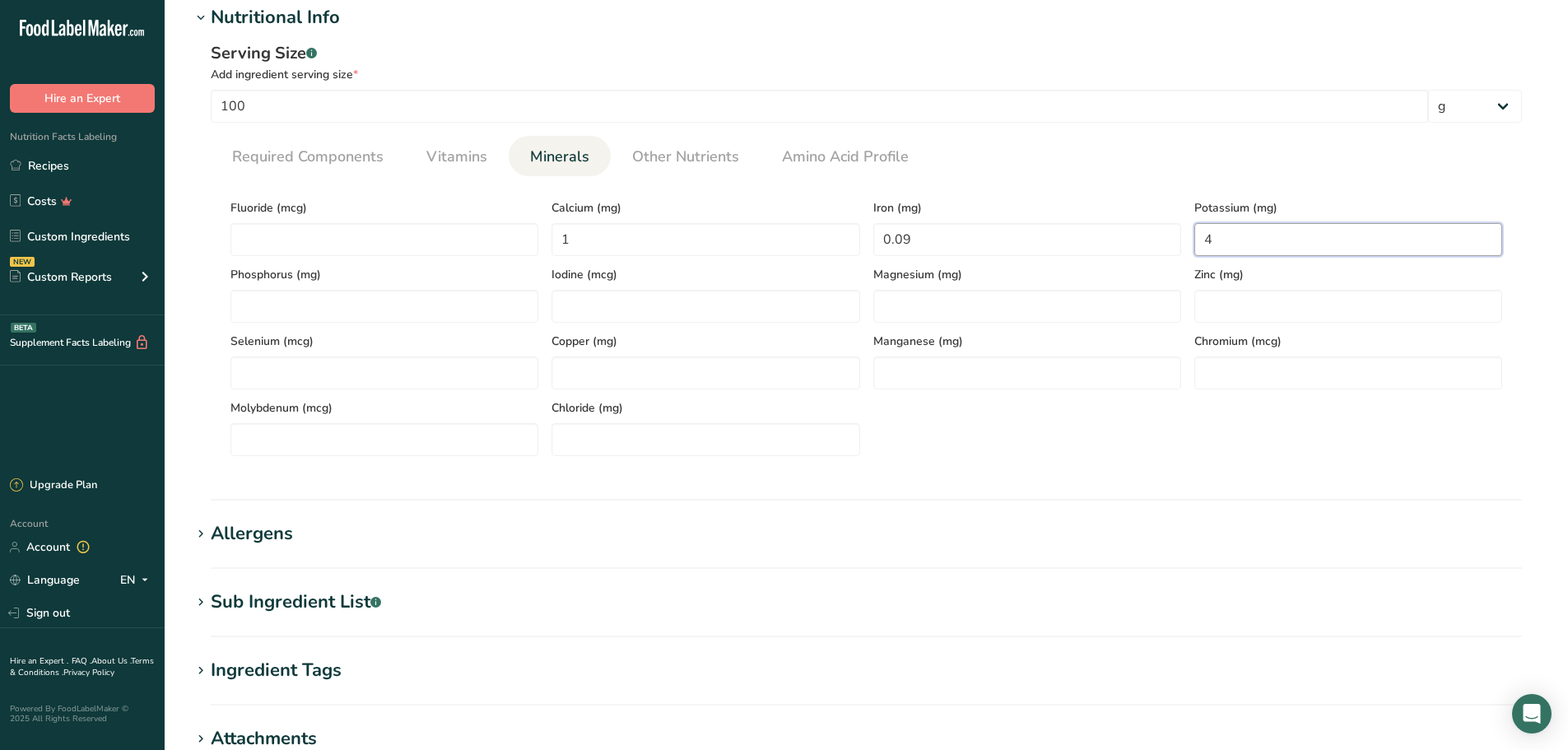
scroll to position [822, 0]
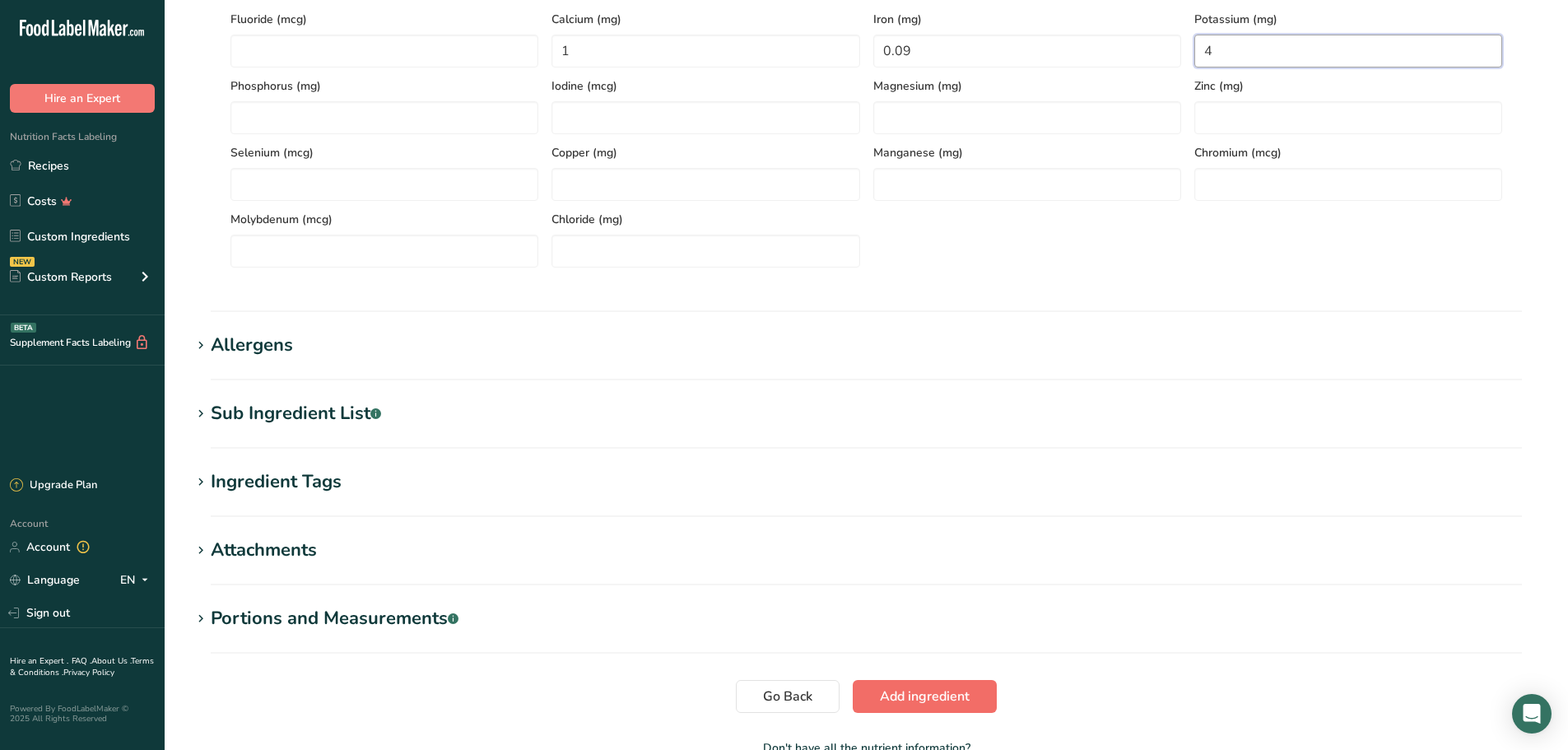
type input "4"
click at [896, 694] on span "Add ingredient" at bounding box center [924, 696] width 90 height 20
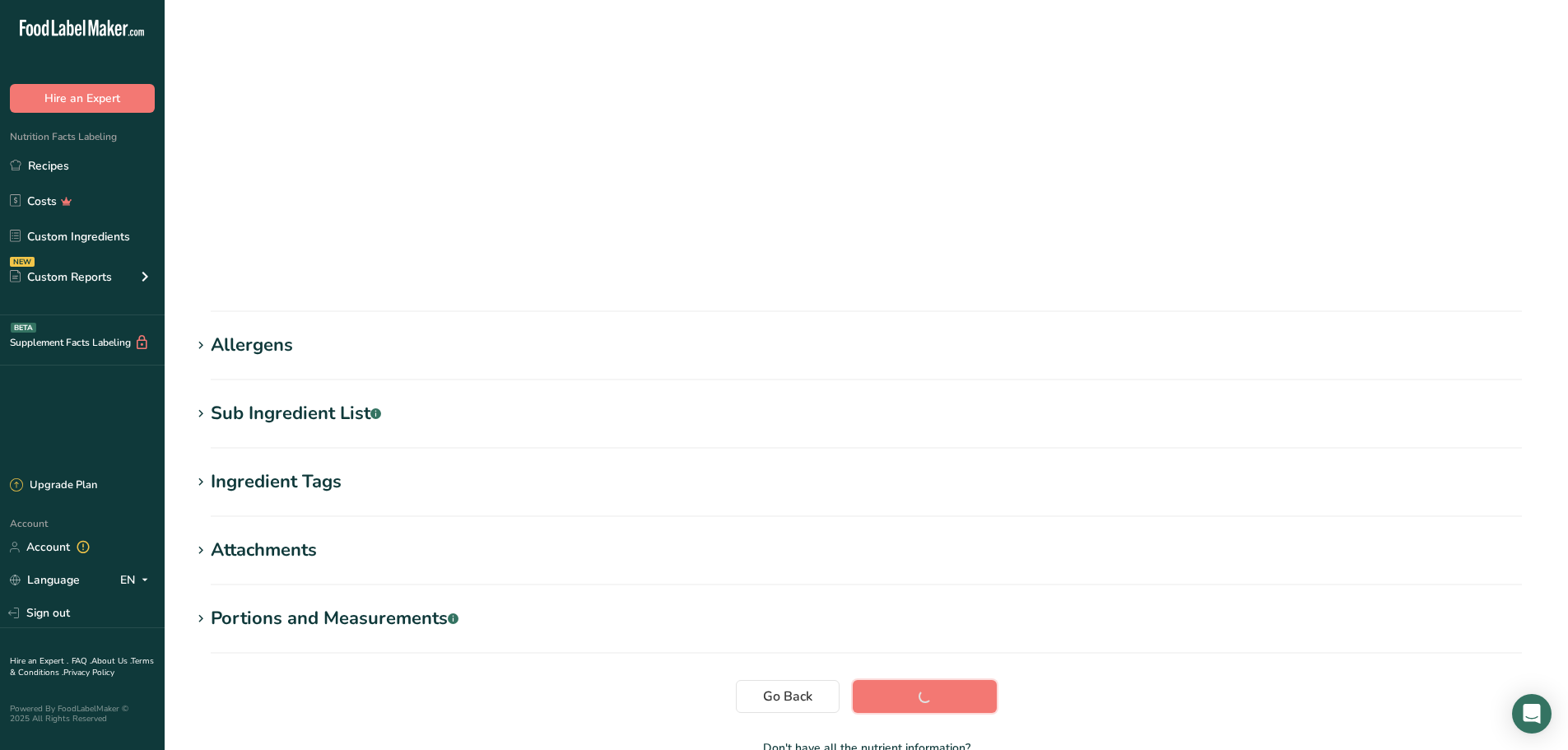
scroll to position [52, 0]
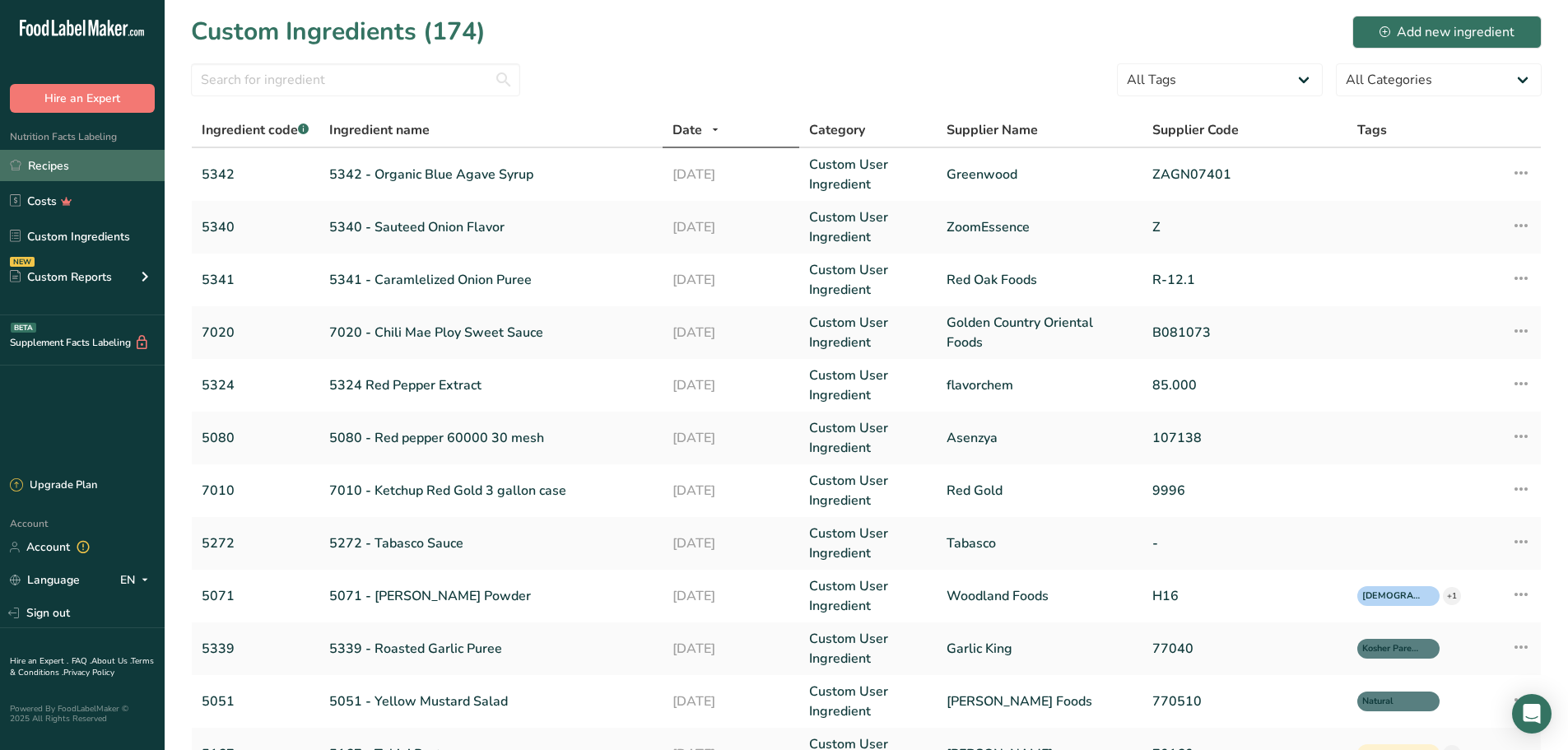
click at [52, 159] on link "Recipes" at bounding box center [82, 165] width 164 height 31
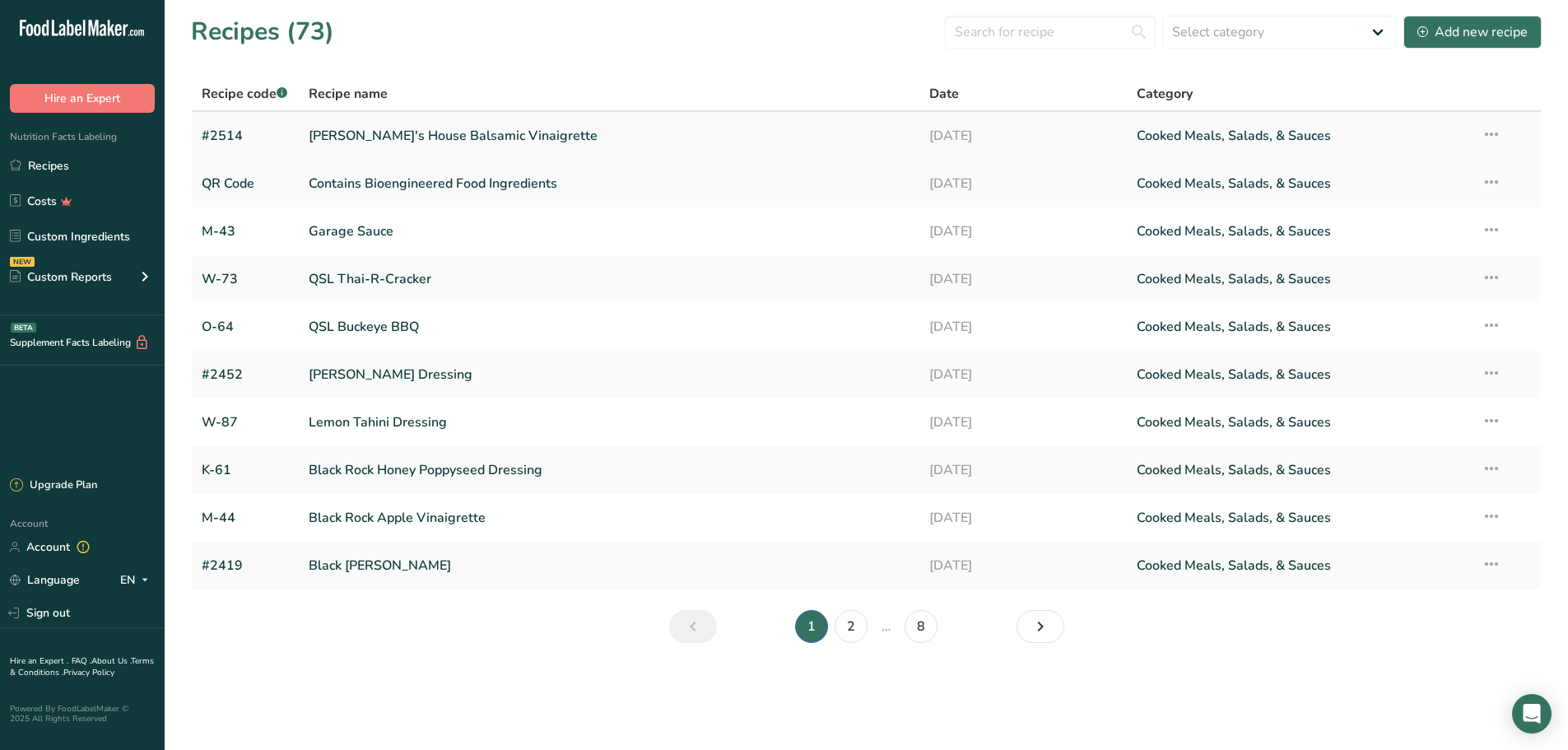
click at [460, 133] on link "[PERSON_NAME]'s House Balsamic Vinaigrette" at bounding box center [610, 136] width 602 height 35
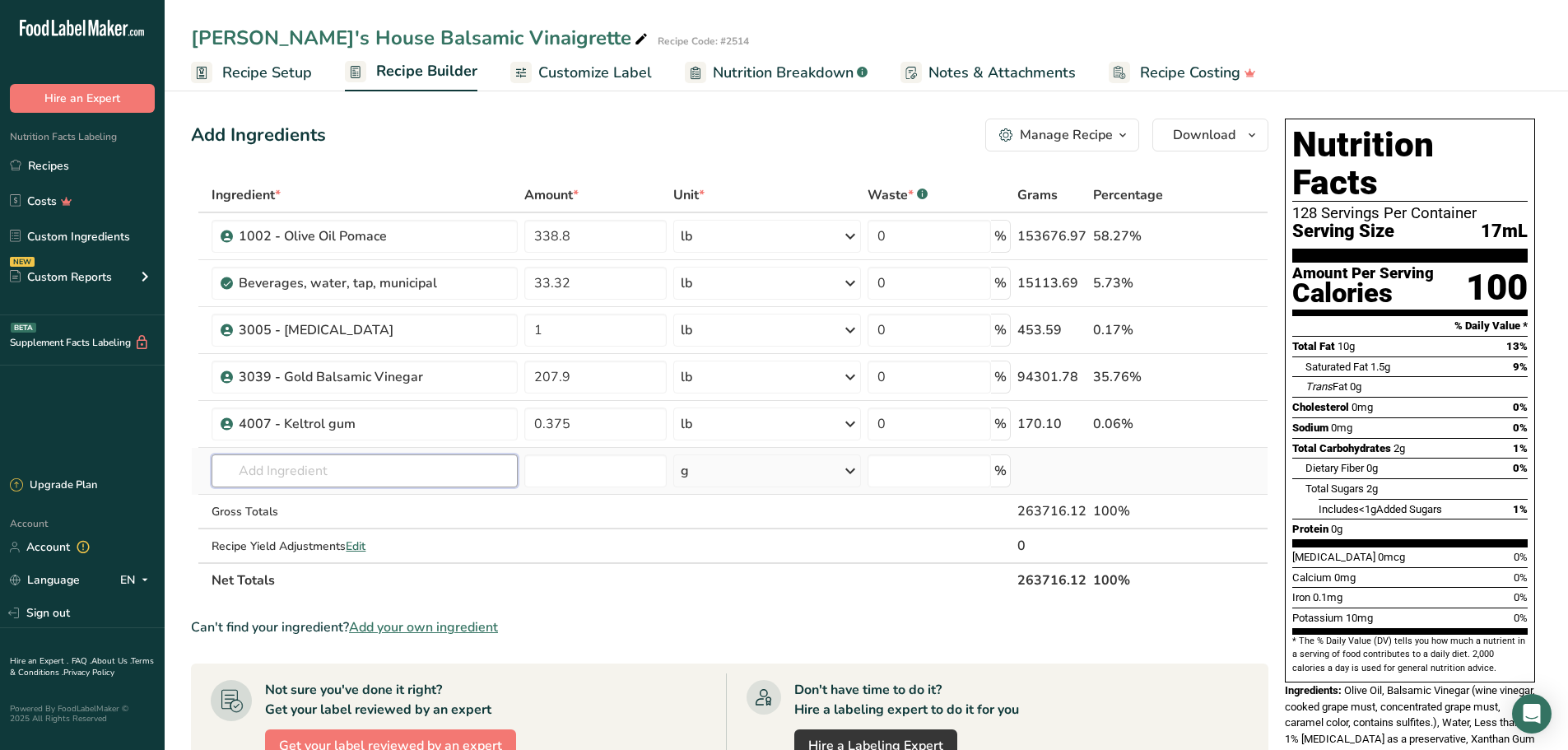
click at [383, 462] on input "text" at bounding box center [365, 470] width 306 height 33
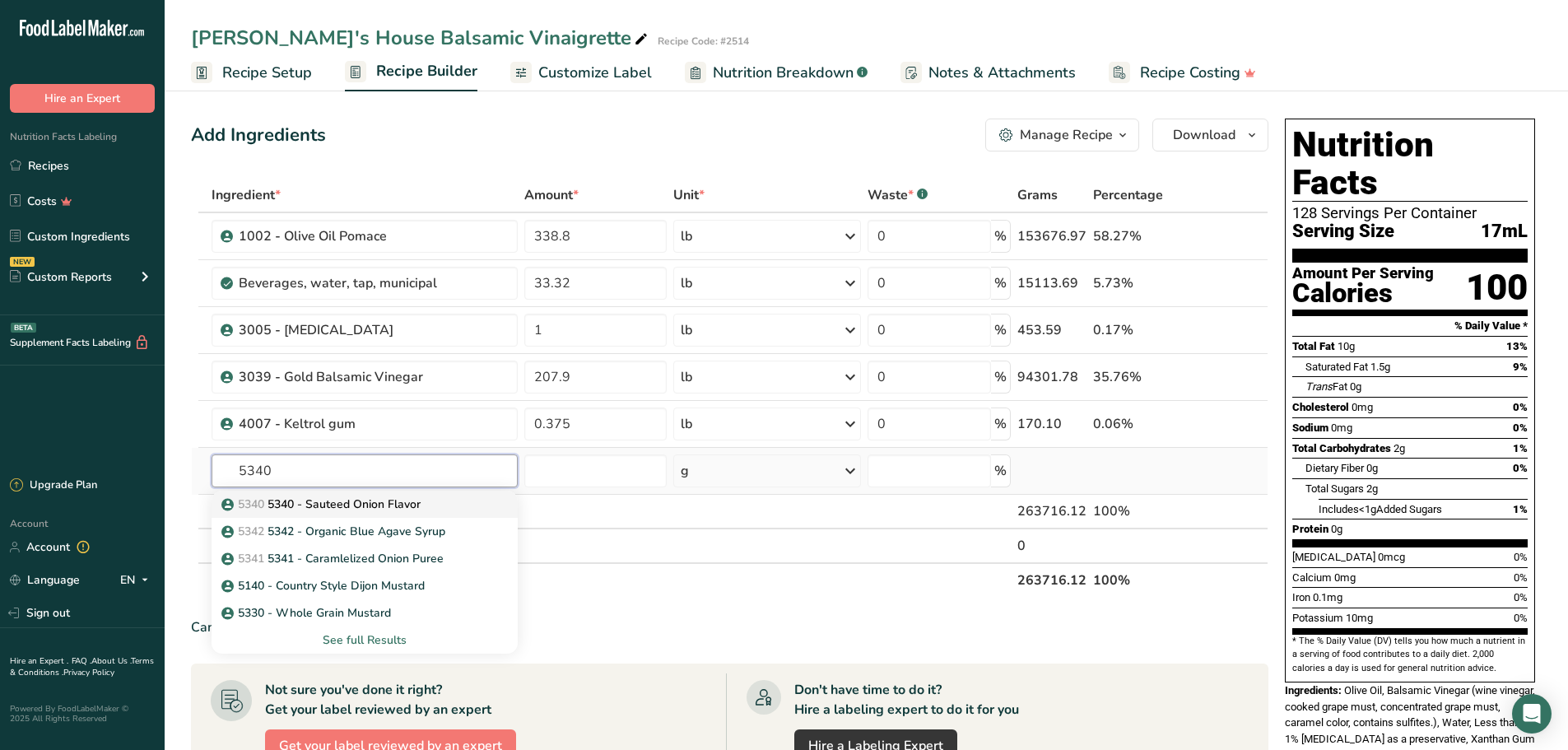
type input "5340"
click at [381, 502] on p "5340 5340 - Sauteed Onion Flavor" at bounding box center [323, 503] width 196 height 17
type input "5340 - Sauteed Onion Flavor"
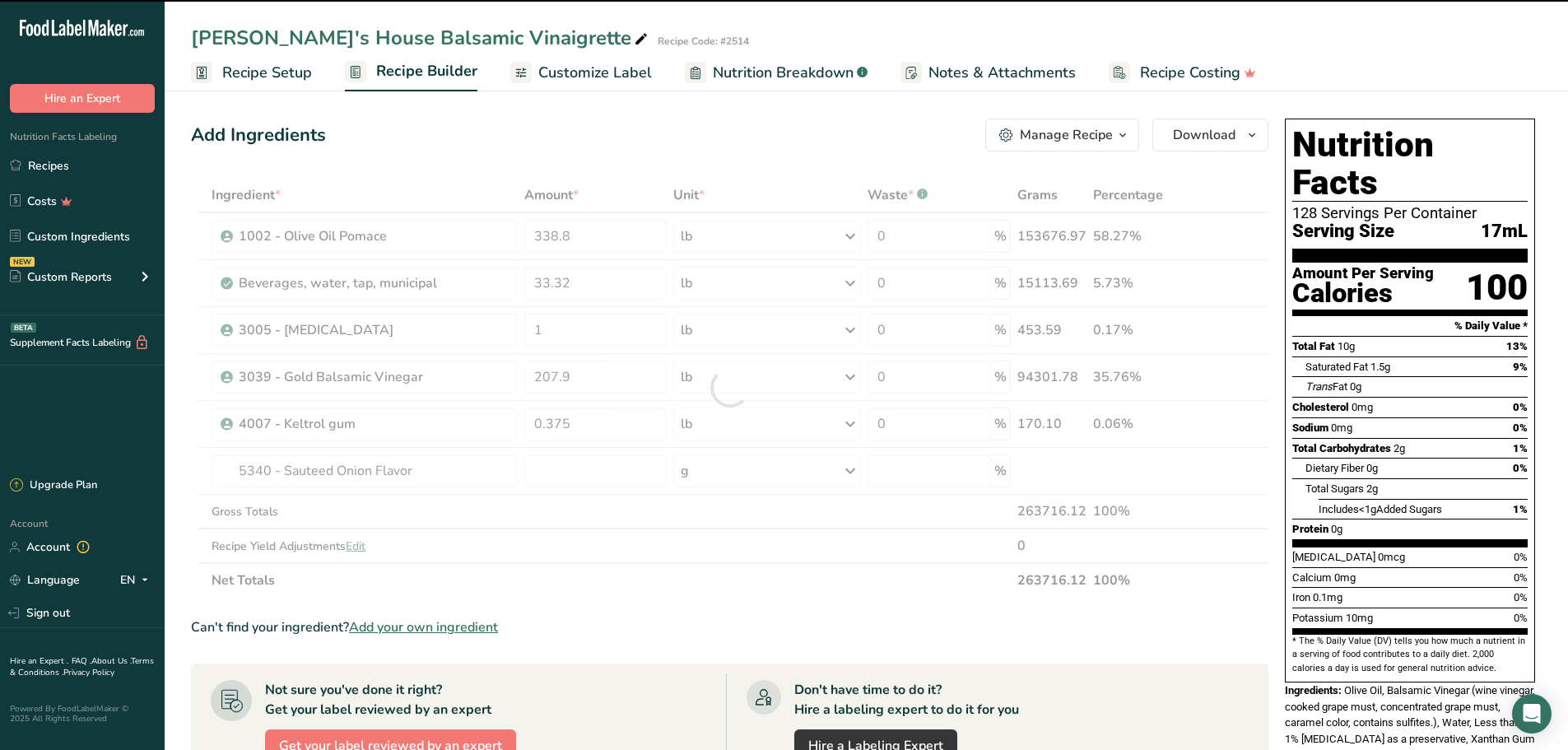
type input "0"
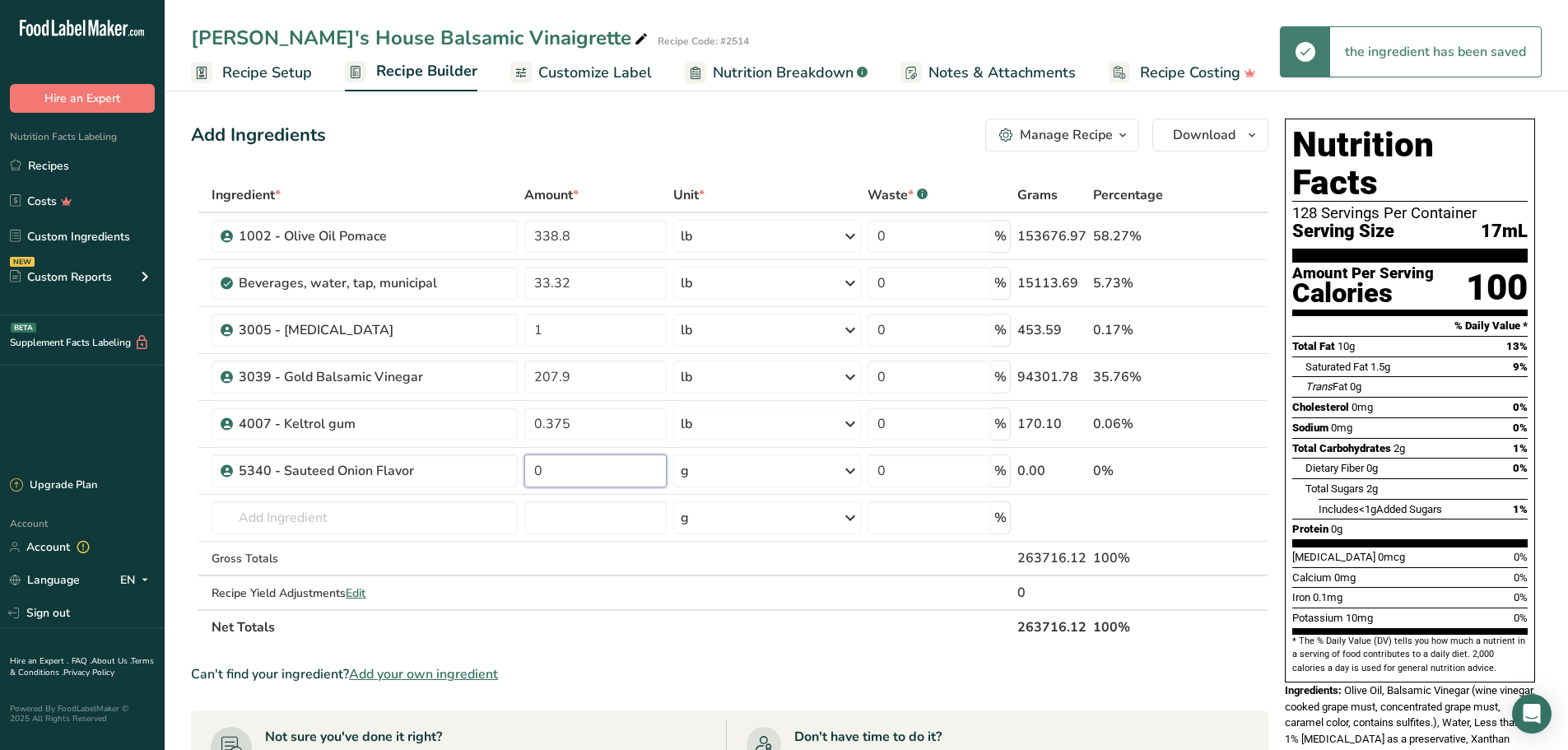
click at [578, 475] on input "0" at bounding box center [595, 470] width 142 height 33
type input "0.1563"
click at [852, 469] on div "Ingredient * Amount * Unit * Waste * .a-a{fill:#347362;}.b-a{fill:#fff;} Grams …" at bounding box center [729, 411] width 1077 height 467
click at [852, 469] on icon at bounding box center [850, 470] width 20 height 29
click at [745, 605] on div "See more" at bounding box center [752, 601] width 138 height 17
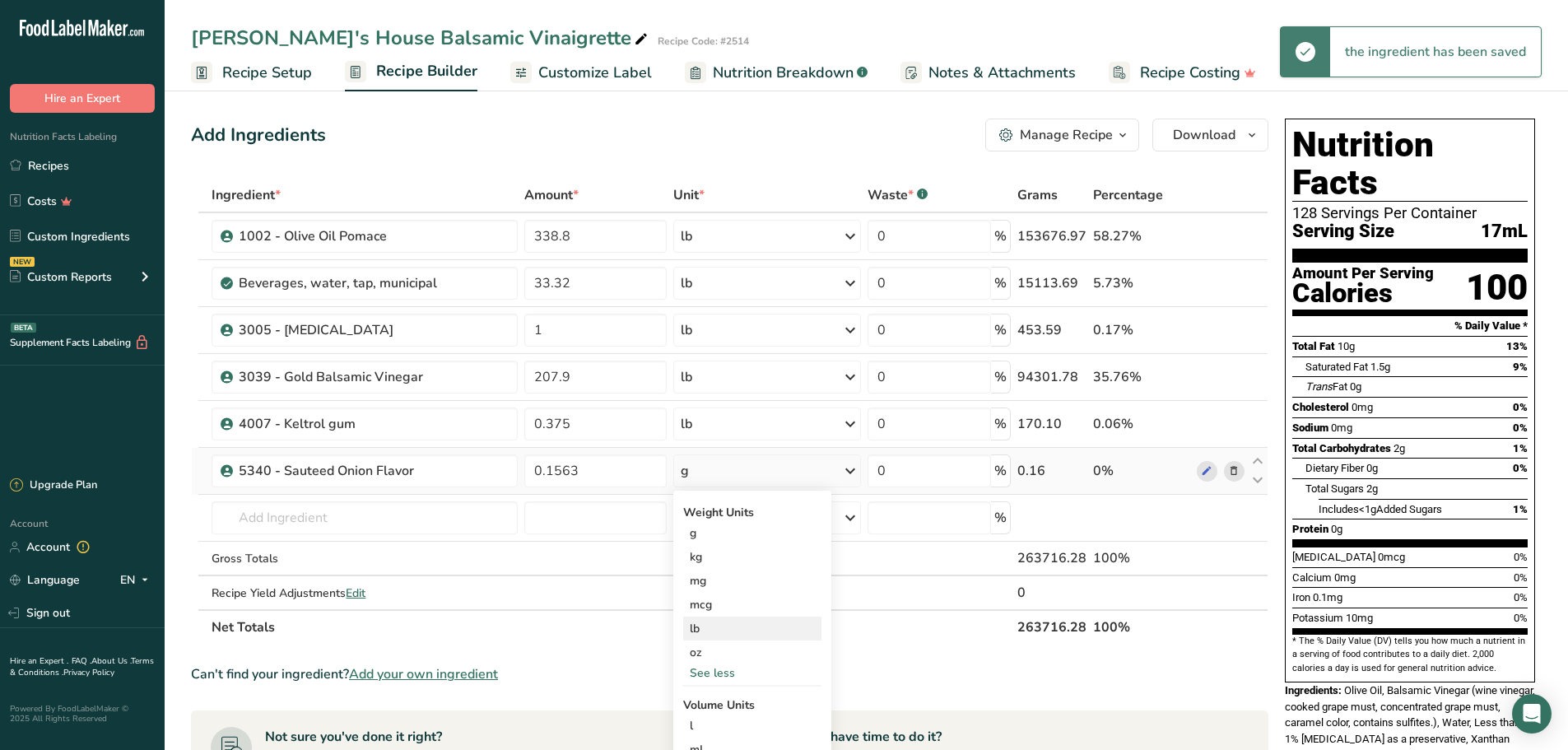
click at [726, 624] on div "lb" at bounding box center [752, 628] width 138 height 24
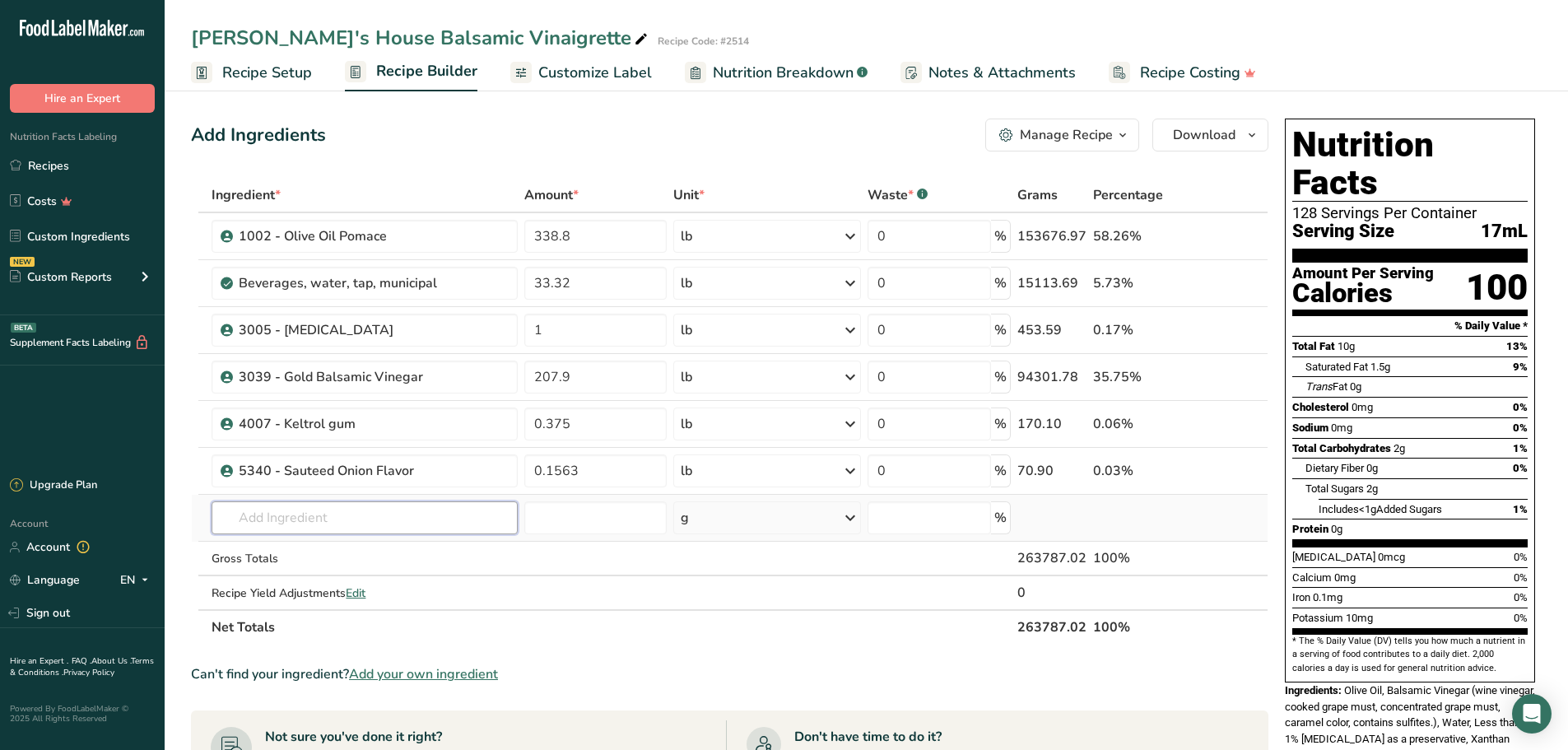
click at [434, 510] on input "text" at bounding box center [365, 518] width 306 height 33
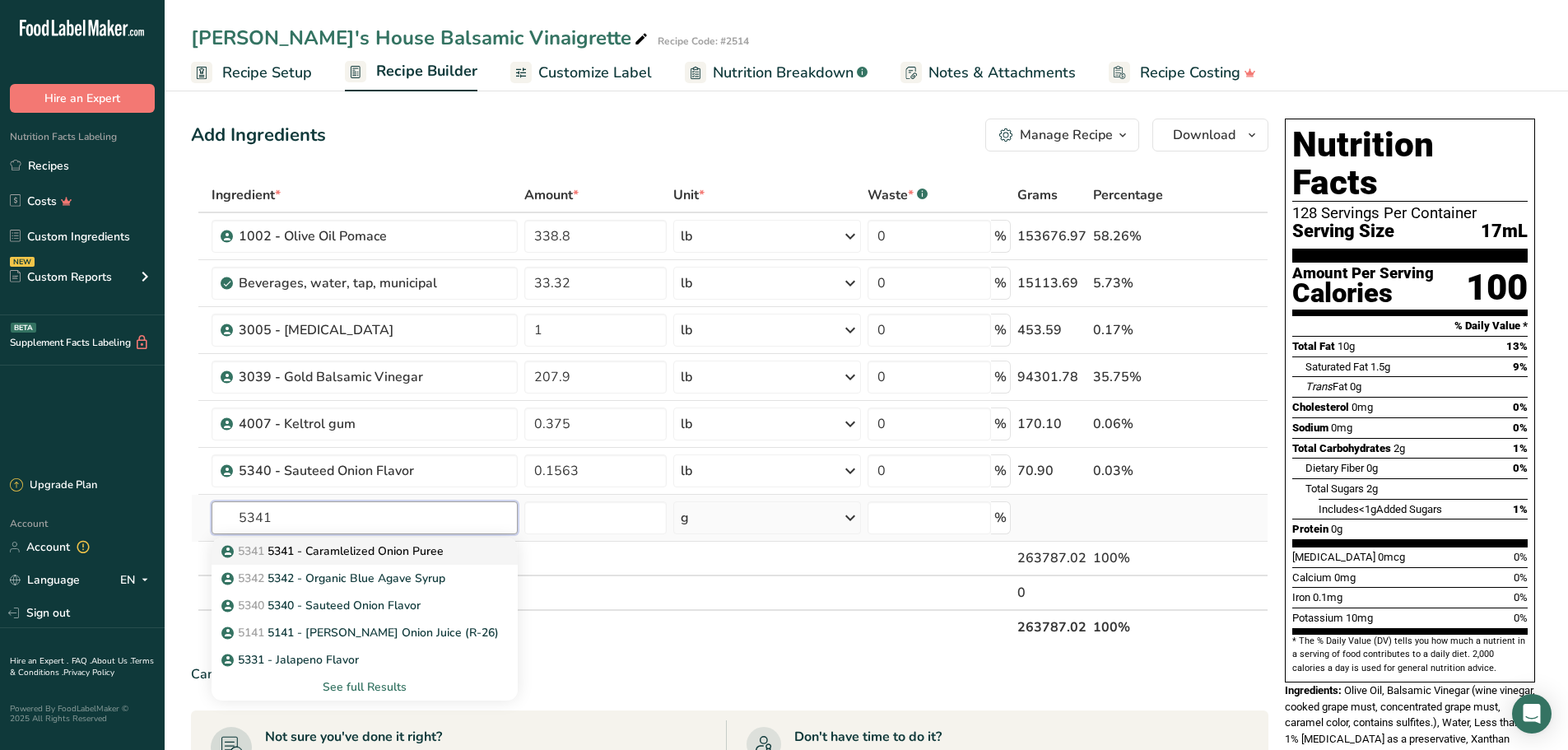
type input "5341"
click at [406, 552] on p "5341 5341 - Caramlelized Onion Puree" at bounding box center [334, 550] width 219 height 17
type input "5341 - Caramlelized Onion Puree"
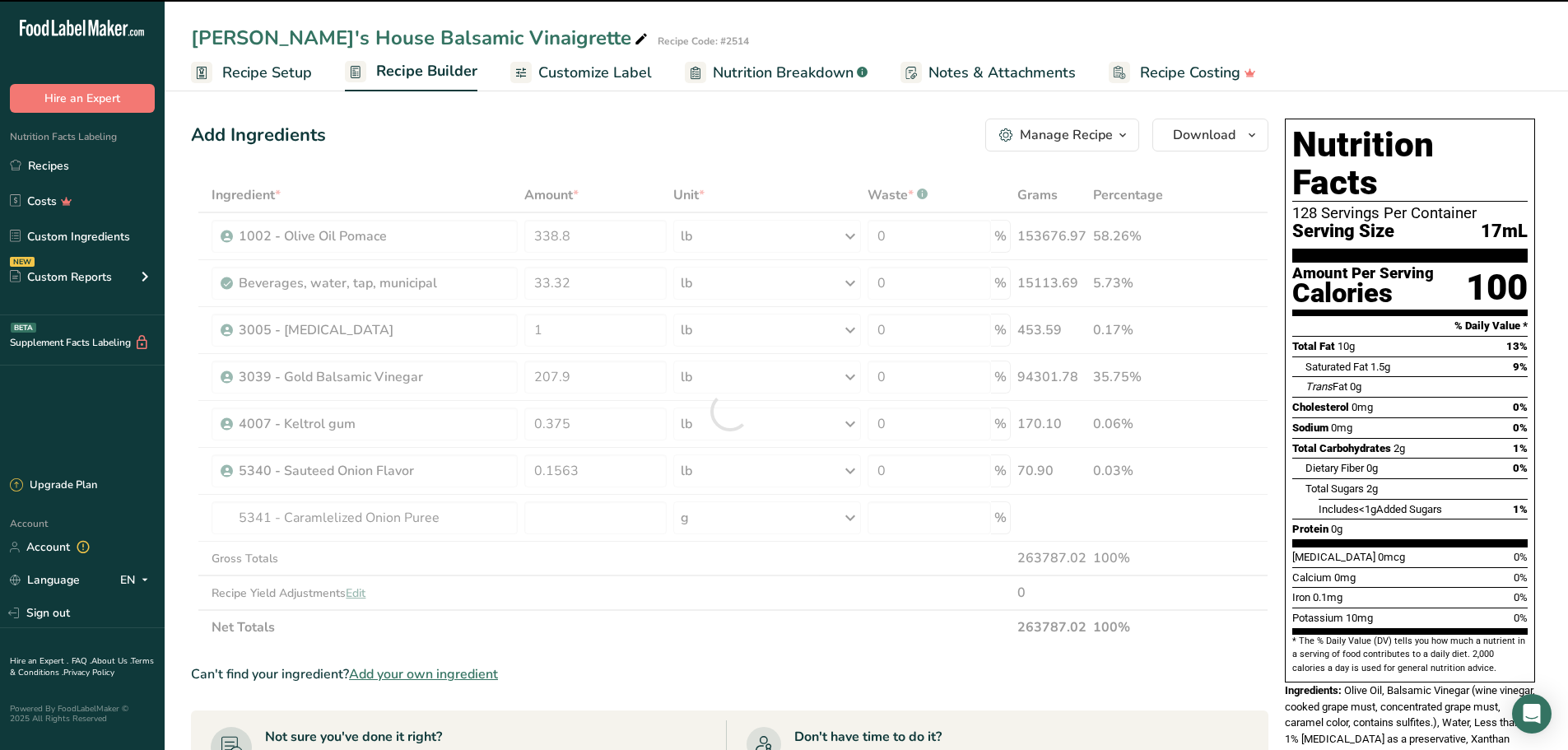
type input "0"
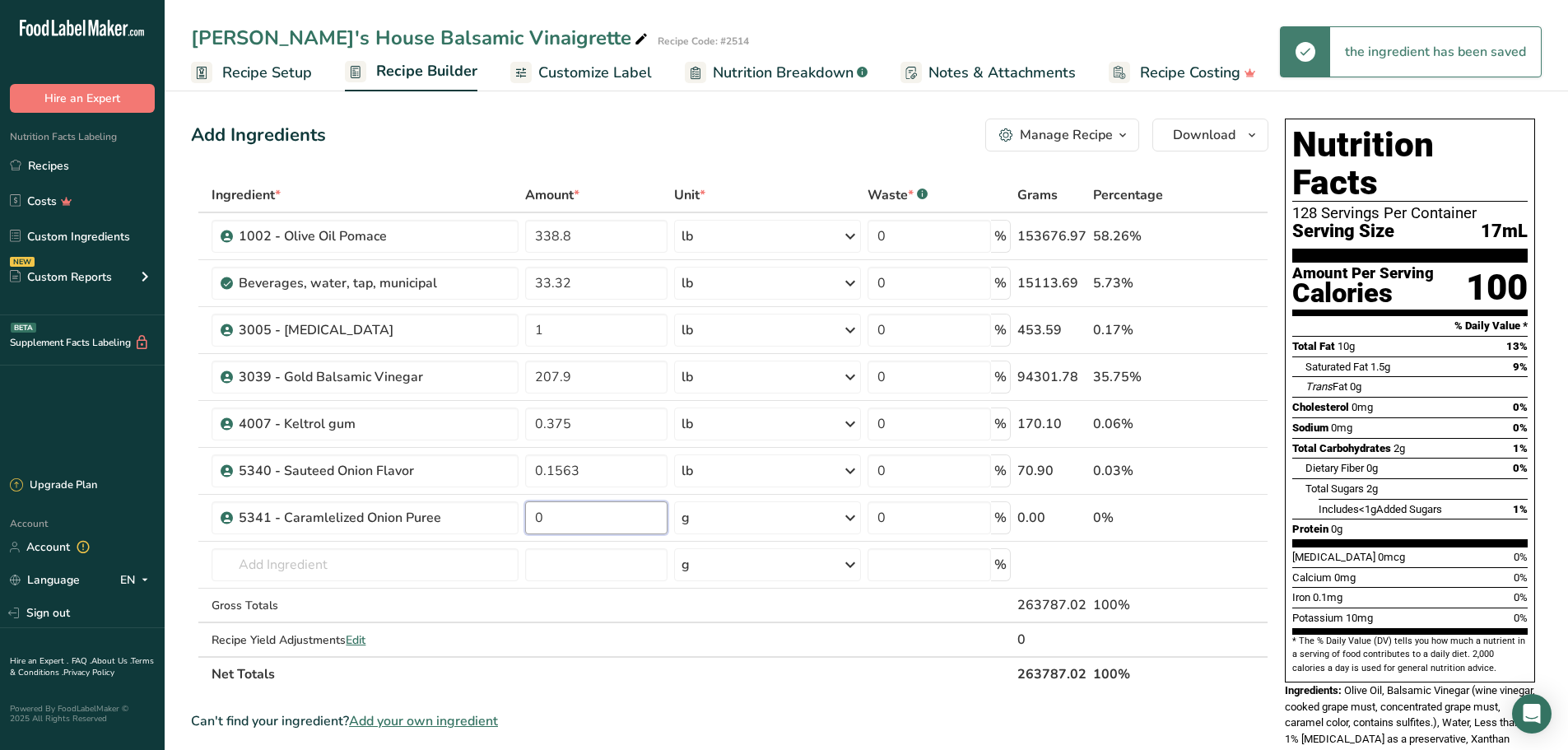
click at [577, 519] on input "0" at bounding box center [596, 518] width 142 height 33
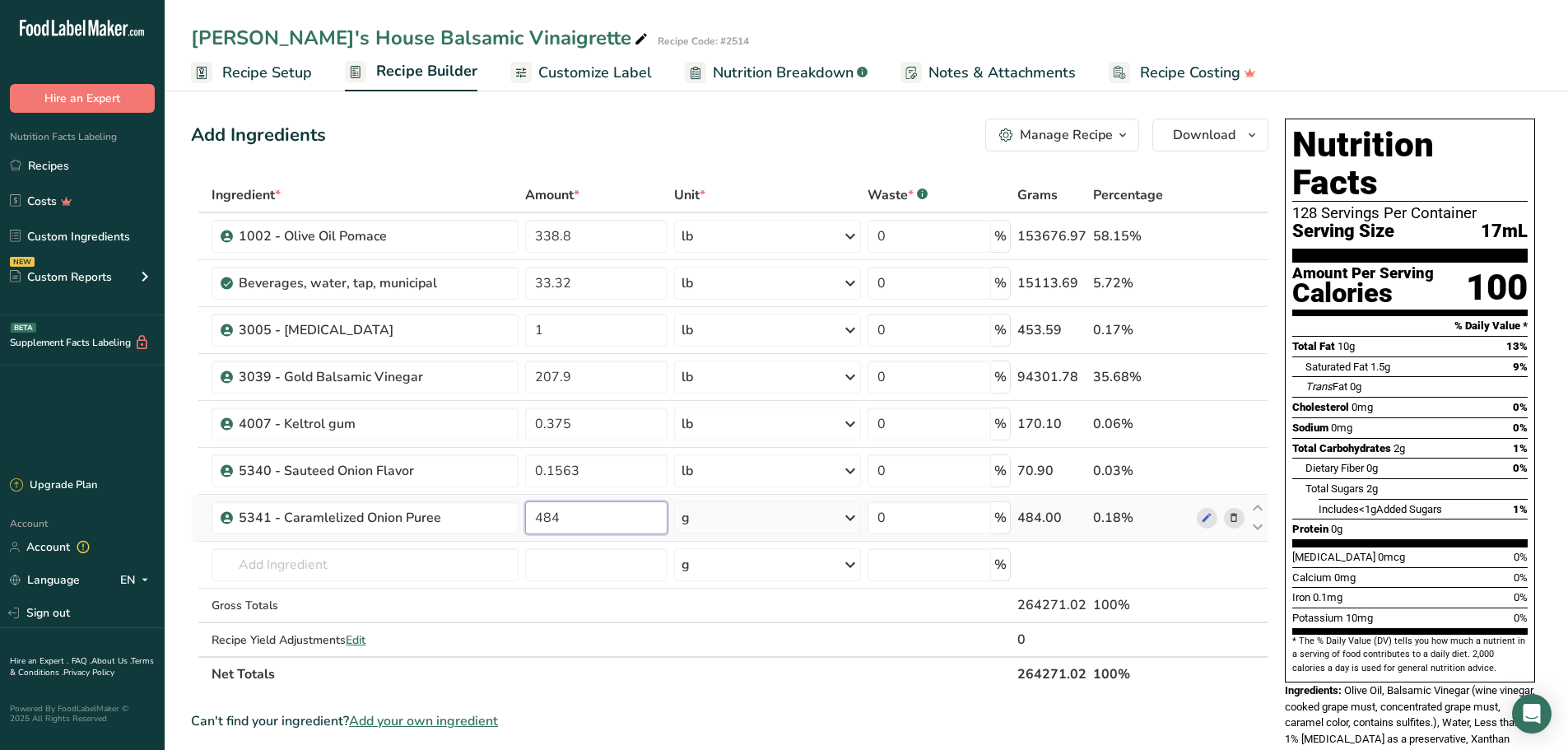
type input "484"
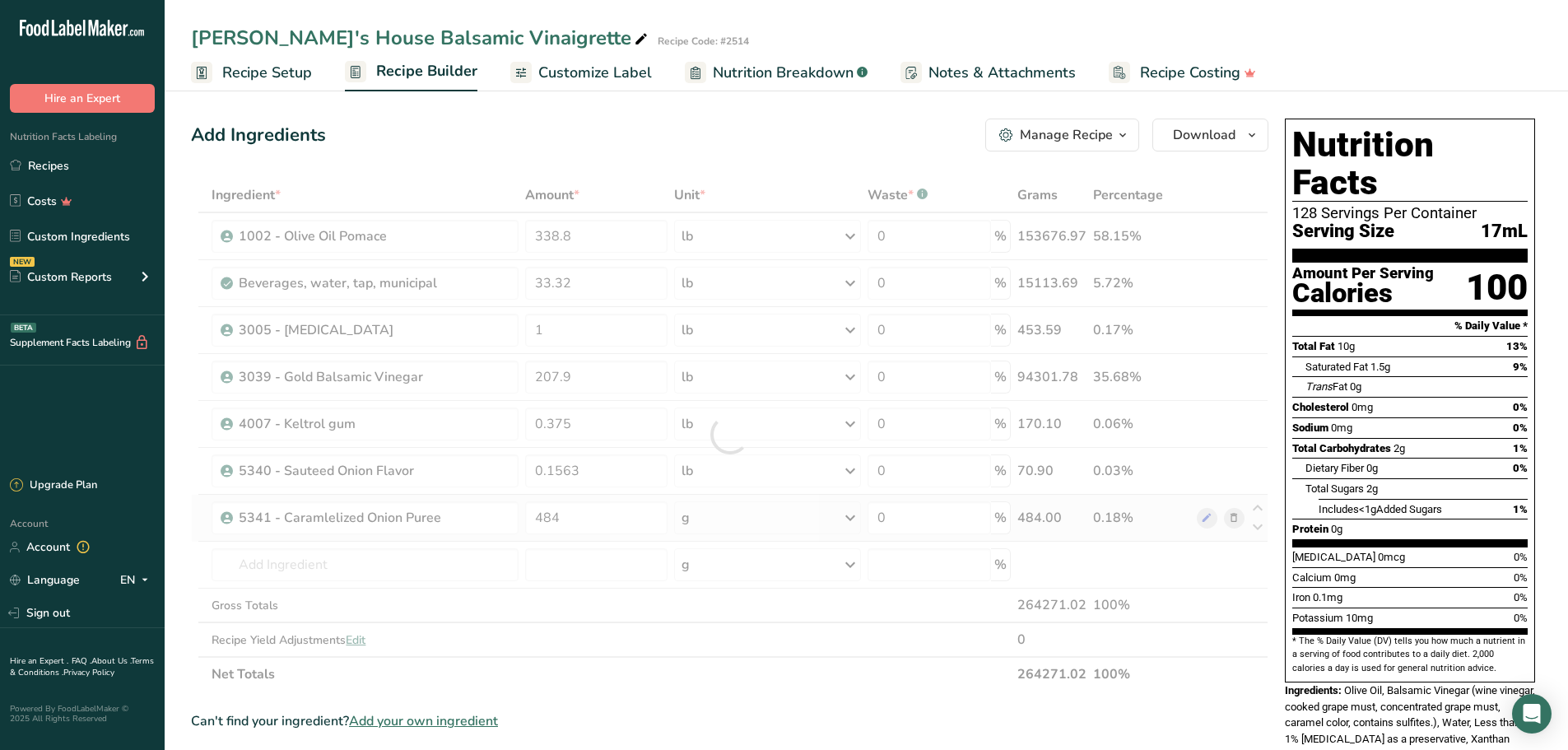
click at [849, 516] on div "Ingredient * Amount * Unit * Waste * .a-a{fill:#347362;}.b-a{fill:#fff;} Grams …" at bounding box center [729, 435] width 1077 height 513
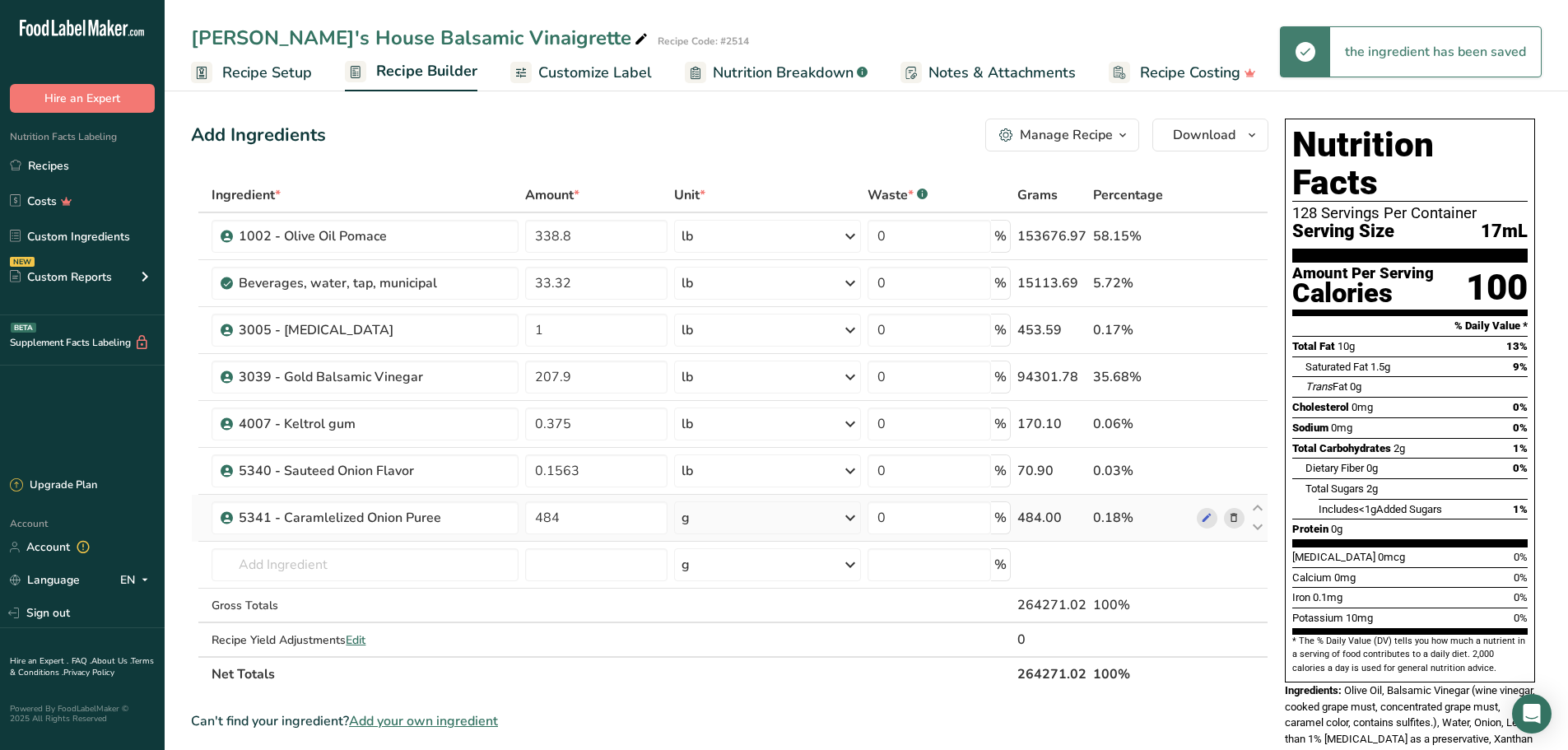
click at [853, 515] on icon at bounding box center [850, 517] width 20 height 29
click at [725, 646] on div "See more" at bounding box center [753, 647] width 138 height 17
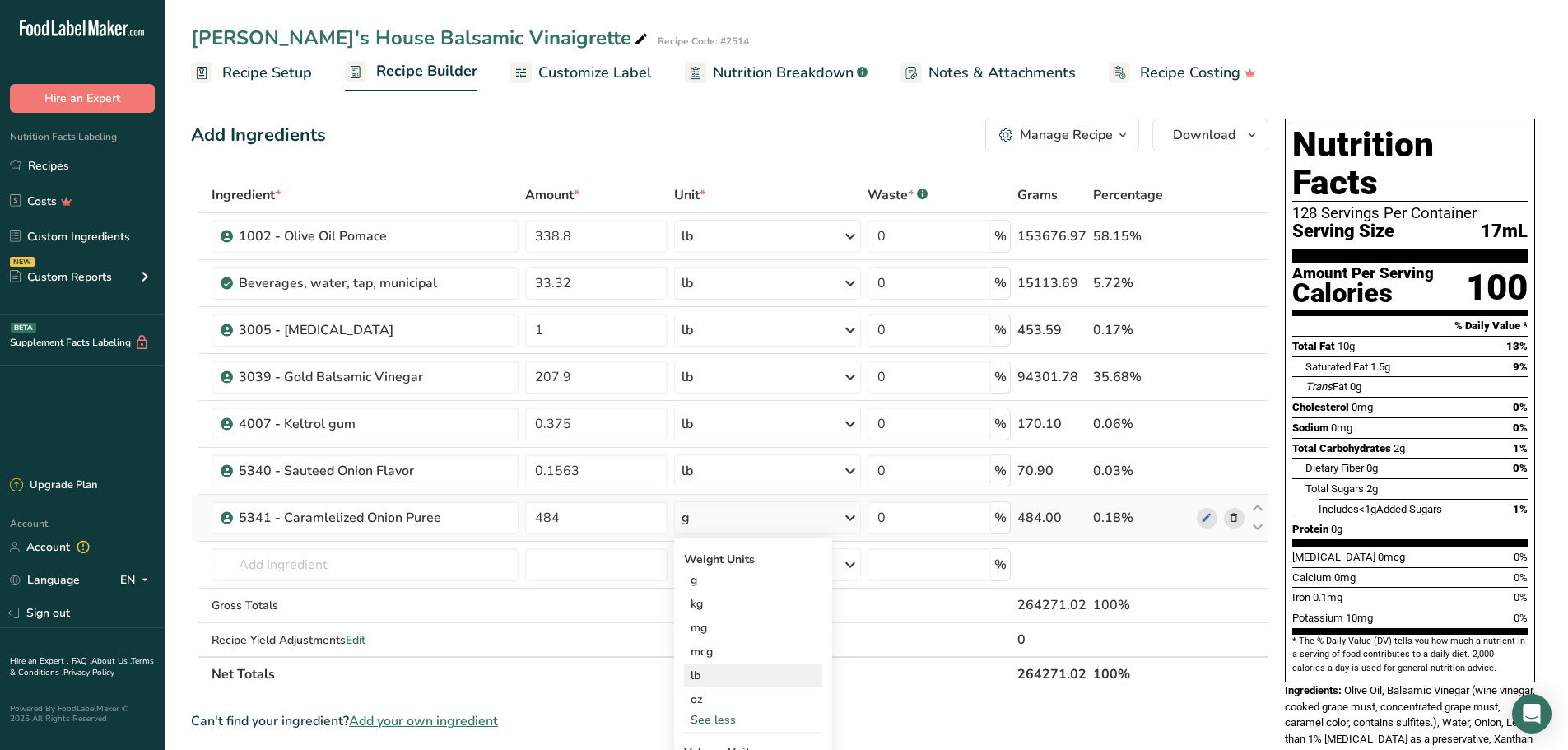
click at [725, 671] on div "lb" at bounding box center [753, 675] width 138 height 24
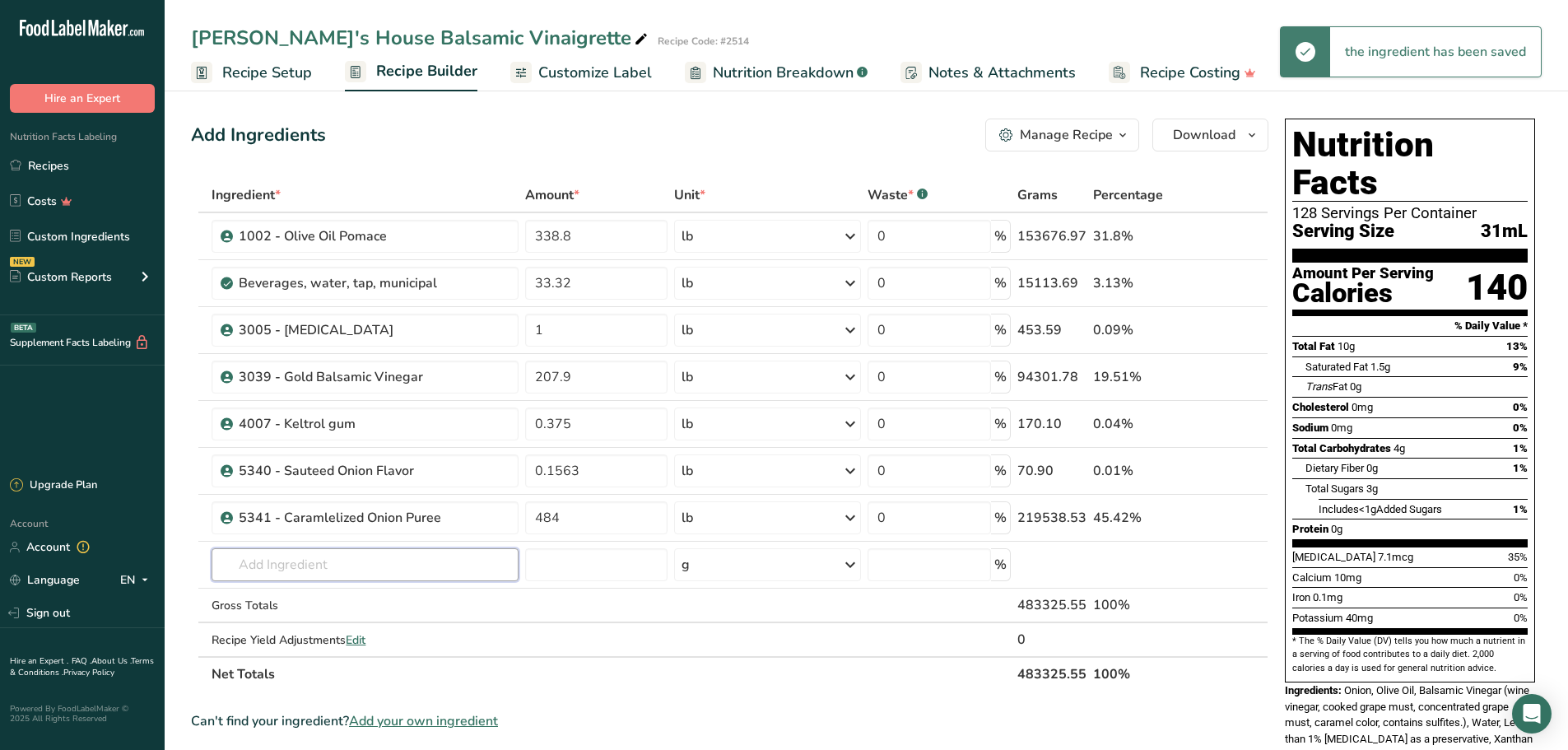
click at [437, 562] on input "text" at bounding box center [365, 565] width 306 height 33
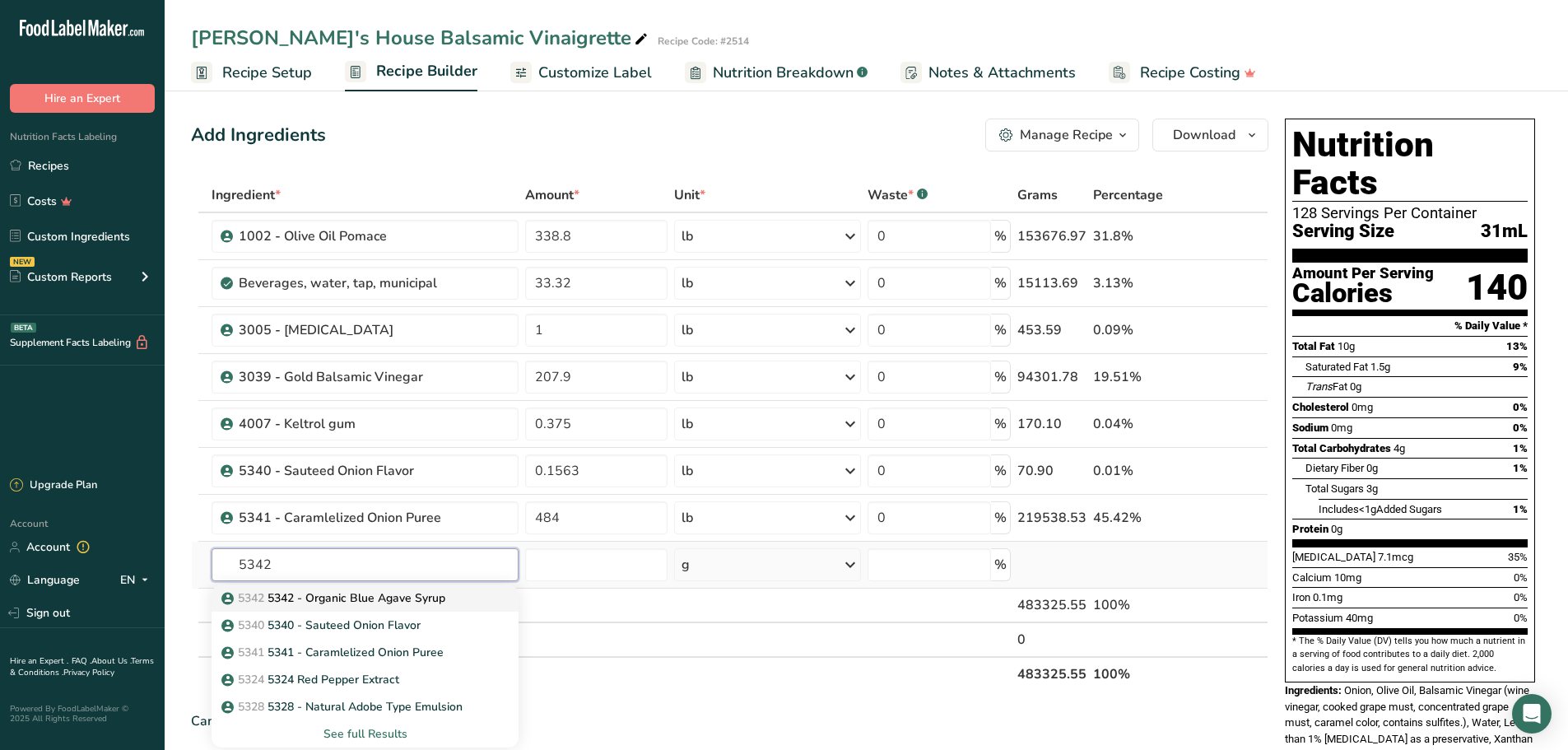
type input "5342"
click at [414, 598] on p "5342 5342 - Organic Blue Agave Syrup" at bounding box center [335, 598] width 221 height 17
type input "5342 - Organic Blue Agave Syrup"
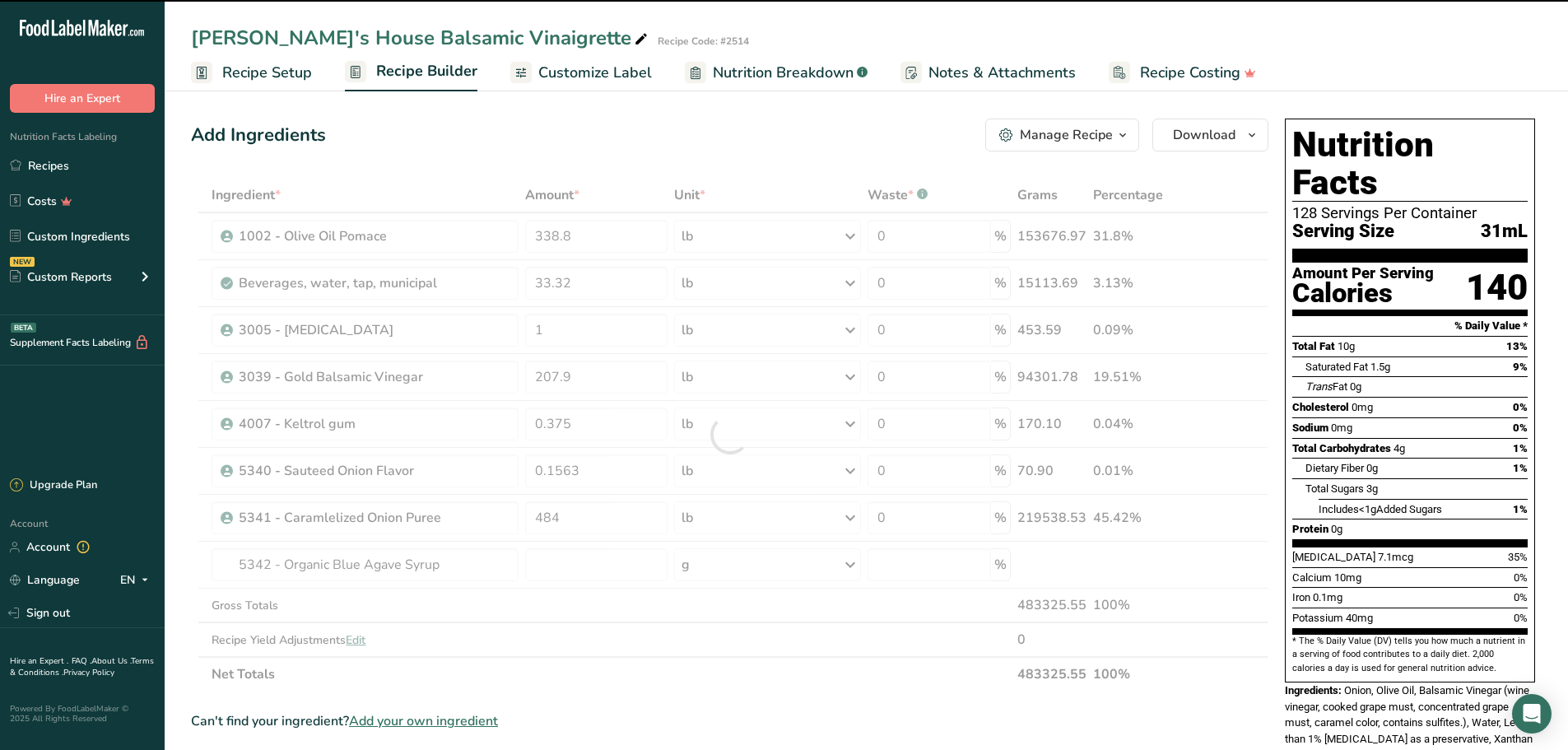
type input "0"
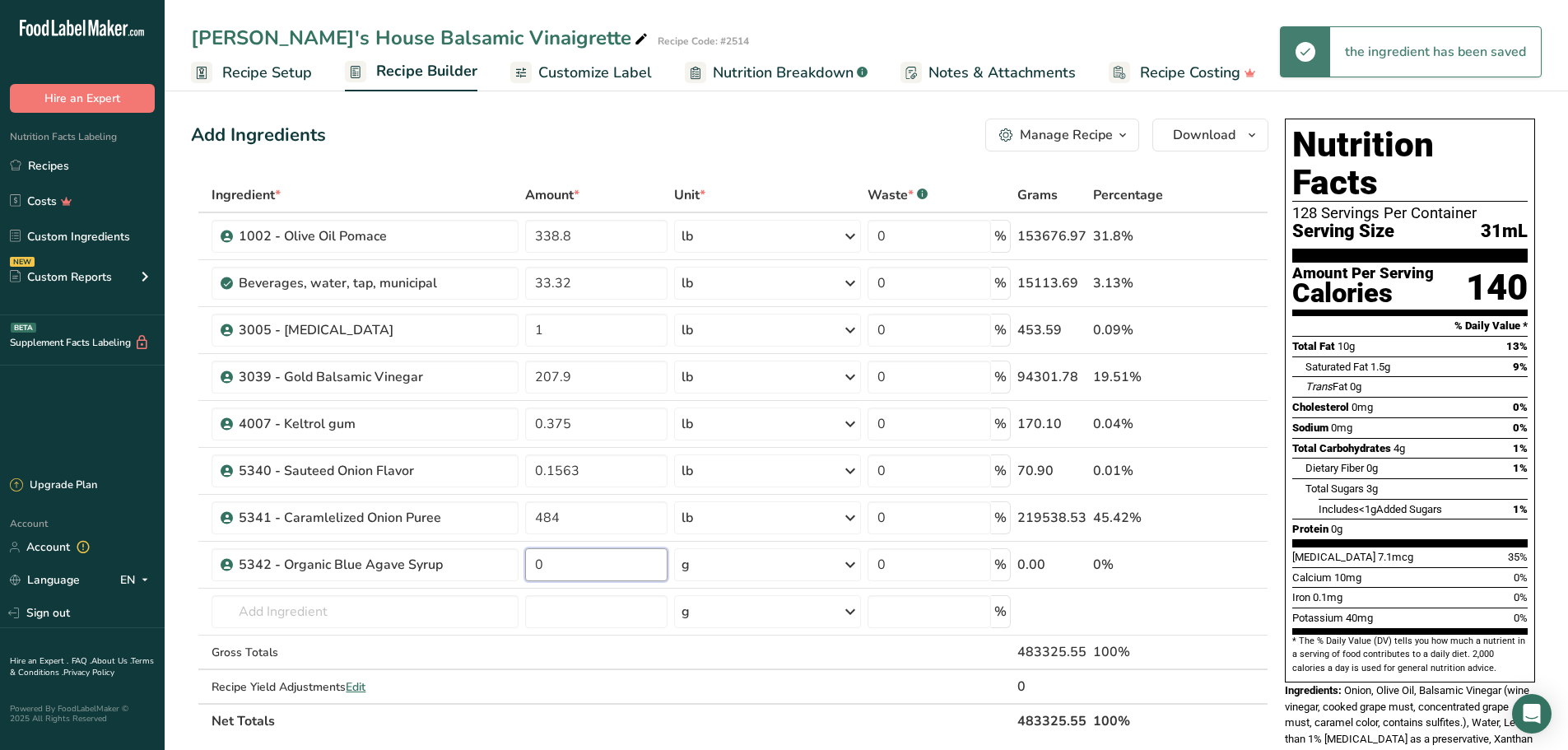
click at [579, 565] on input "0" at bounding box center [596, 565] width 142 height 33
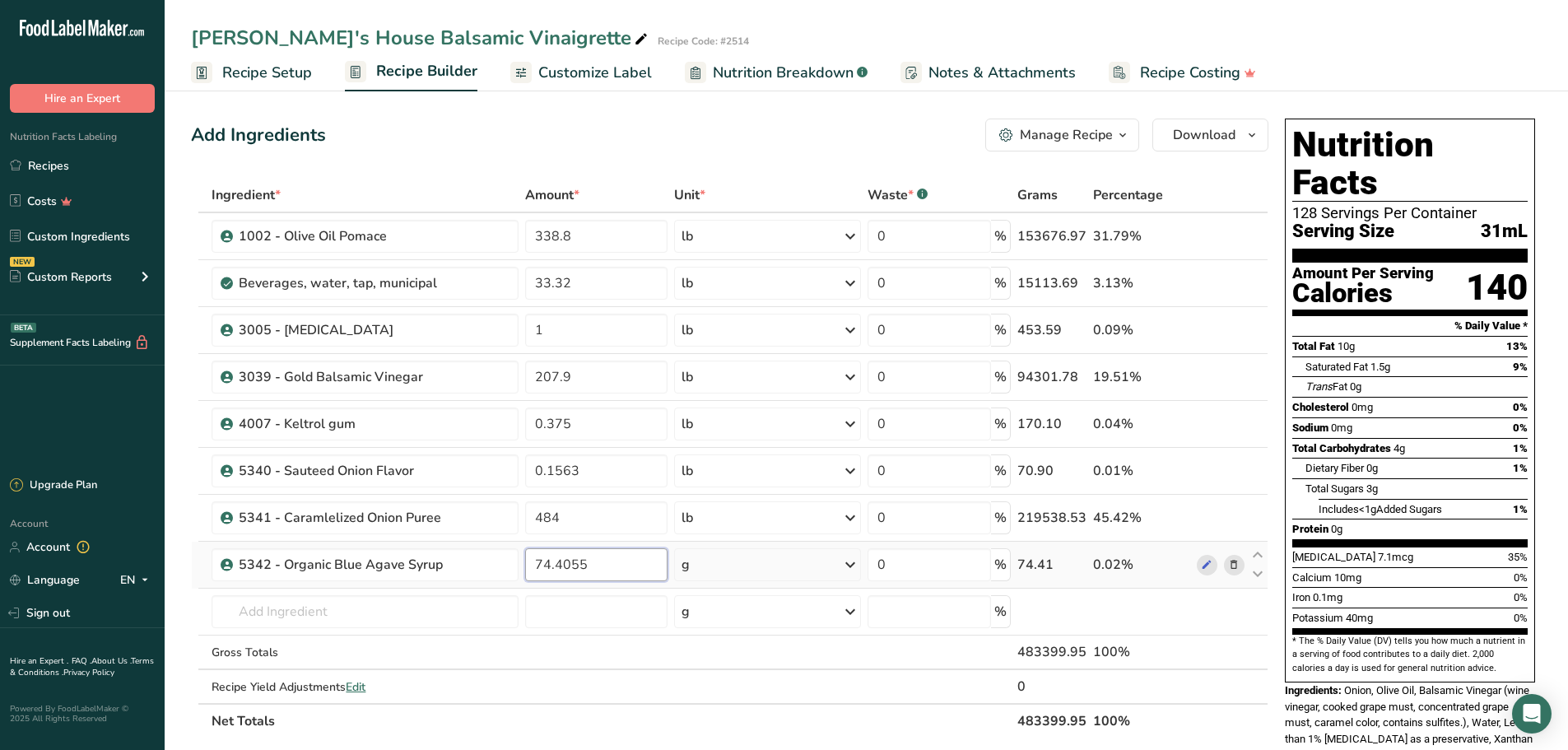
type input "74.4055"
click at [855, 562] on div "Ingredient * Amount * Unit * Waste * .a-a{fill:#347362;}.b-a{fill:#fff;} Grams …" at bounding box center [729, 458] width 1077 height 560
click at [855, 562] on icon at bounding box center [850, 565] width 20 height 29
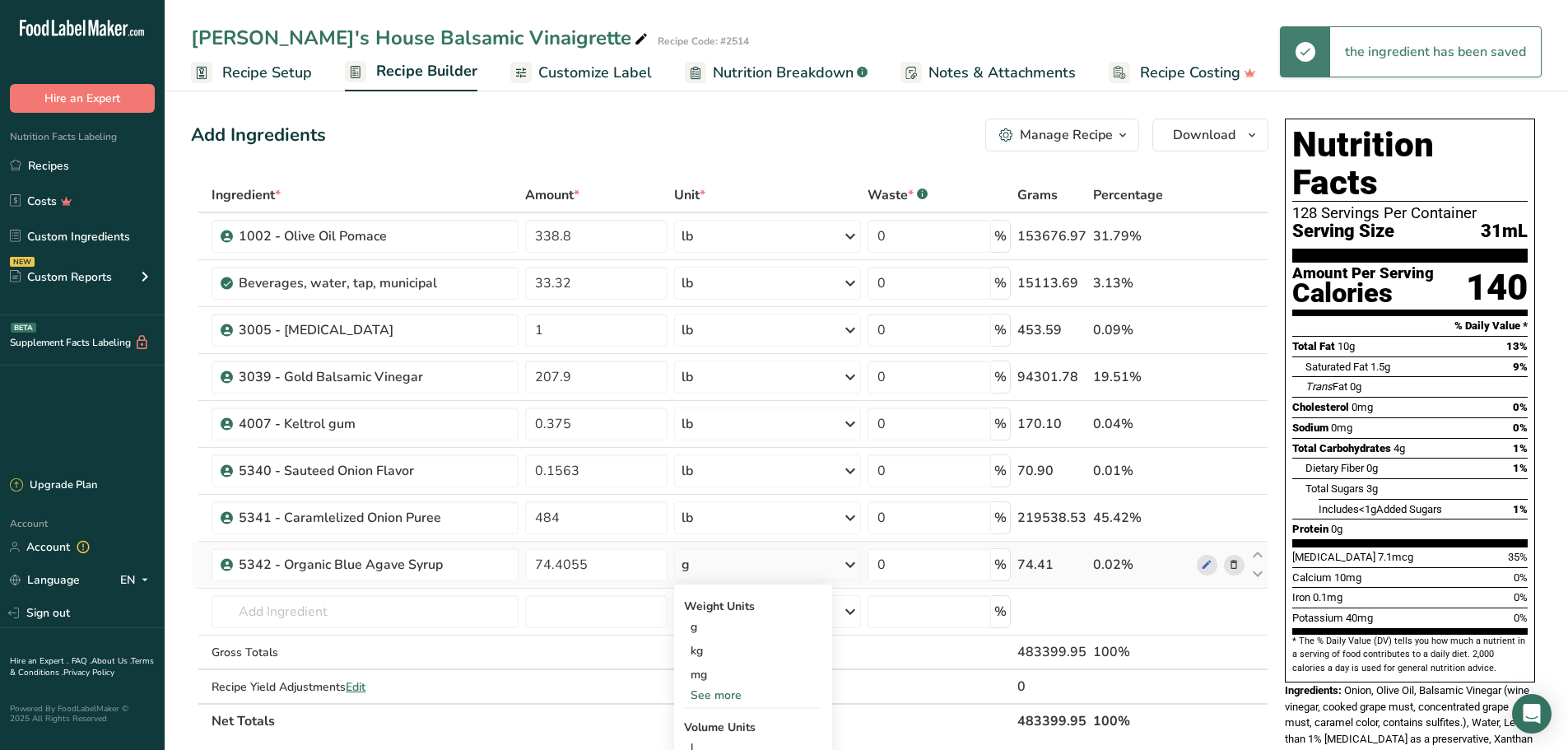
click at [750, 694] on div "See more" at bounding box center [753, 694] width 138 height 17
click at [715, 715] on div "lb" at bounding box center [753, 722] width 138 height 24
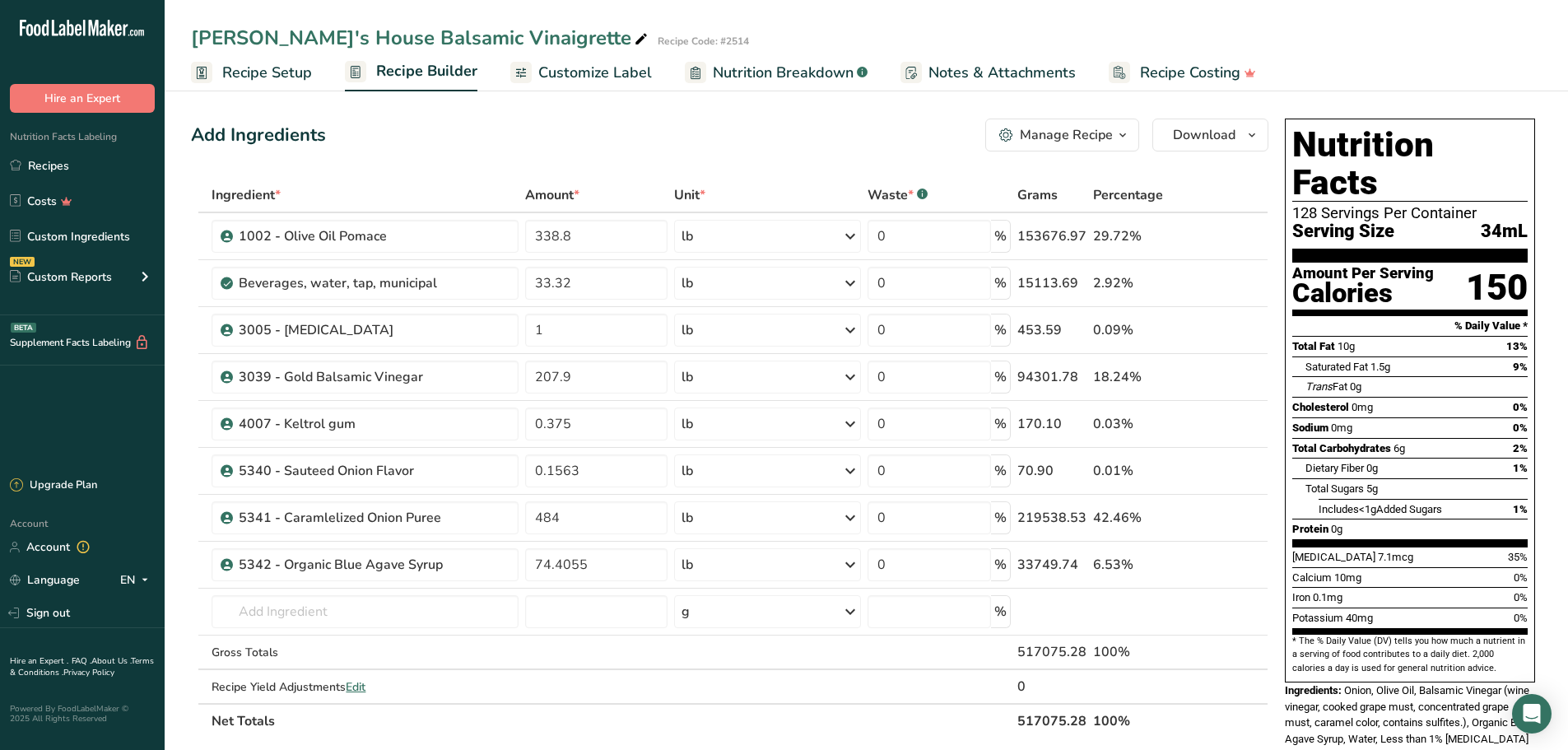
click at [613, 72] on span "Customize Label" at bounding box center [595, 72] width 114 height 22
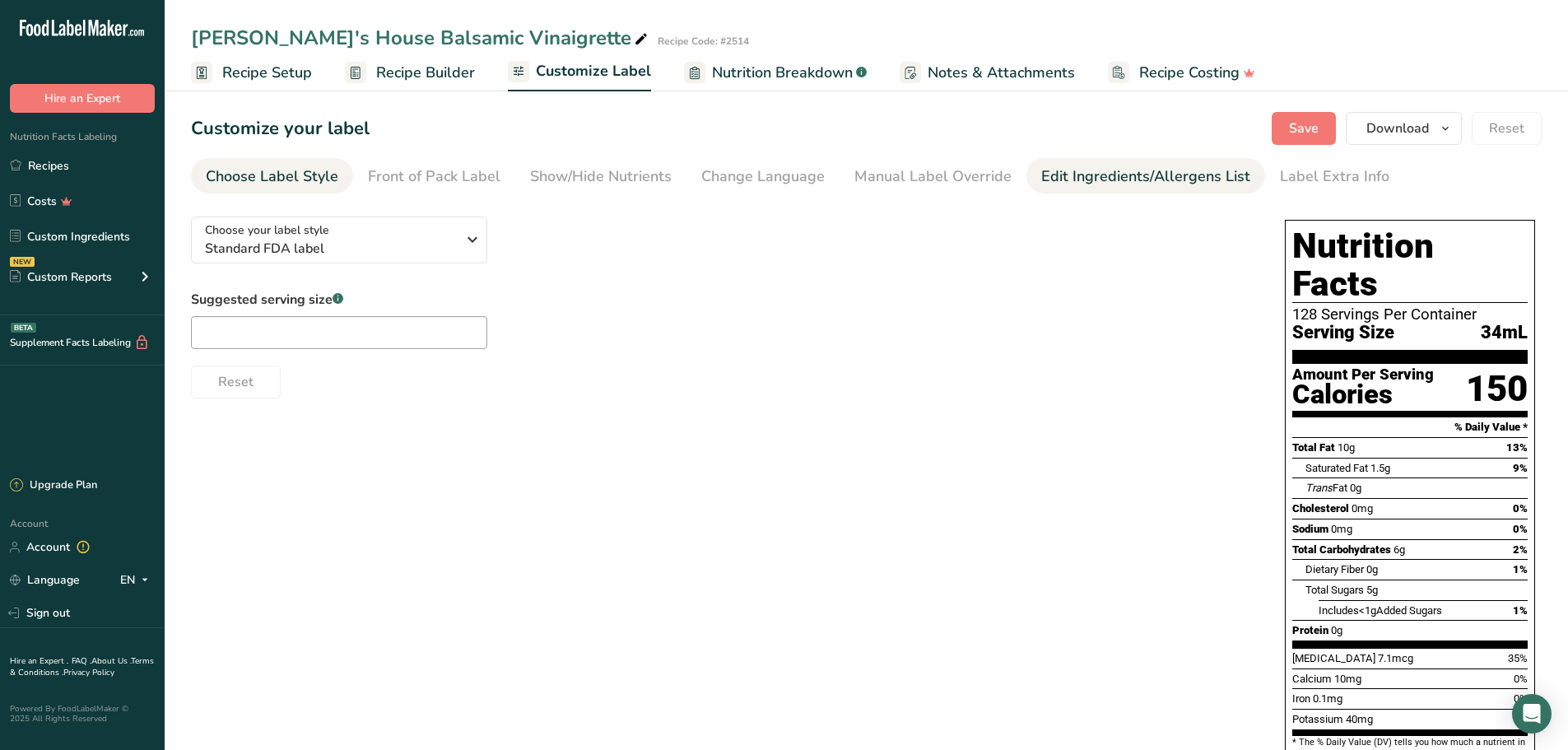
click at [1051, 171] on div "Edit Ingredients/Allergens List" at bounding box center [1145, 176] width 209 height 22
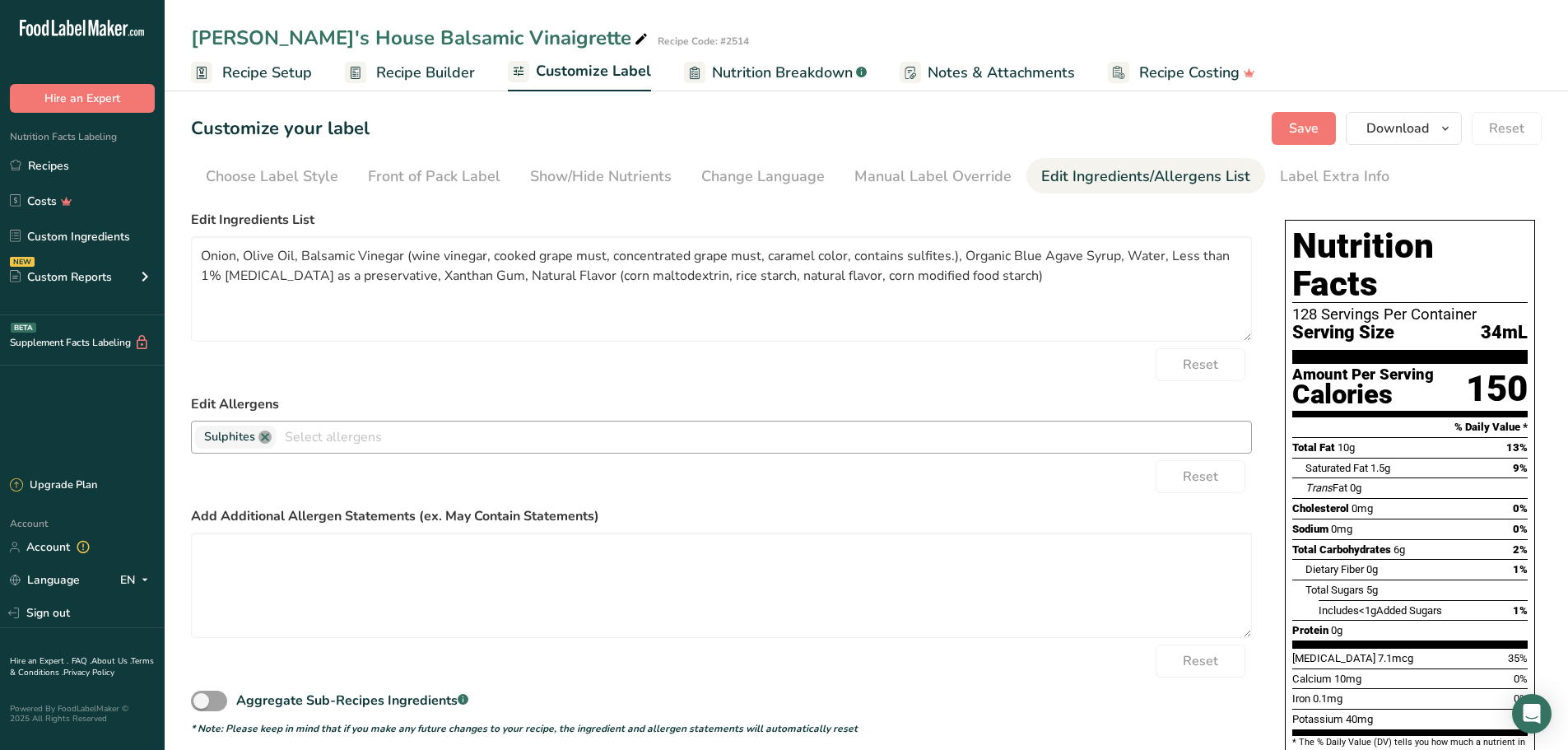
click at [268, 437] on link at bounding box center [265, 436] width 13 height 13
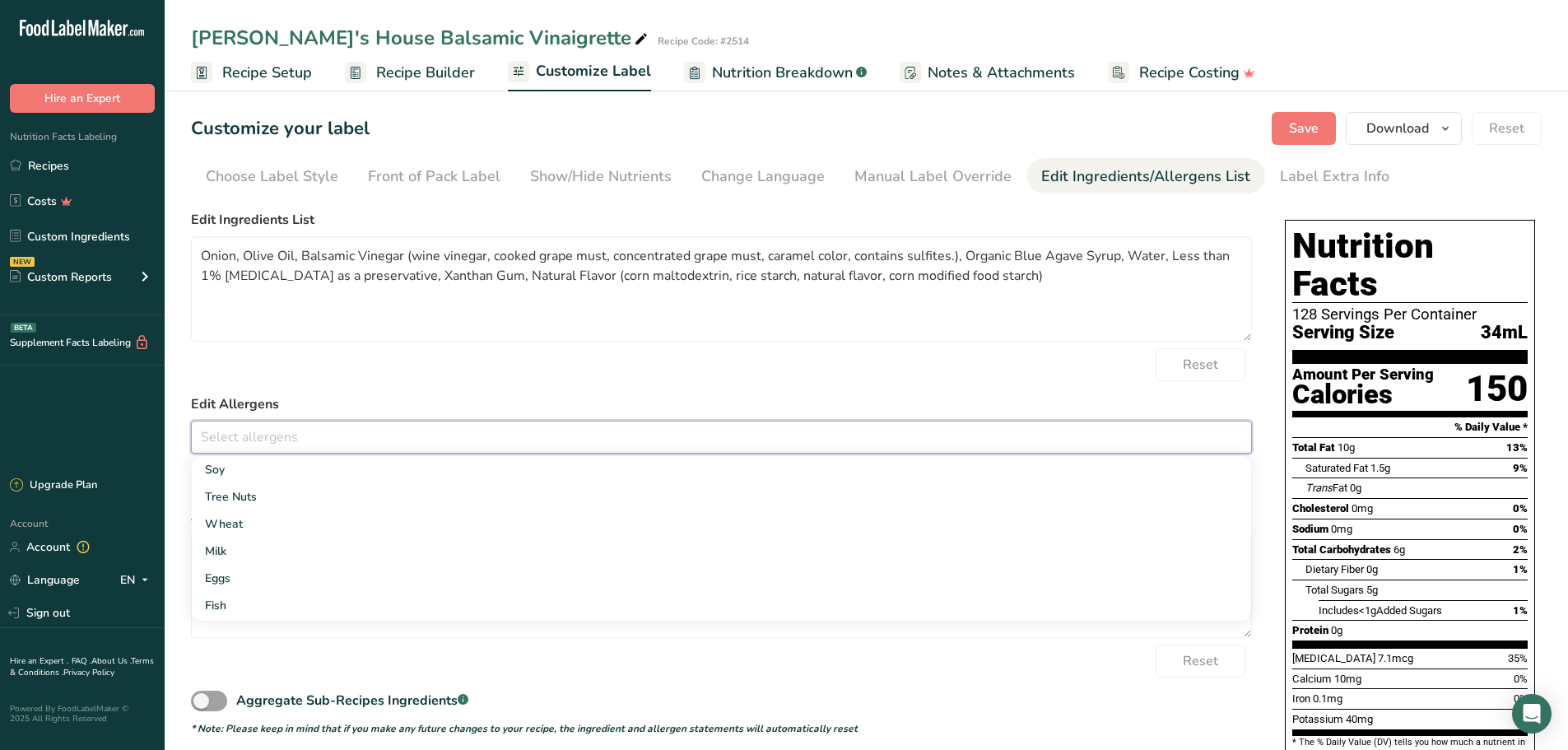
click at [803, 362] on div "Reset" at bounding box center [721, 365] width 1061 height 33
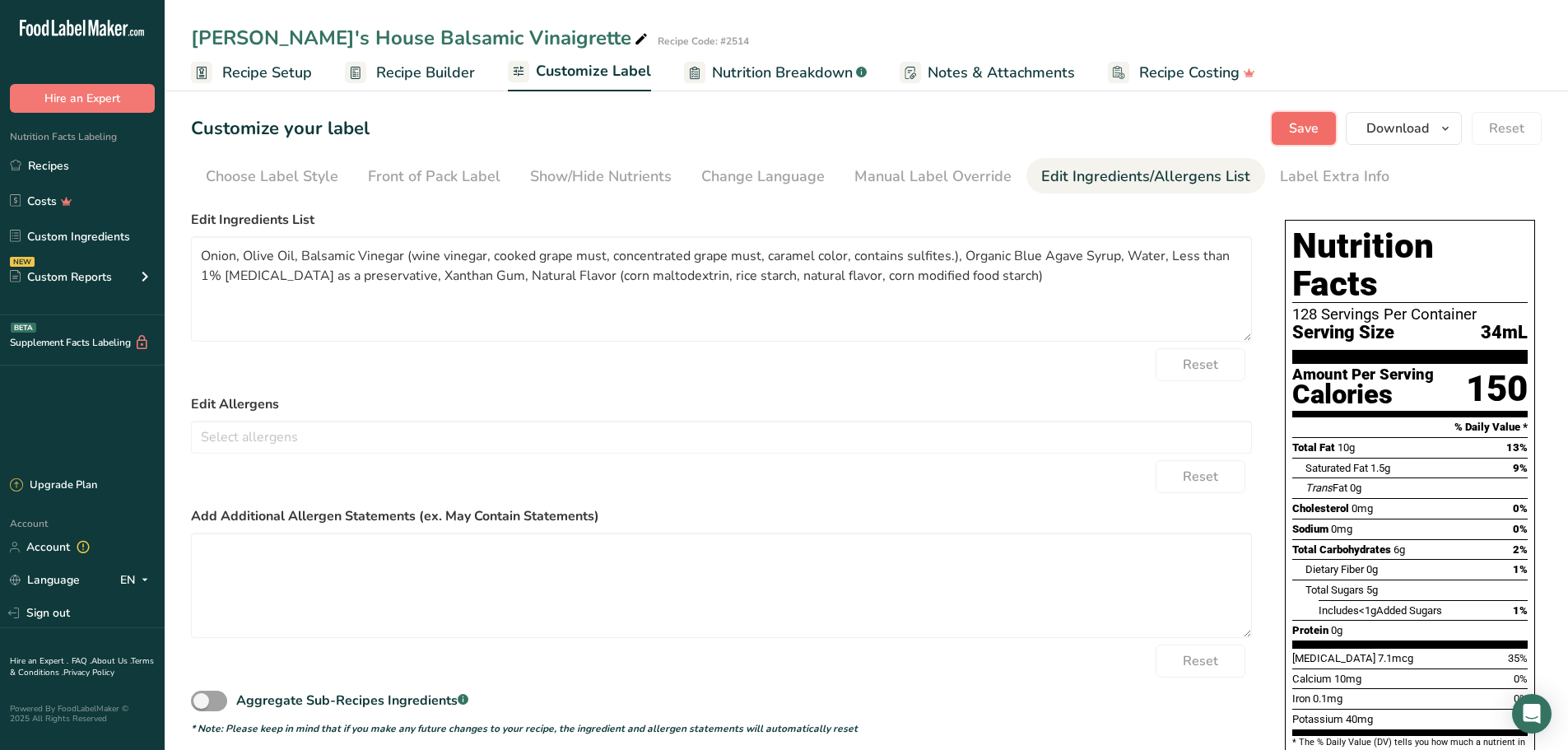
click at [1294, 132] on span "Save" at bounding box center [1303, 128] width 29 height 20
click at [1372, 129] on span "Download" at bounding box center [1397, 128] width 62 height 20
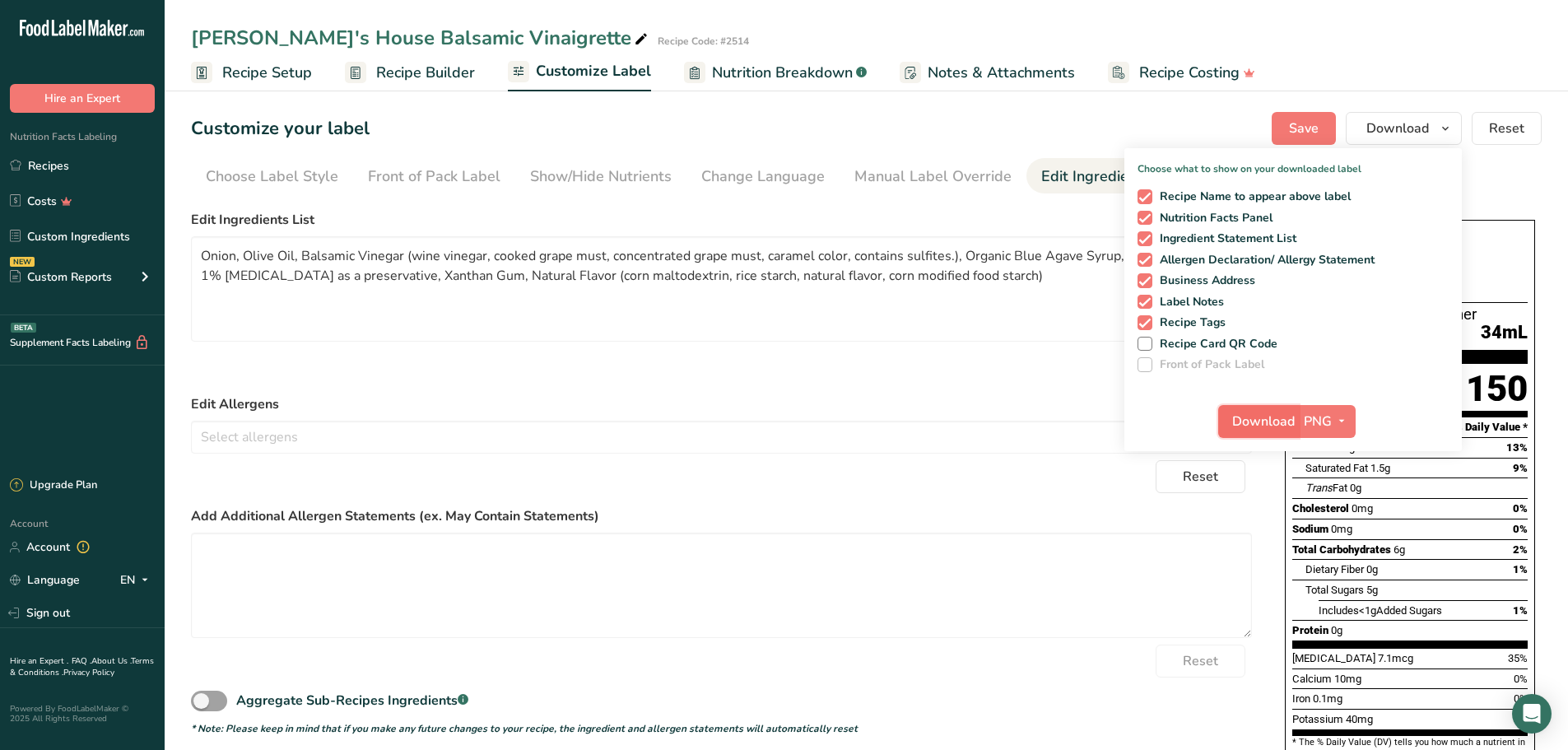
click at [1270, 425] on span "Download" at bounding box center [1263, 422] width 62 height 20
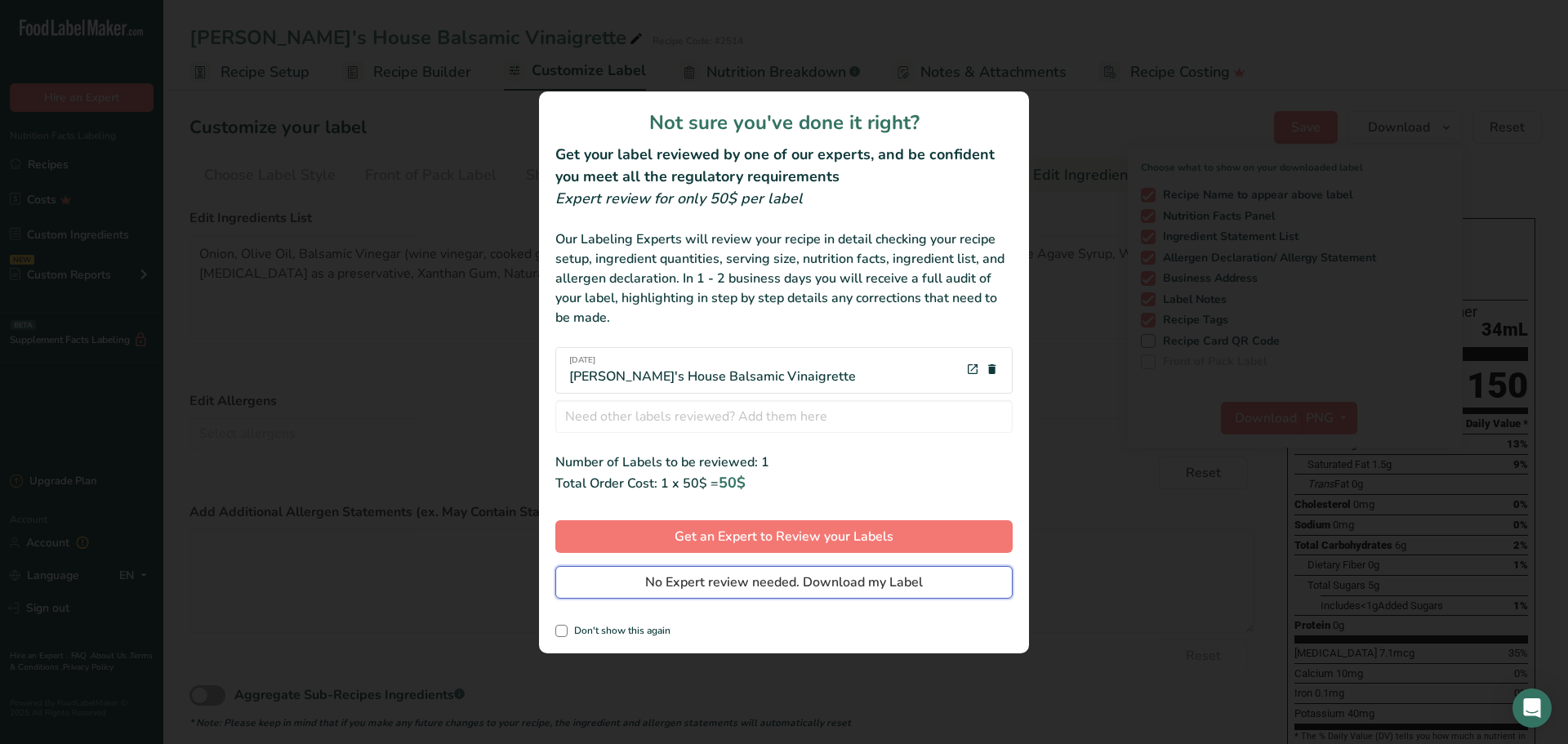
click at [926, 582] on button "No Expert review needed. Download my Label" at bounding box center [784, 582] width 458 height 33
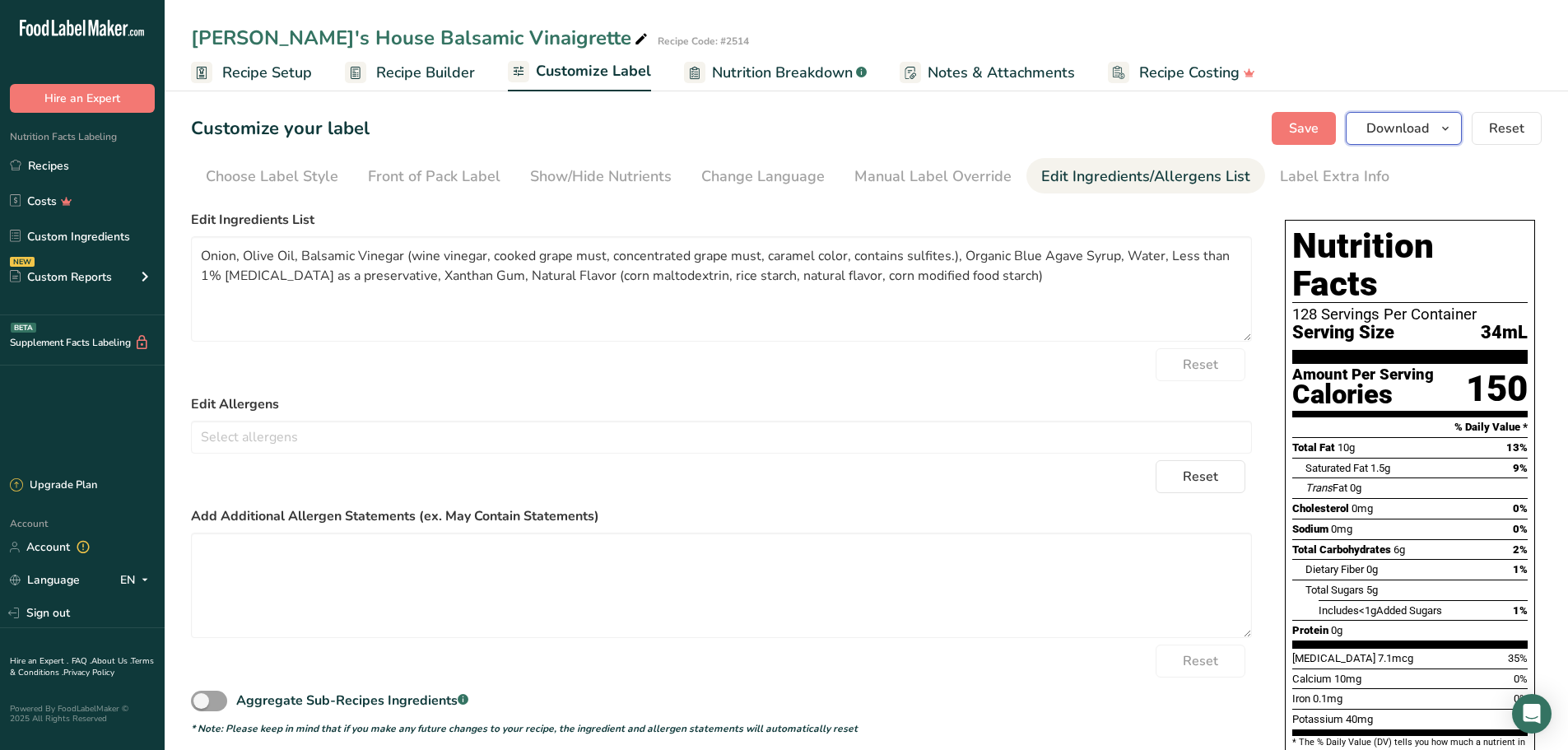
click at [1388, 132] on span "Download" at bounding box center [1397, 128] width 62 height 20
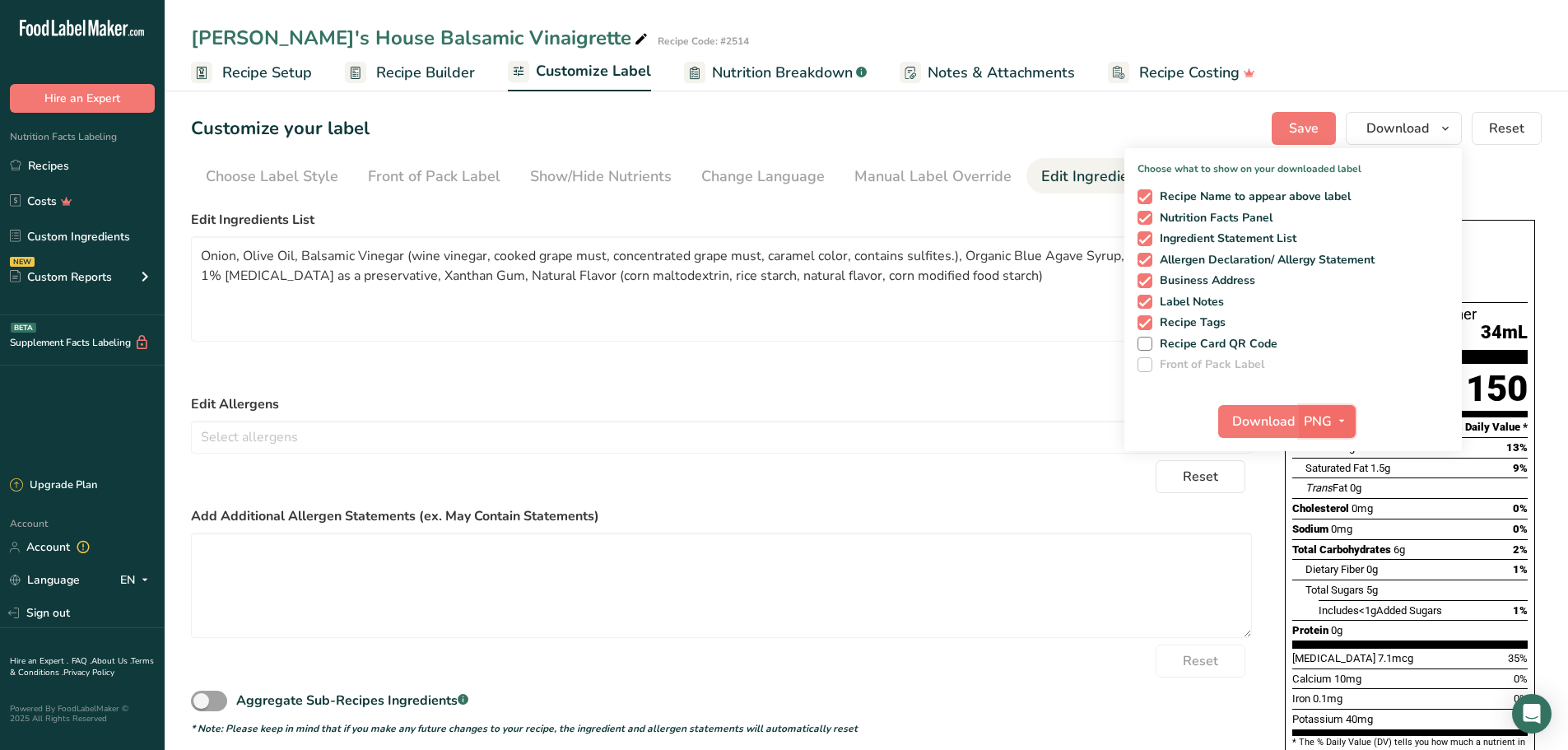
click at [1342, 425] on icon "button" at bounding box center [1342, 421] width 13 height 20
click at [1336, 537] on link "PDF" at bounding box center [1329, 536] width 52 height 28
click at [1269, 429] on span "Download" at bounding box center [1264, 422] width 62 height 20
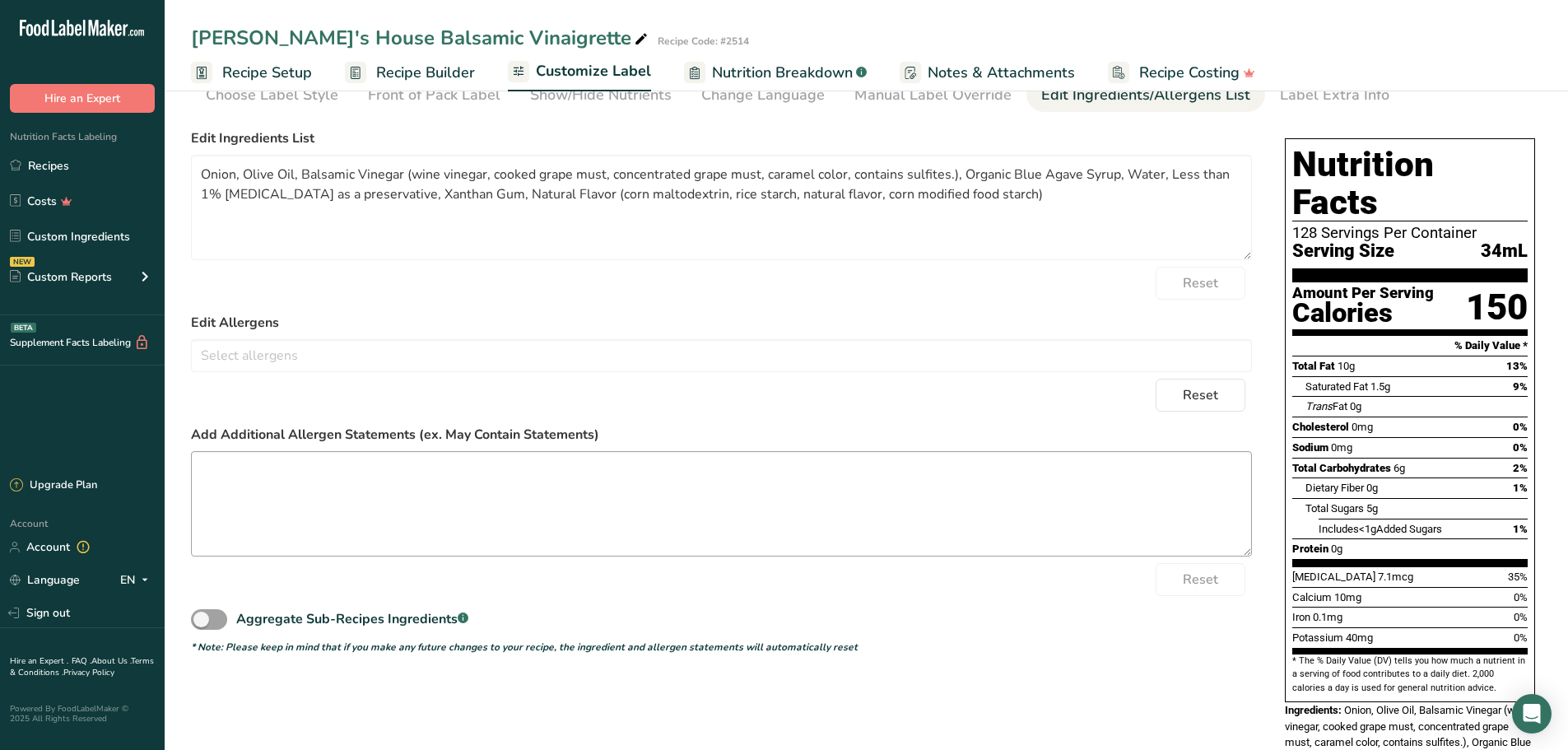
scroll to position [83, 0]
